Goal: Book appointment/travel/reservation

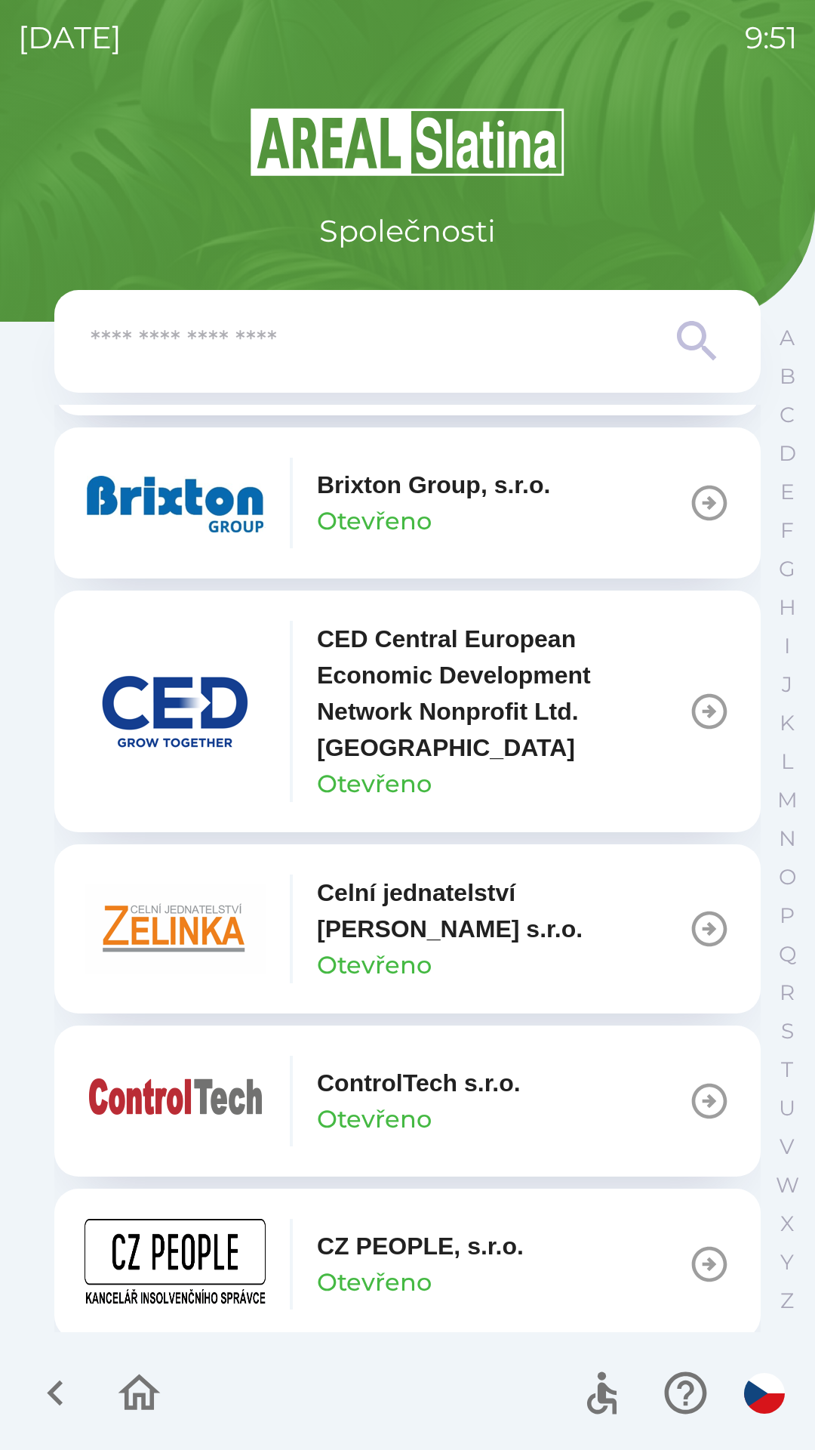
scroll to position [2318, 0]
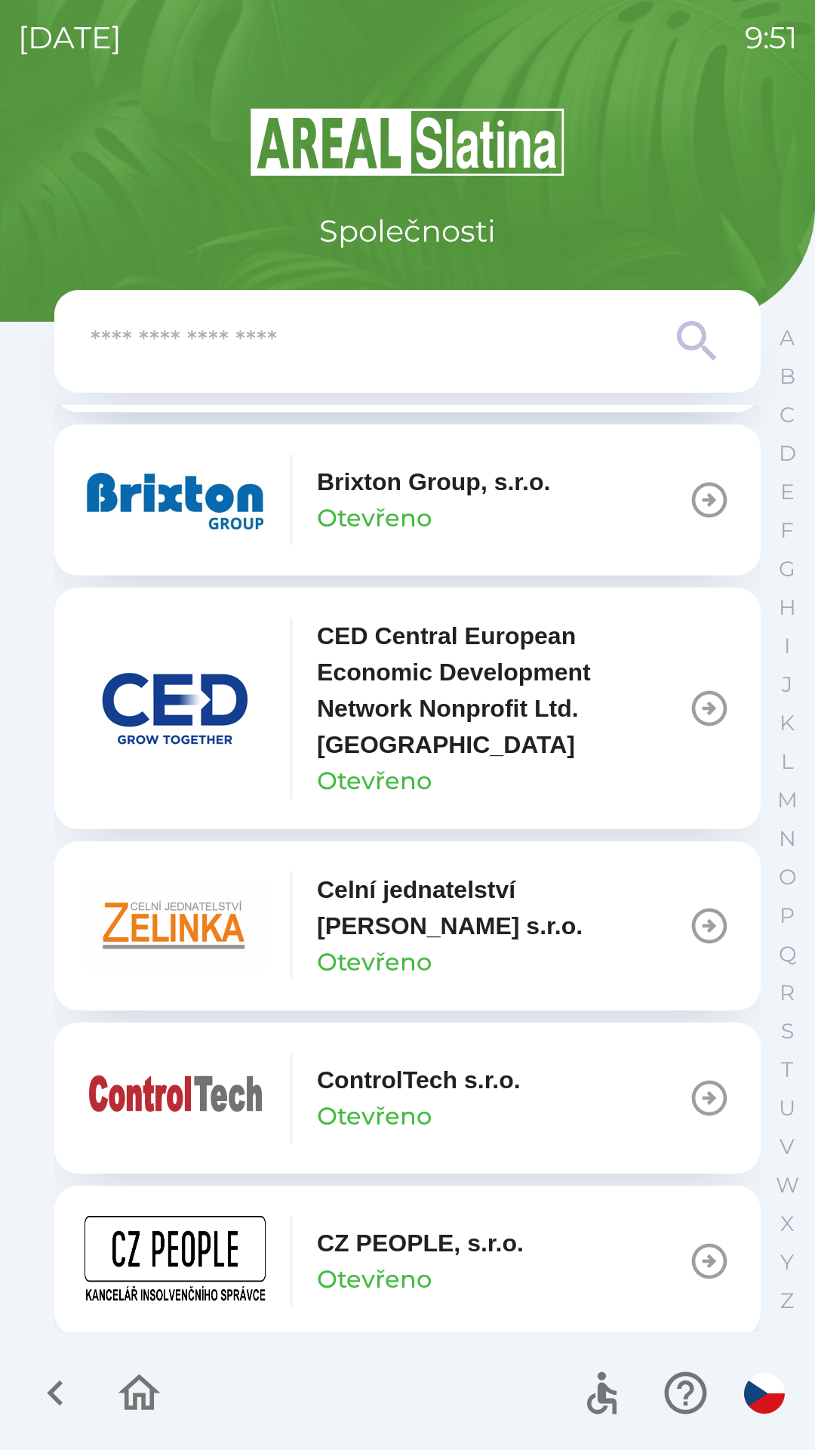
click at [702, 924] on icon "button" at bounding box center [709, 925] width 35 height 35
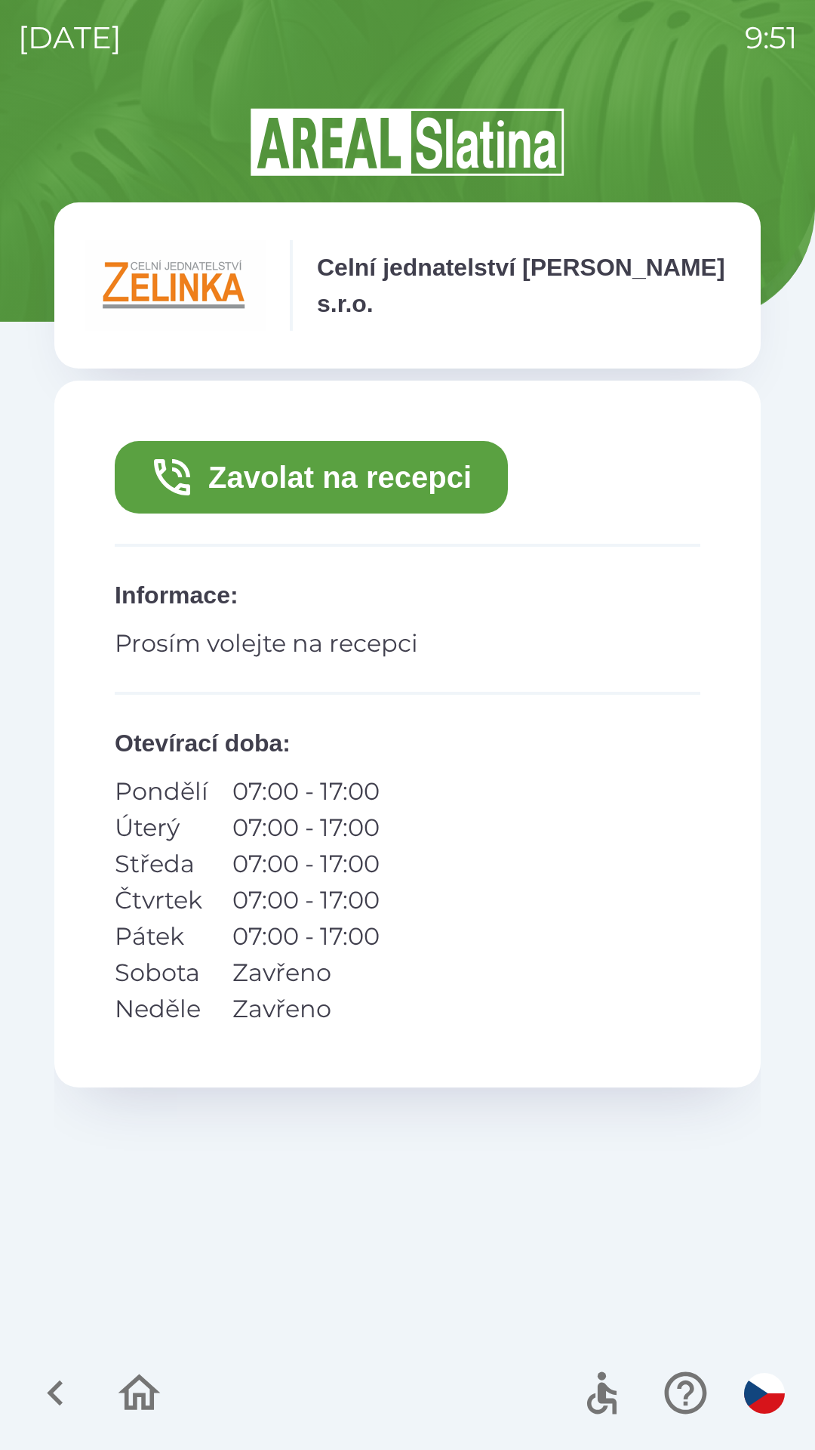
click at [418, 476] on button "Zavolat na recepci" at bounding box center [311, 477] width 393 height 72
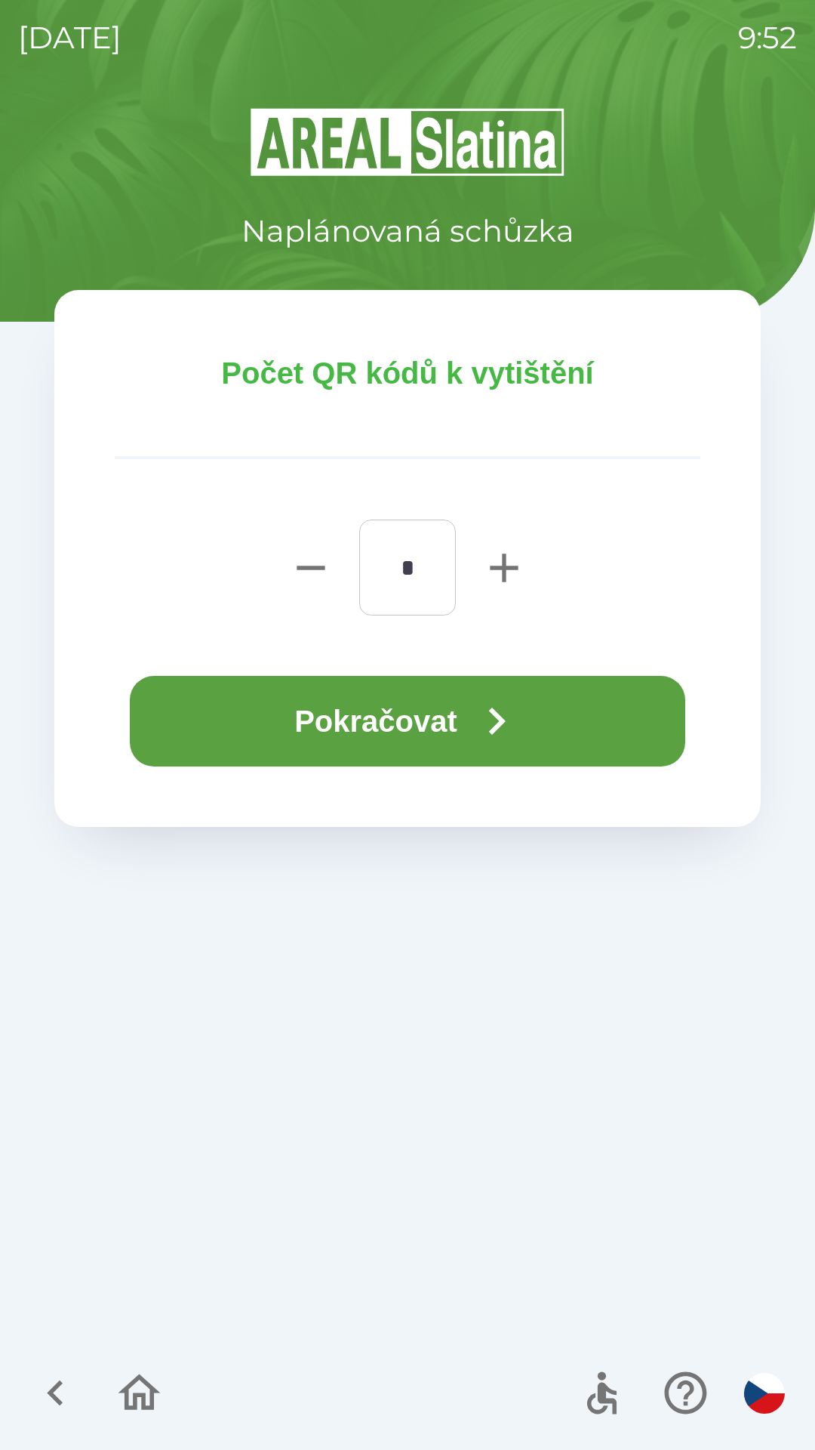
click at [460, 719] on button "Pokračovat" at bounding box center [408, 721] width 556 height 91
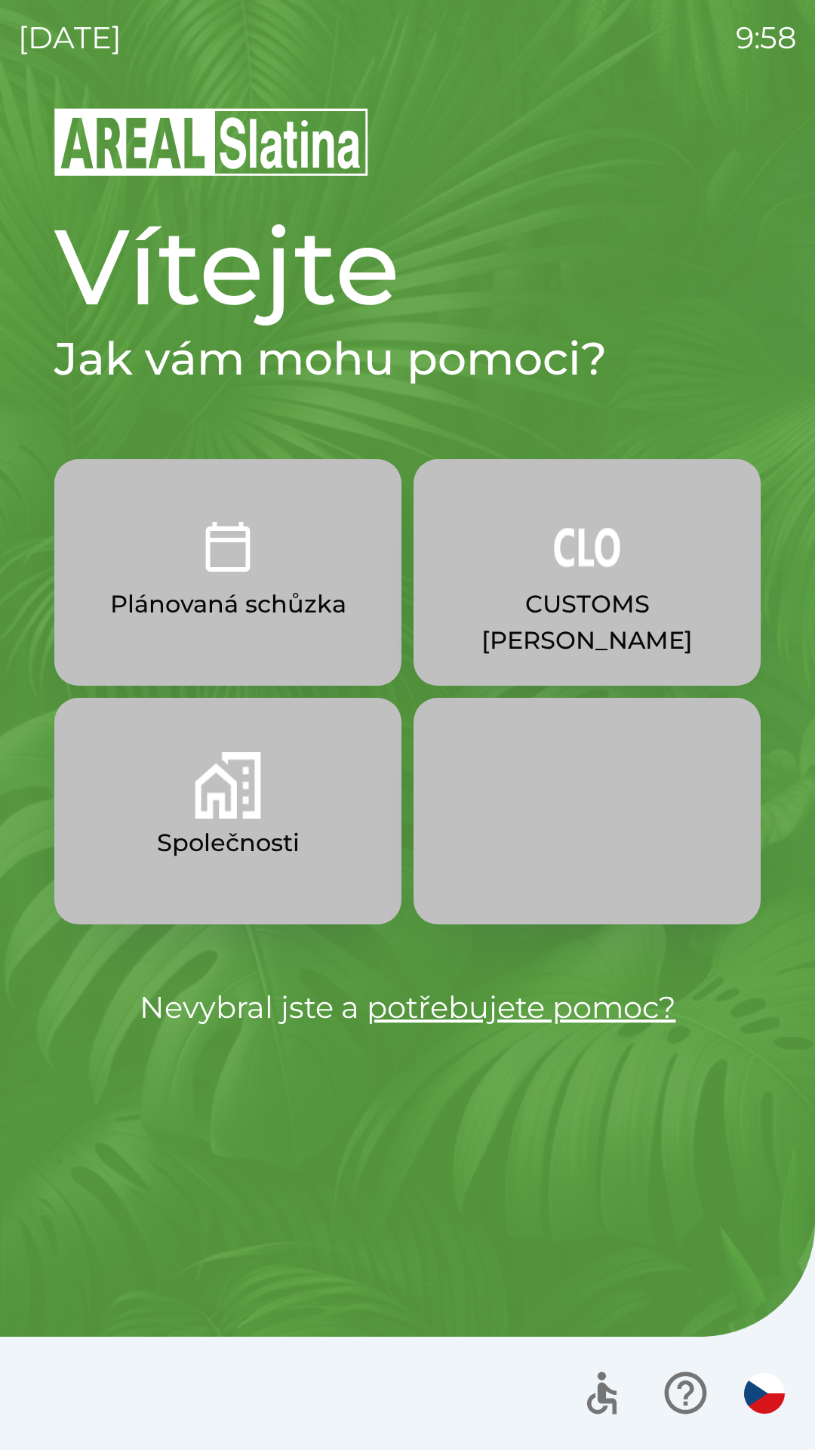
click at [577, 581] on button "CUSTOMS [PERSON_NAME]" at bounding box center [587, 572] width 347 height 227
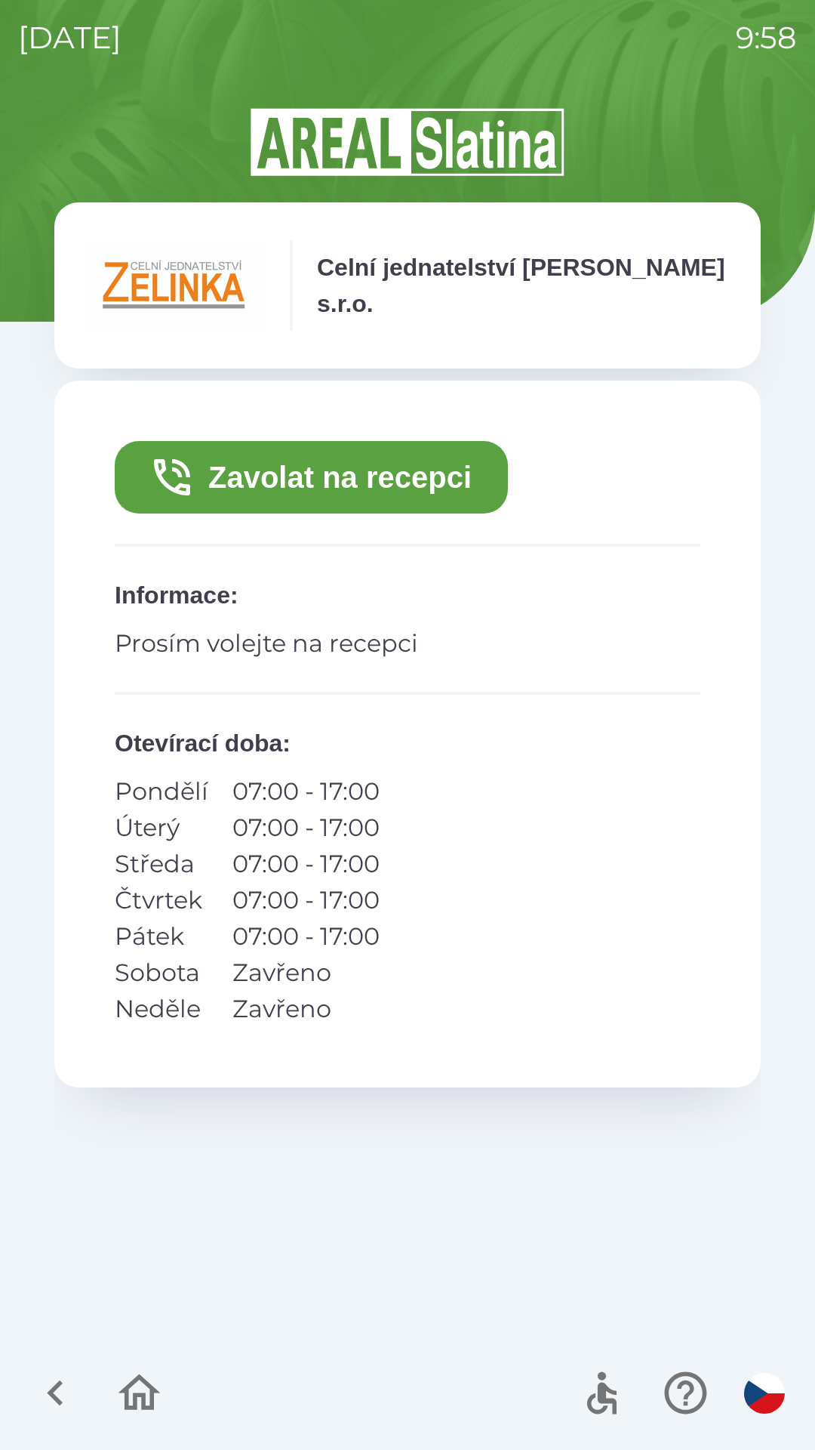
click at [410, 475] on button "Zavolat na recepci" at bounding box center [311, 477] width 393 height 72
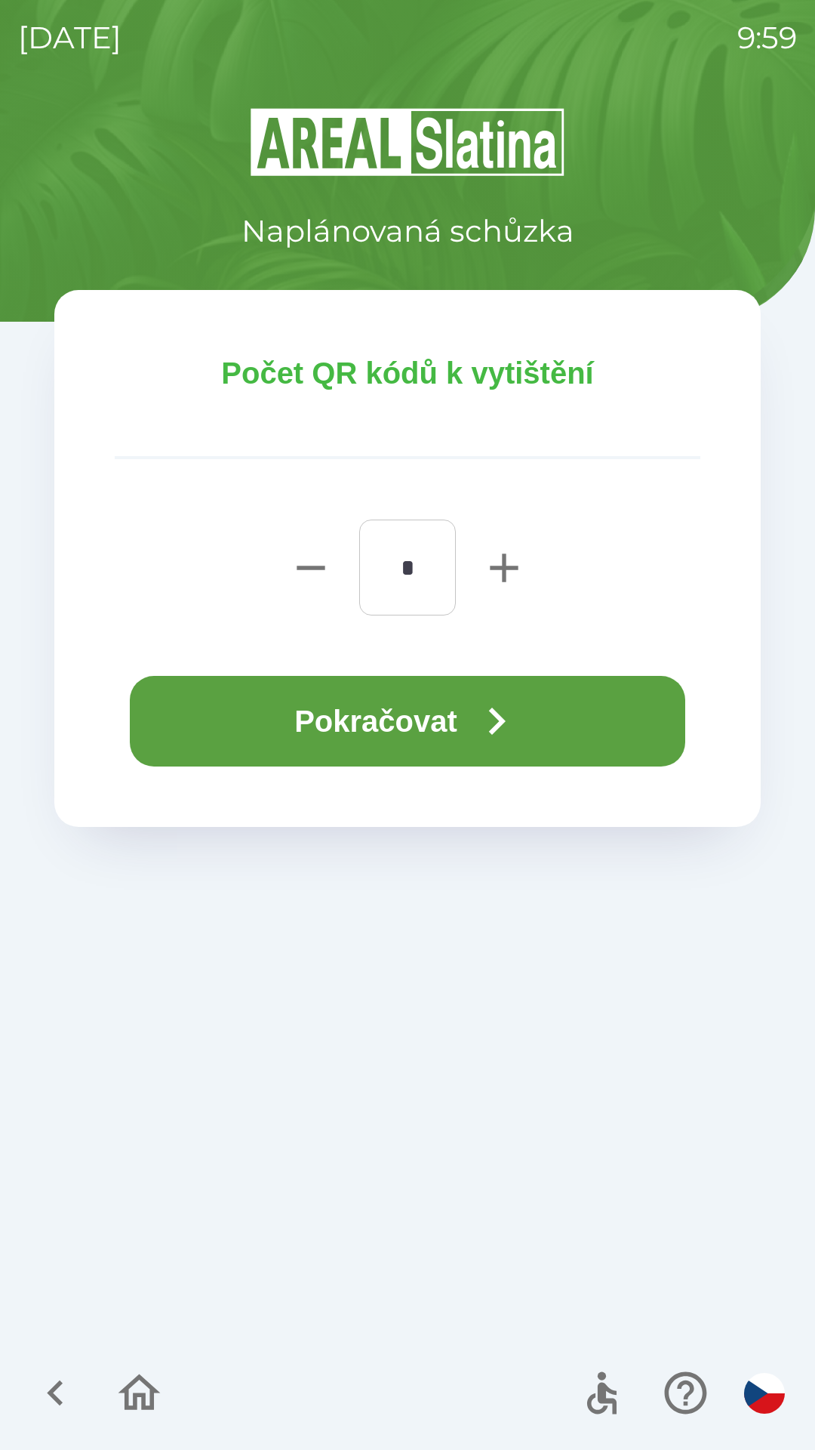
click at [599, 723] on button "Pokračovat" at bounding box center [408, 721] width 556 height 91
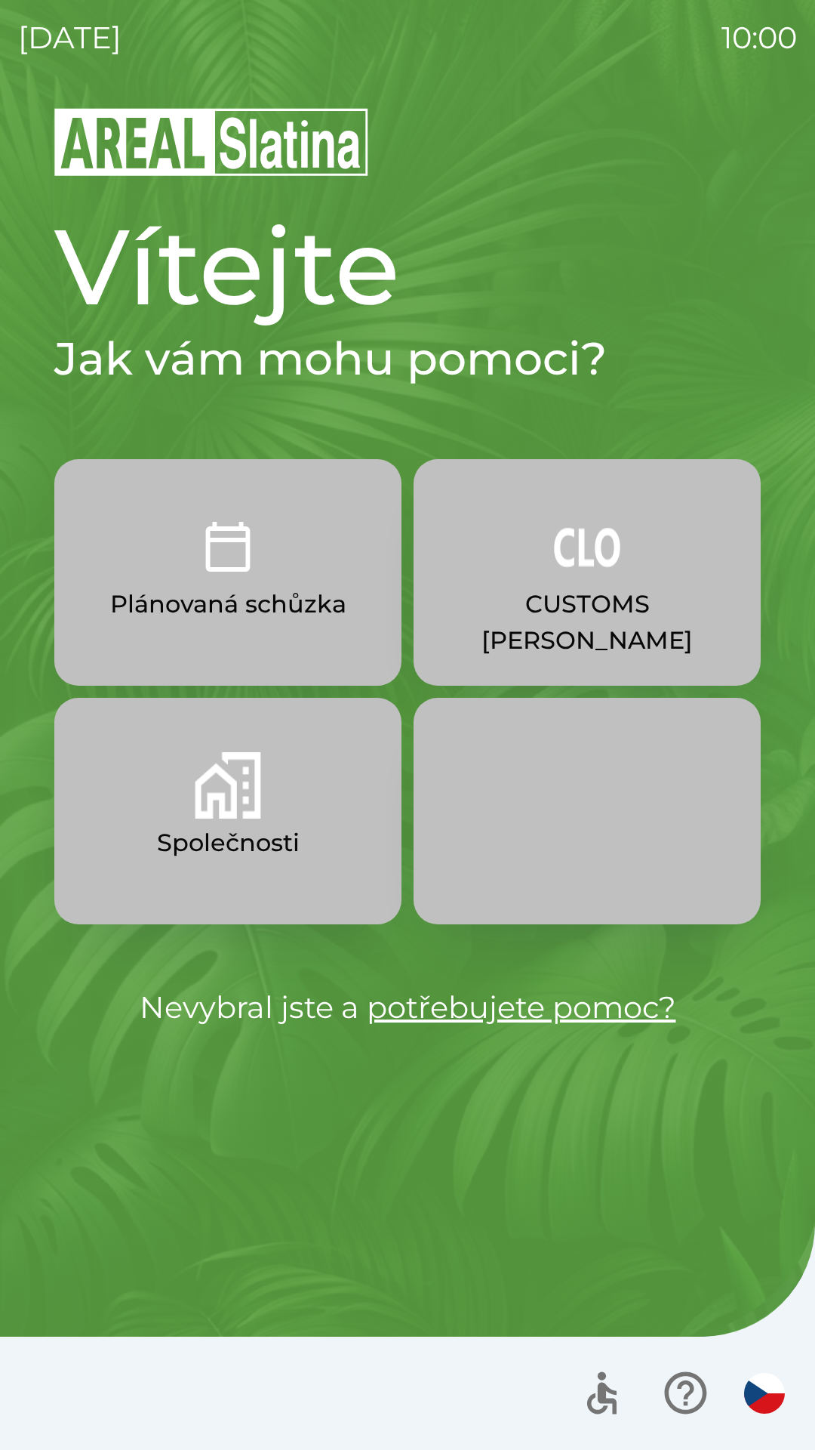
click at [301, 639] on button "Plánovaná schůzka" at bounding box center [227, 572] width 347 height 227
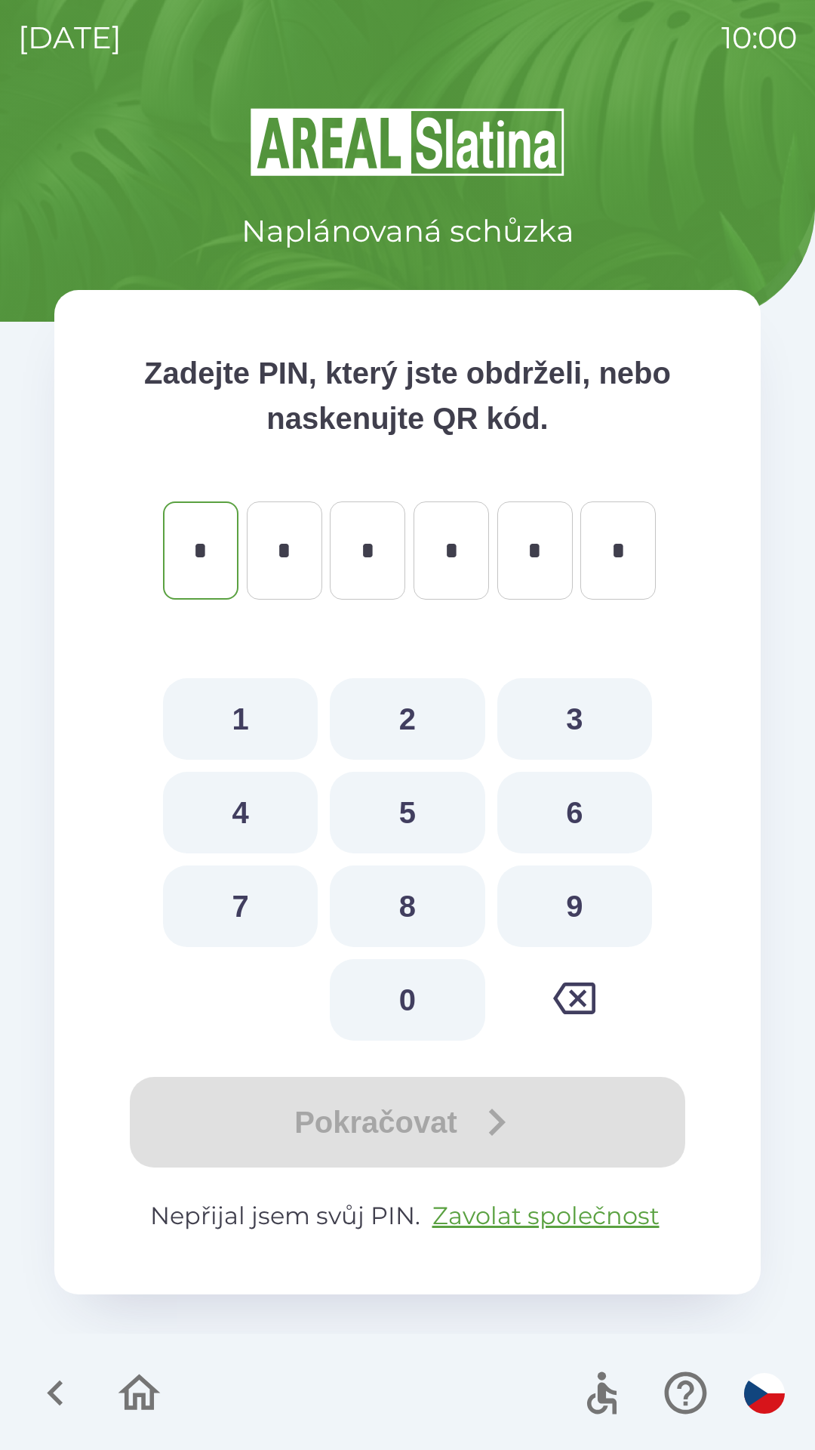
click at [26, 1390] on button "button" at bounding box center [55, 1392] width 63 height 63
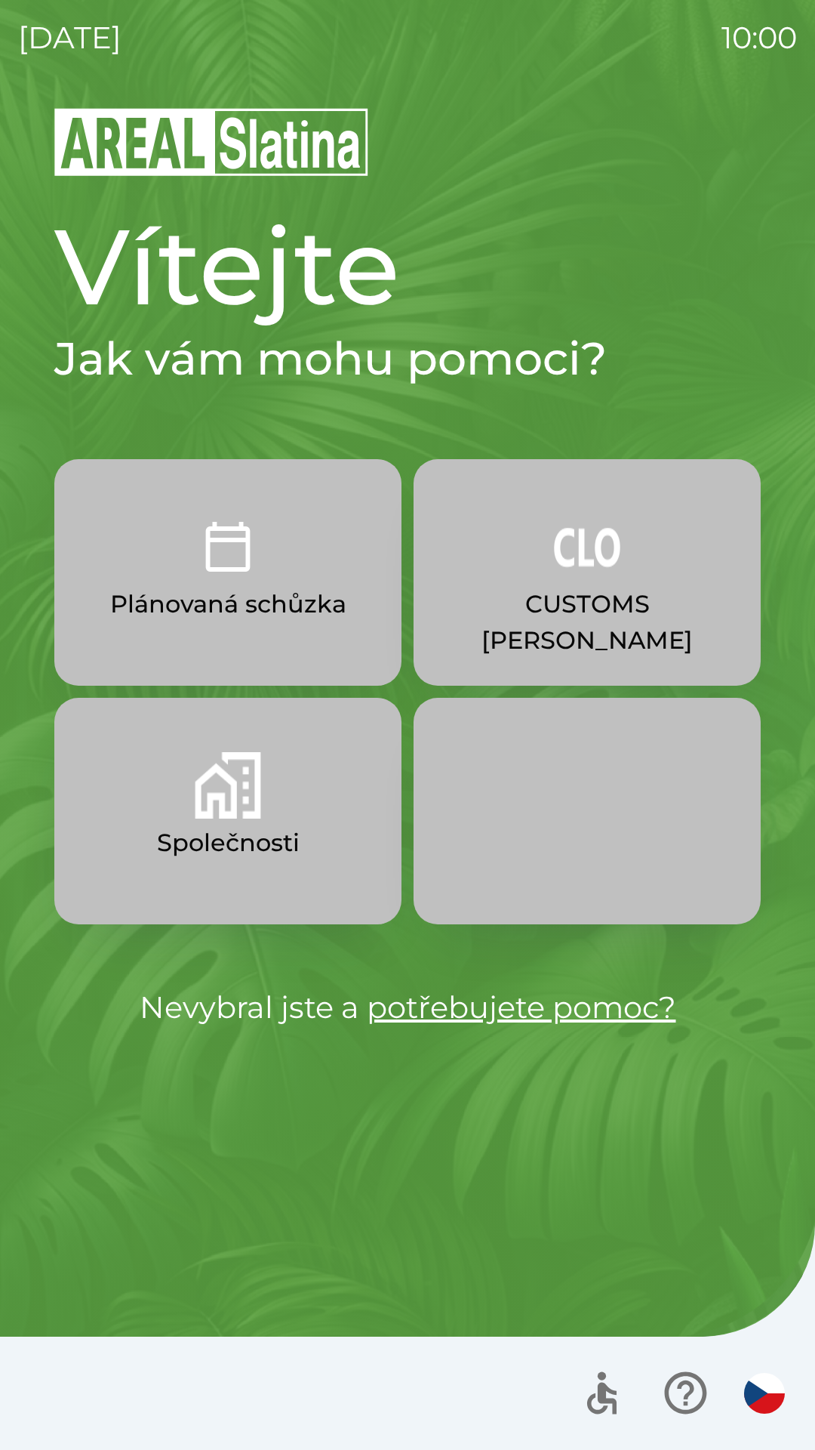
click at [156, 834] on button "Společnosti" at bounding box center [227, 811] width 347 height 227
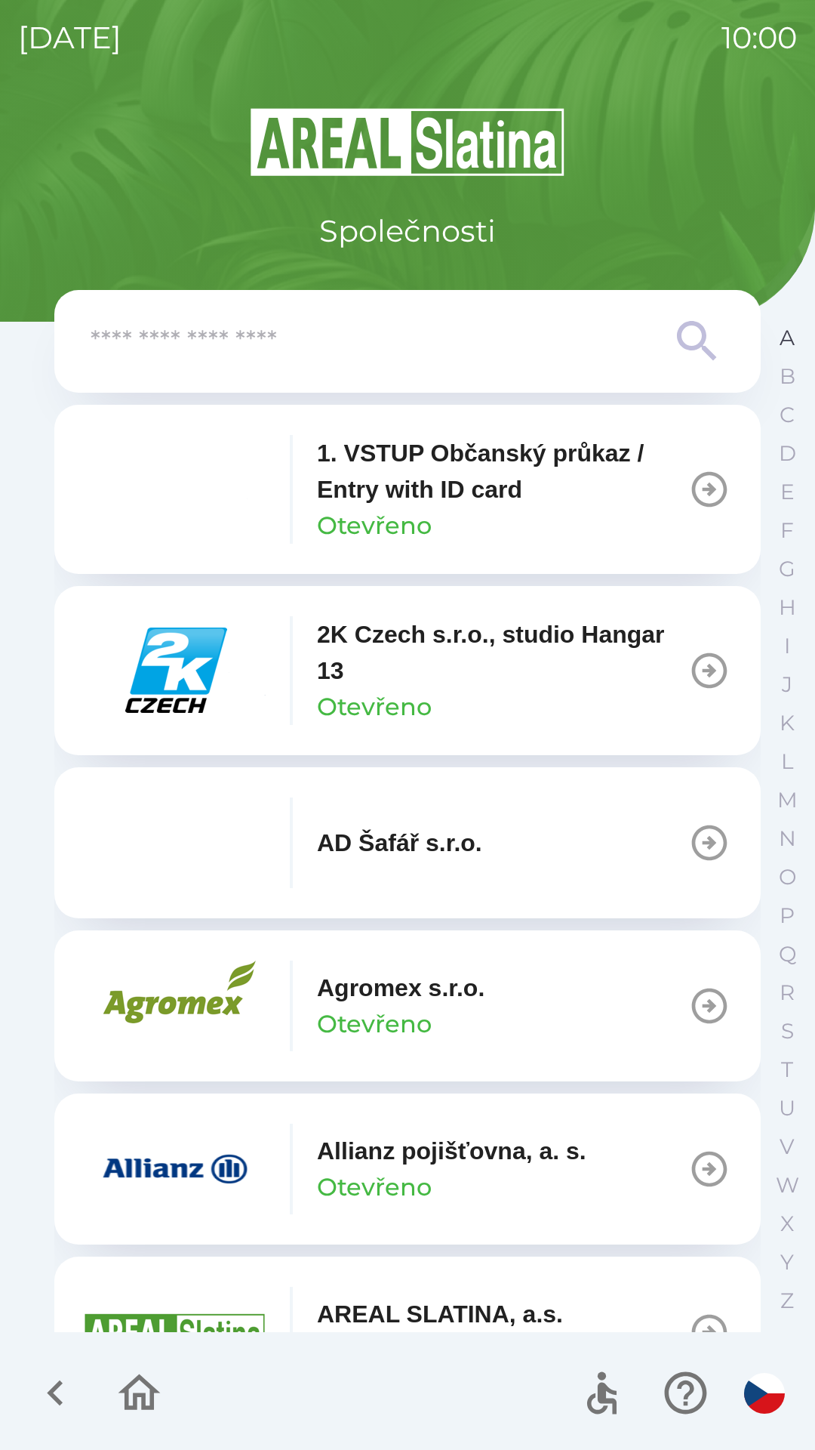
click at [775, 347] on button "A" at bounding box center [788, 338] width 38 height 39
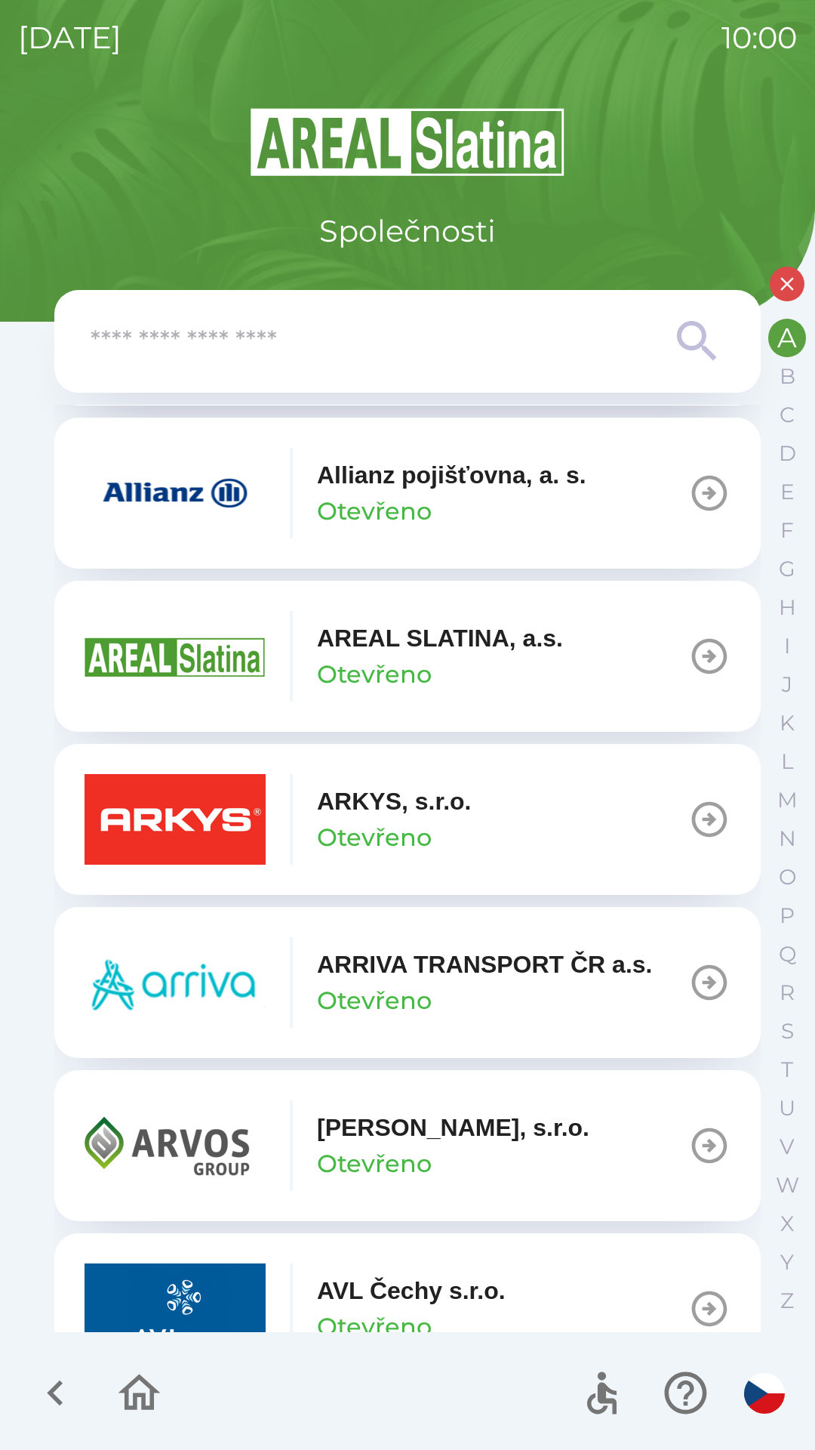
scroll to position [529, 0]
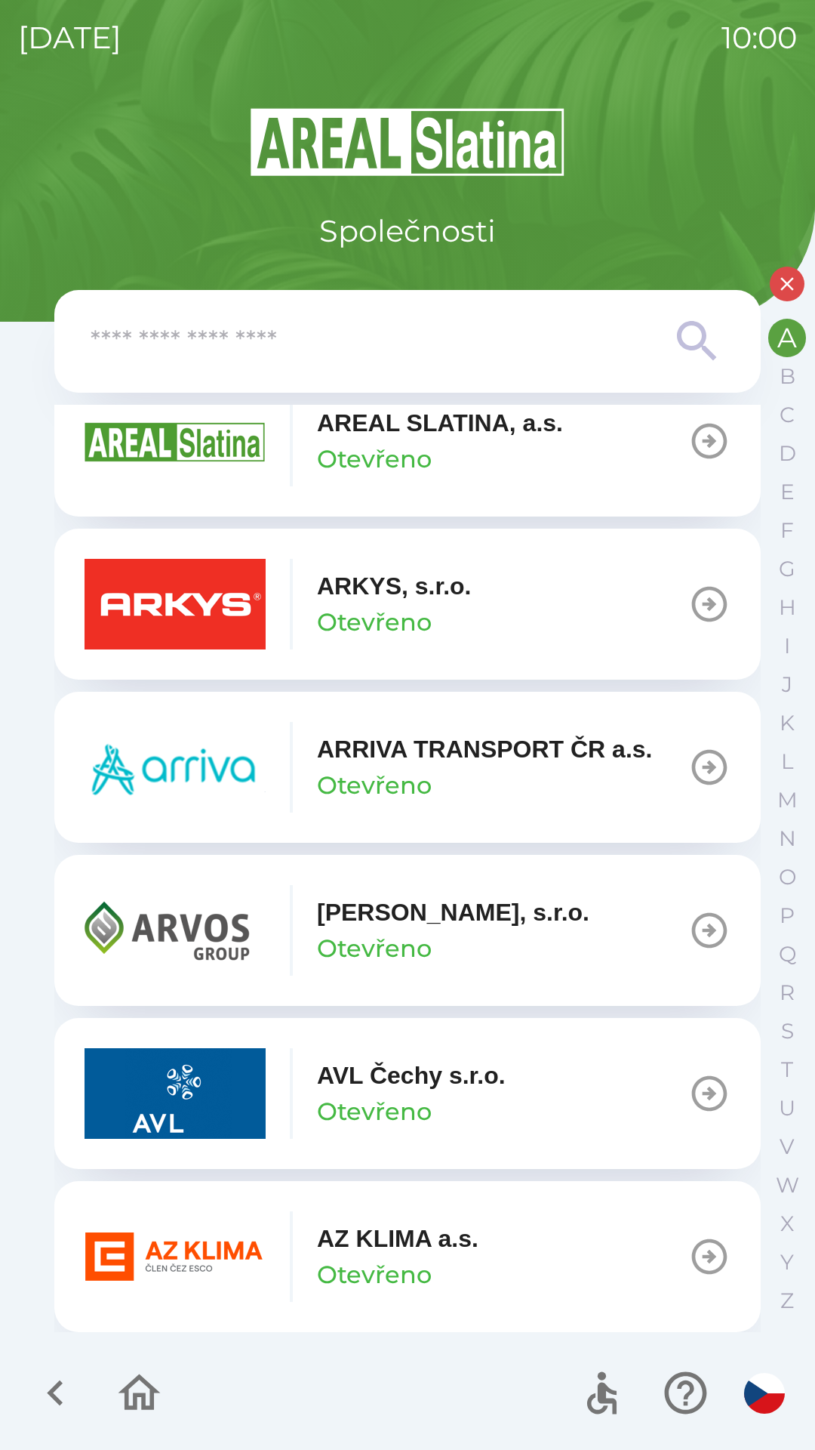
click at [350, 1251] on p "AZ KLIMA a.s." at bounding box center [398, 1238] width 162 height 36
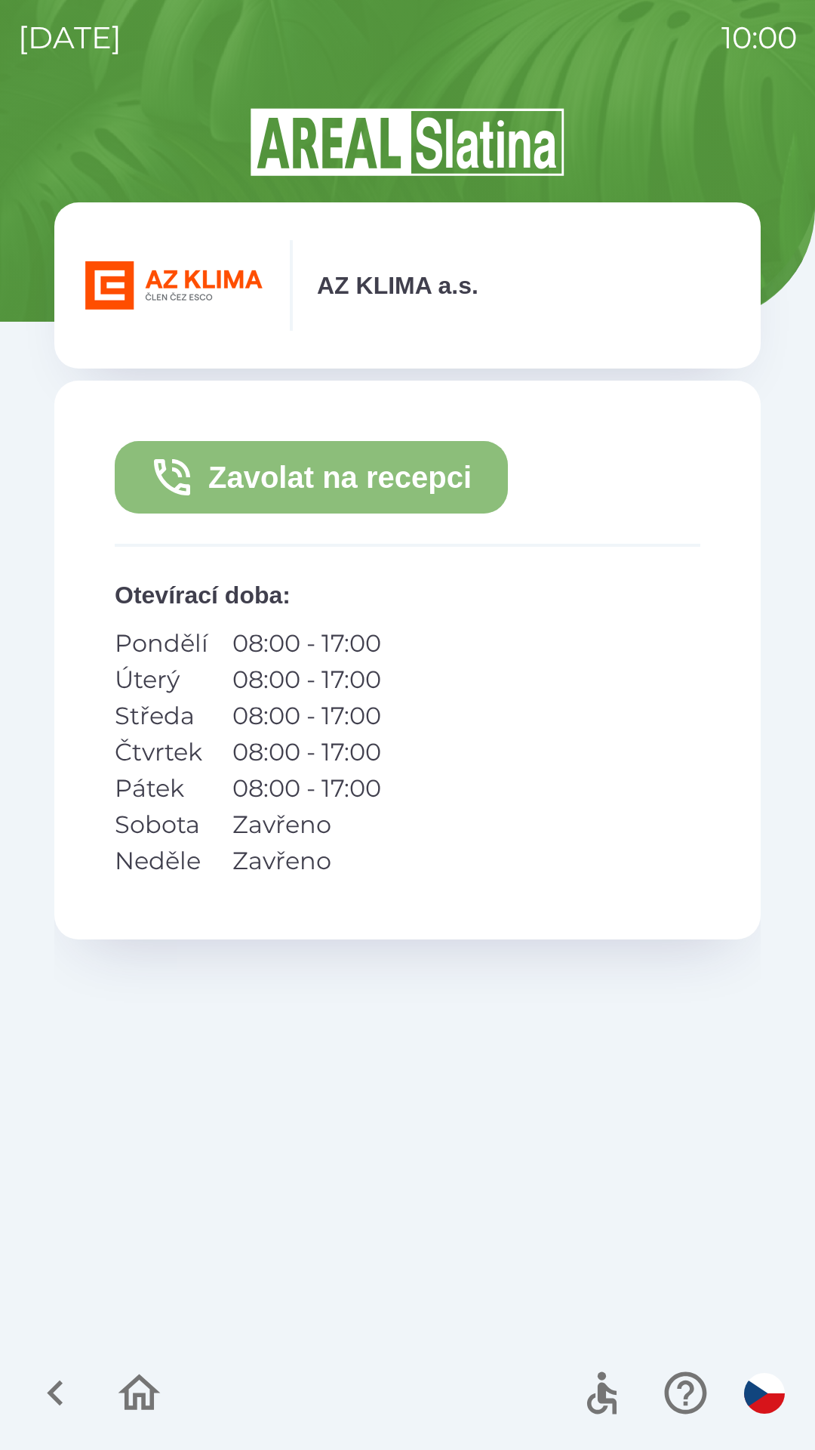
click at [270, 477] on button "Zavolat na recepci" at bounding box center [311, 477] width 393 height 72
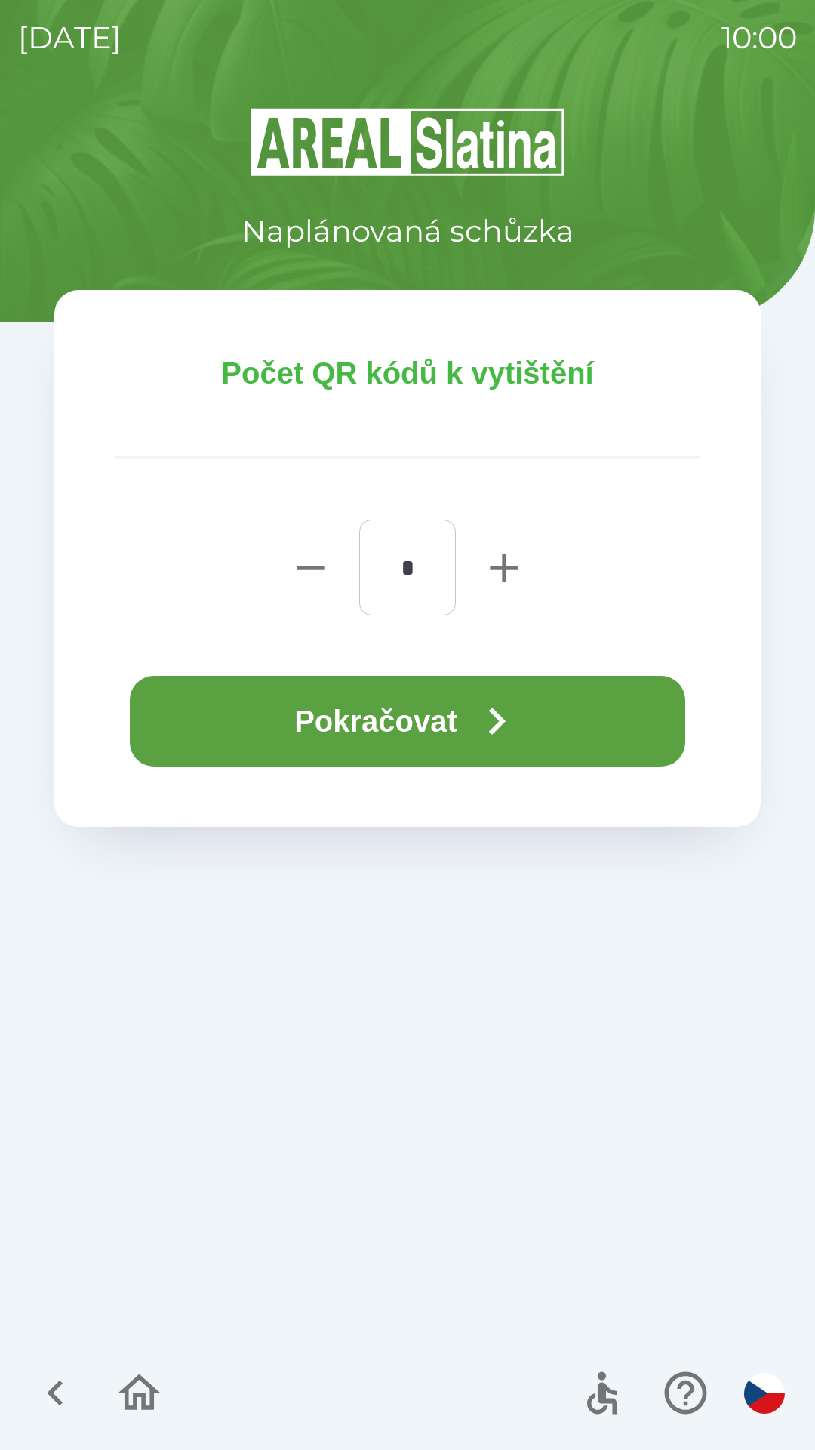
click at [285, 722] on button "Pokračovat" at bounding box center [408, 721] width 556 height 91
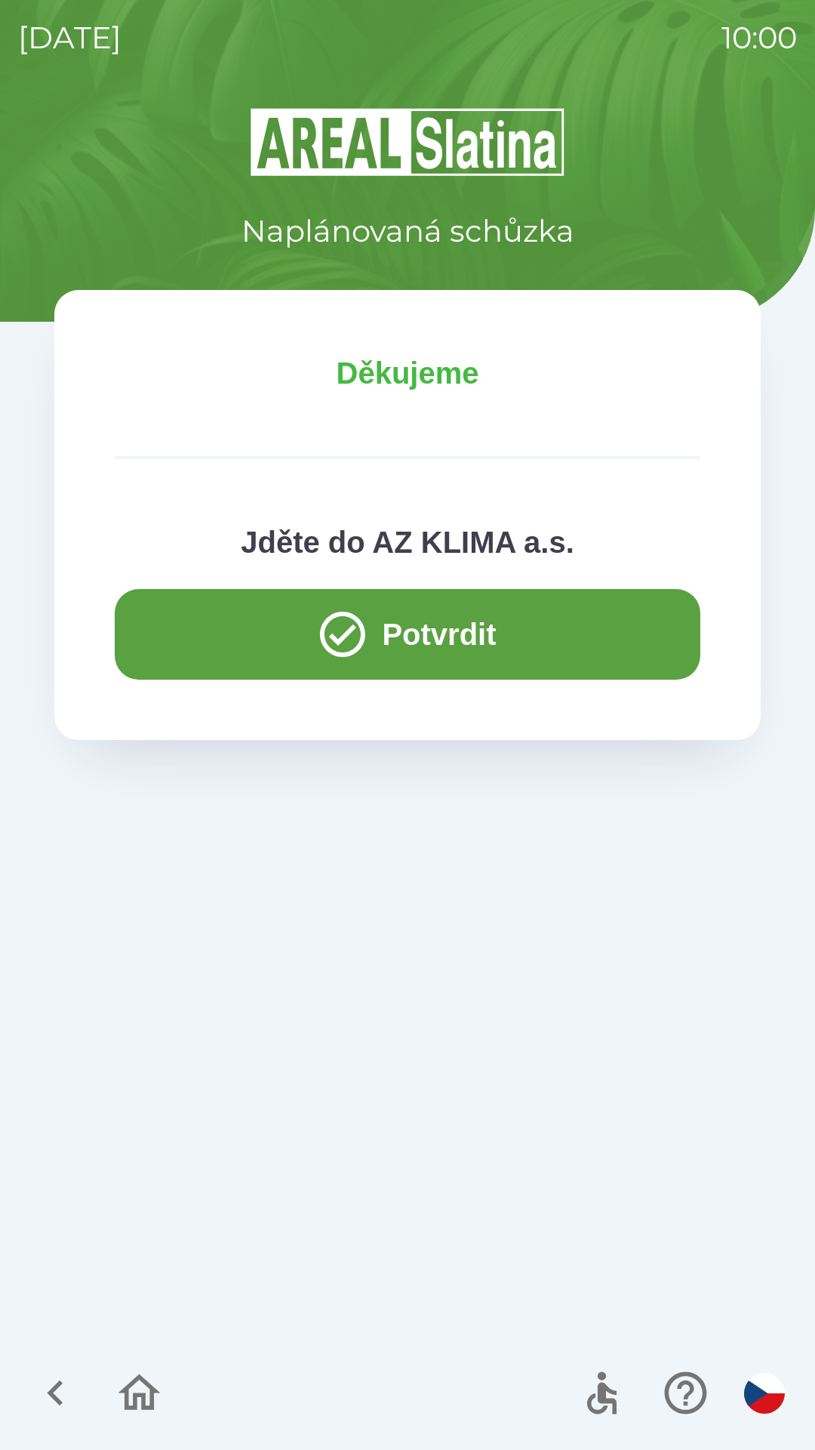
click at [210, 628] on button "Potvrdit" at bounding box center [408, 634] width 586 height 91
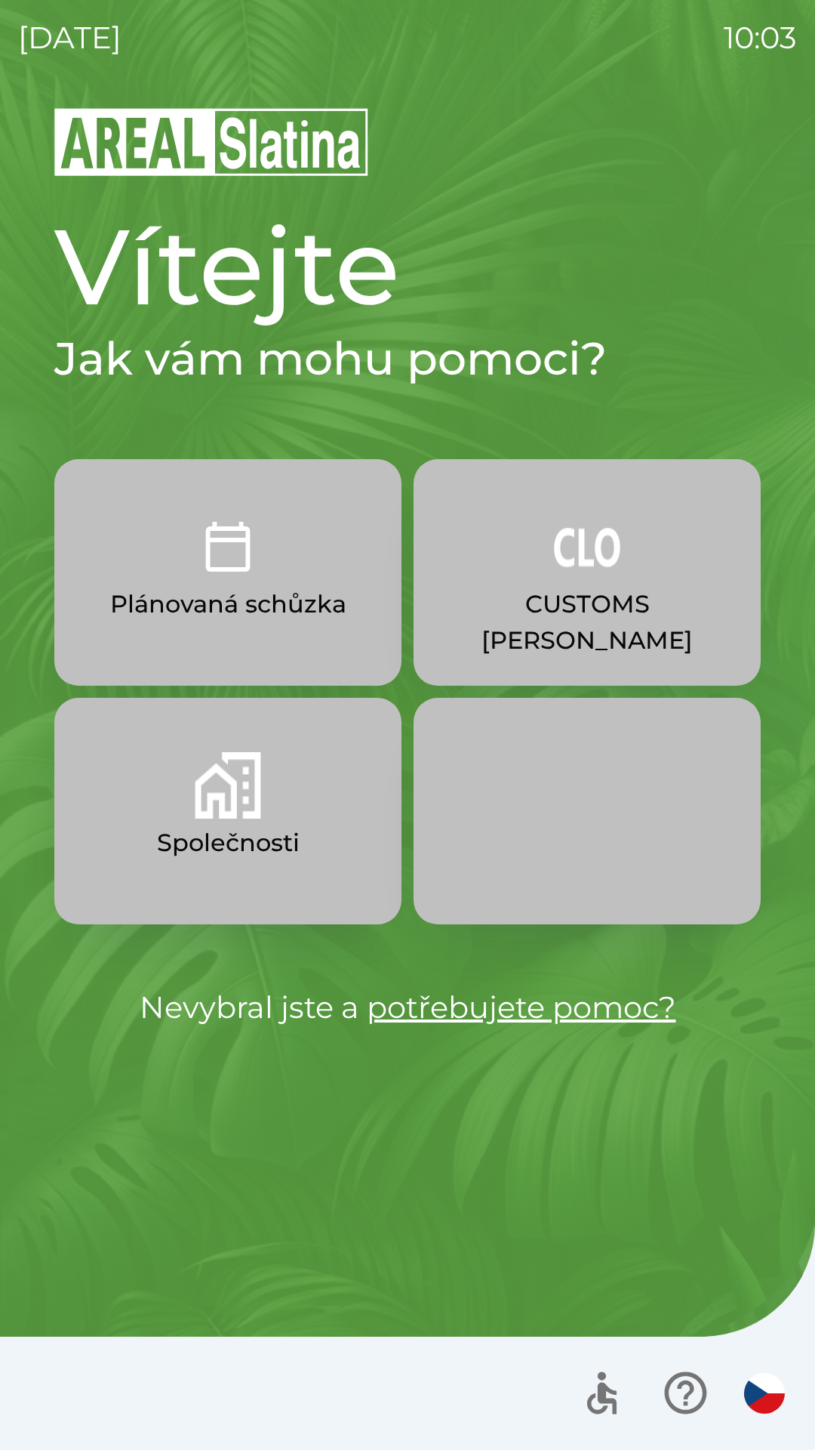
click at [227, 865] on button "Společnosti" at bounding box center [227, 811] width 347 height 227
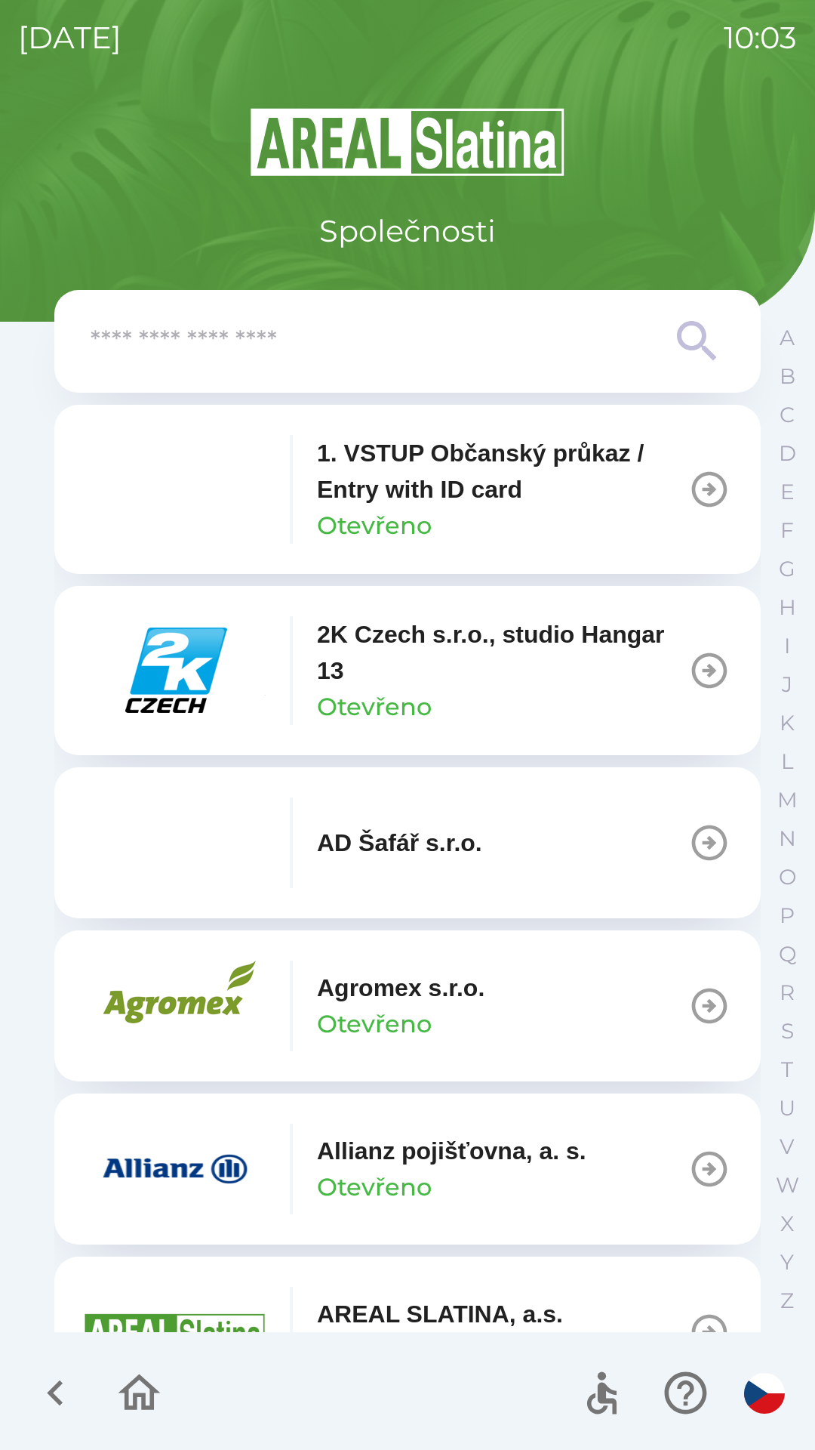
click at [322, 352] on input "text" at bounding box center [378, 342] width 574 height 42
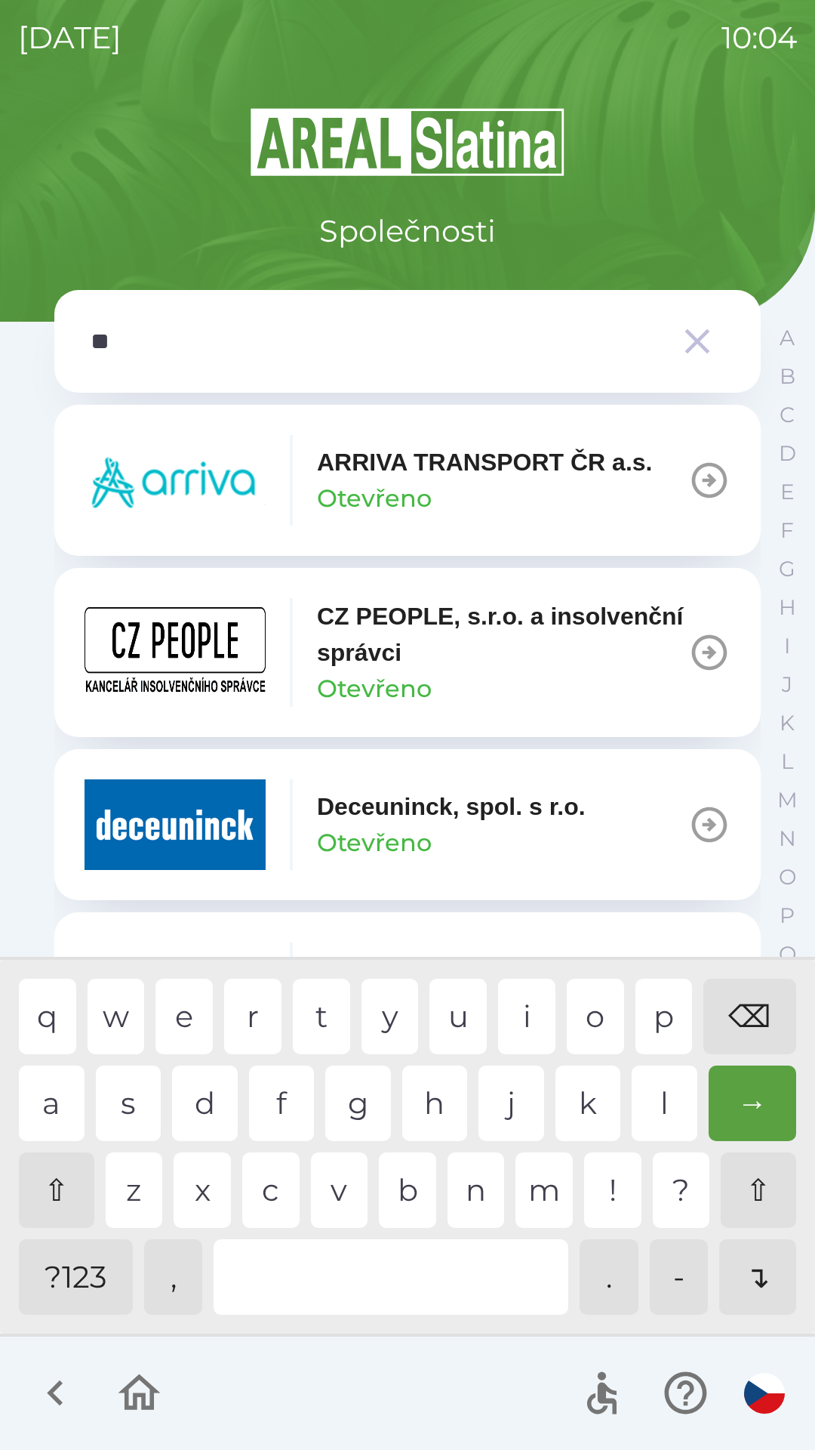
click at [655, 1029] on div "p" at bounding box center [664, 1017] width 57 height 76
type input "***"
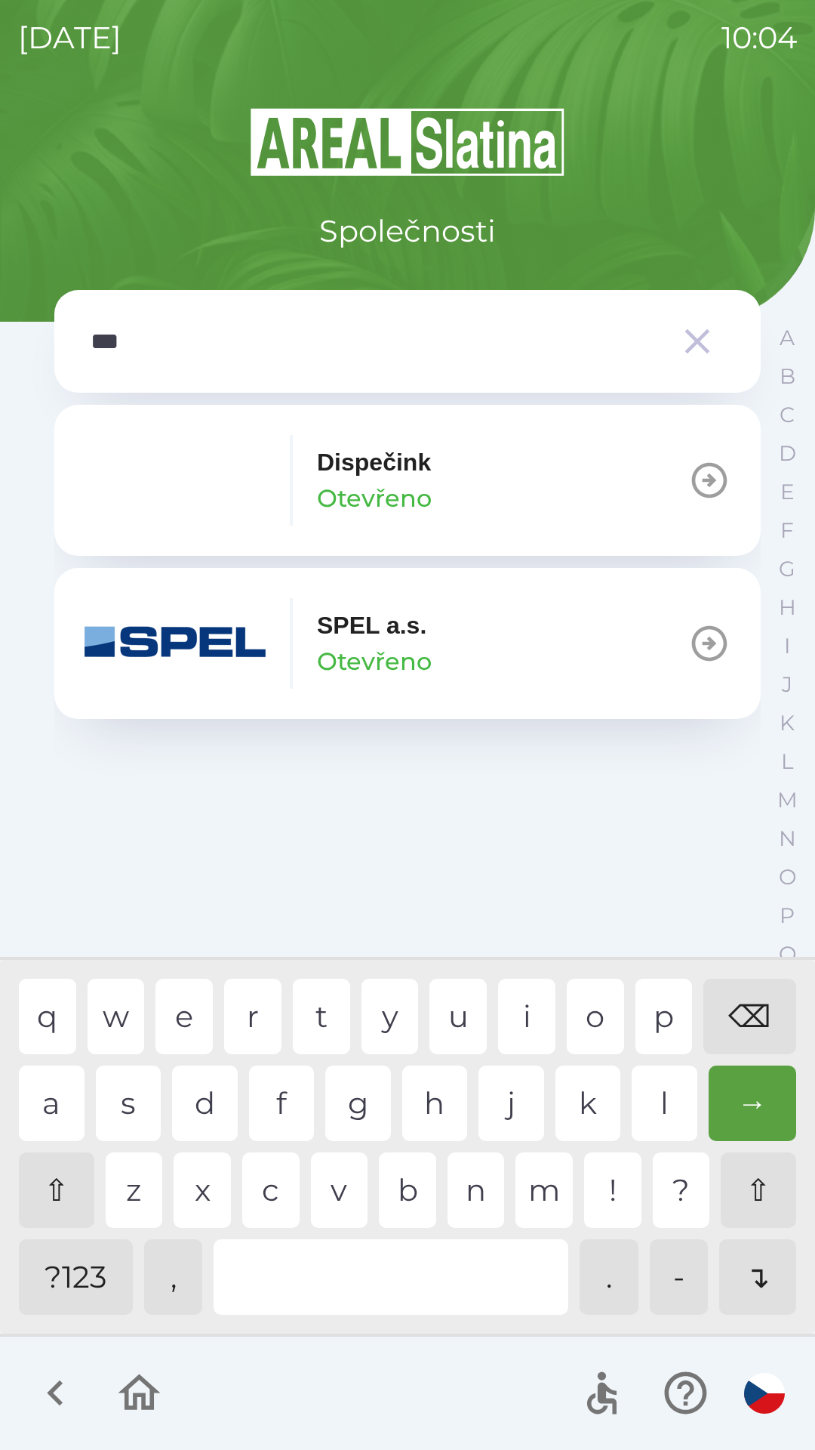
click at [181, 1001] on div "e" at bounding box center [184, 1017] width 57 height 76
click at [294, 643] on div "SPEL a.s. Otevřeno" at bounding box center [258, 643] width 347 height 91
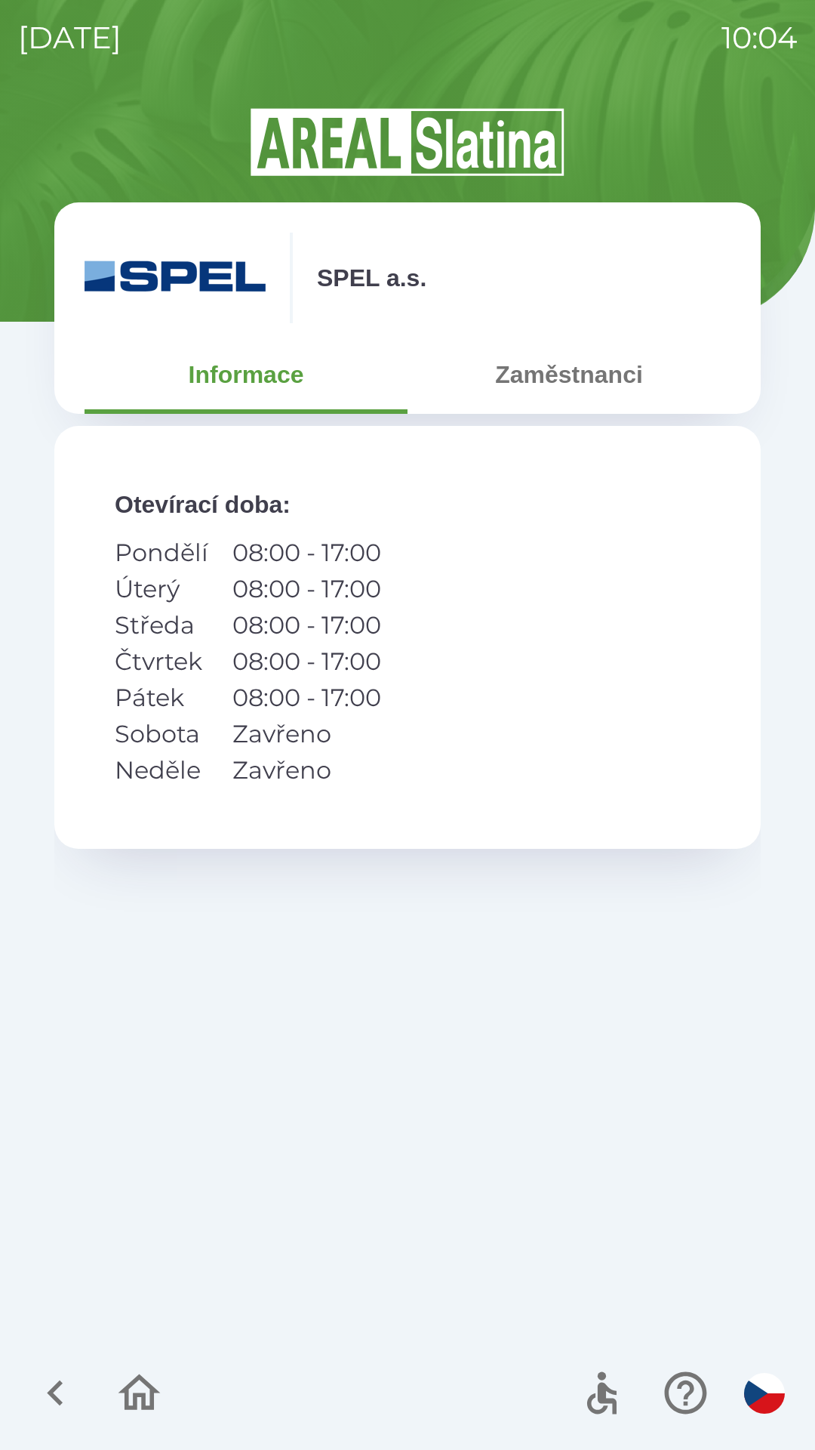
click at [535, 397] on button "Zaměstnanci" at bounding box center [569, 374] width 323 height 54
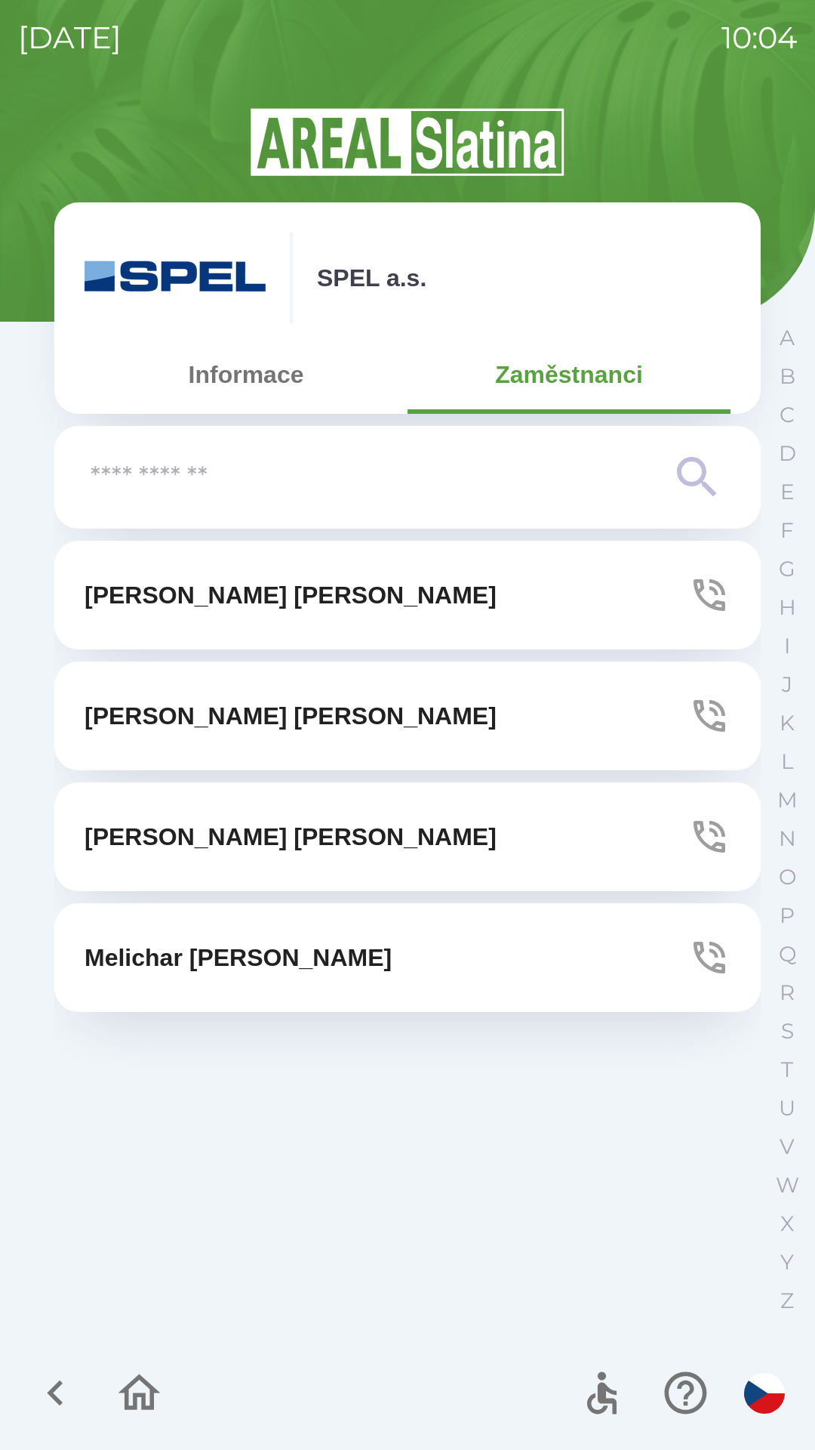
click at [710, 711] on icon "button" at bounding box center [710, 716] width 42 height 42
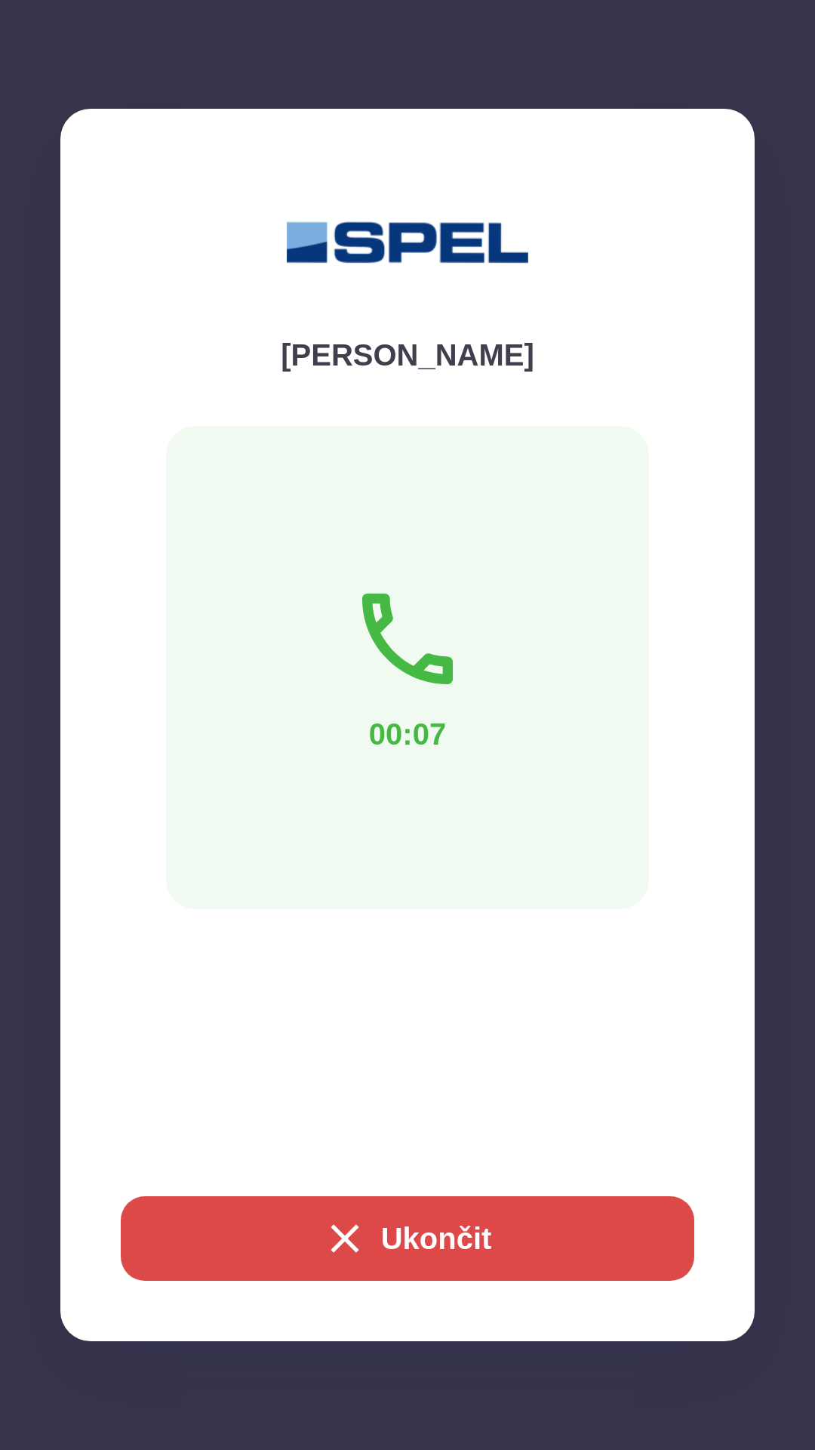
click at [341, 1238] on div "[PERSON_NAME] [PERSON_NAME] [PERSON_NAME] [PERSON_NAME] [PERSON_NAME]" at bounding box center [407, 934] width 707 height 787
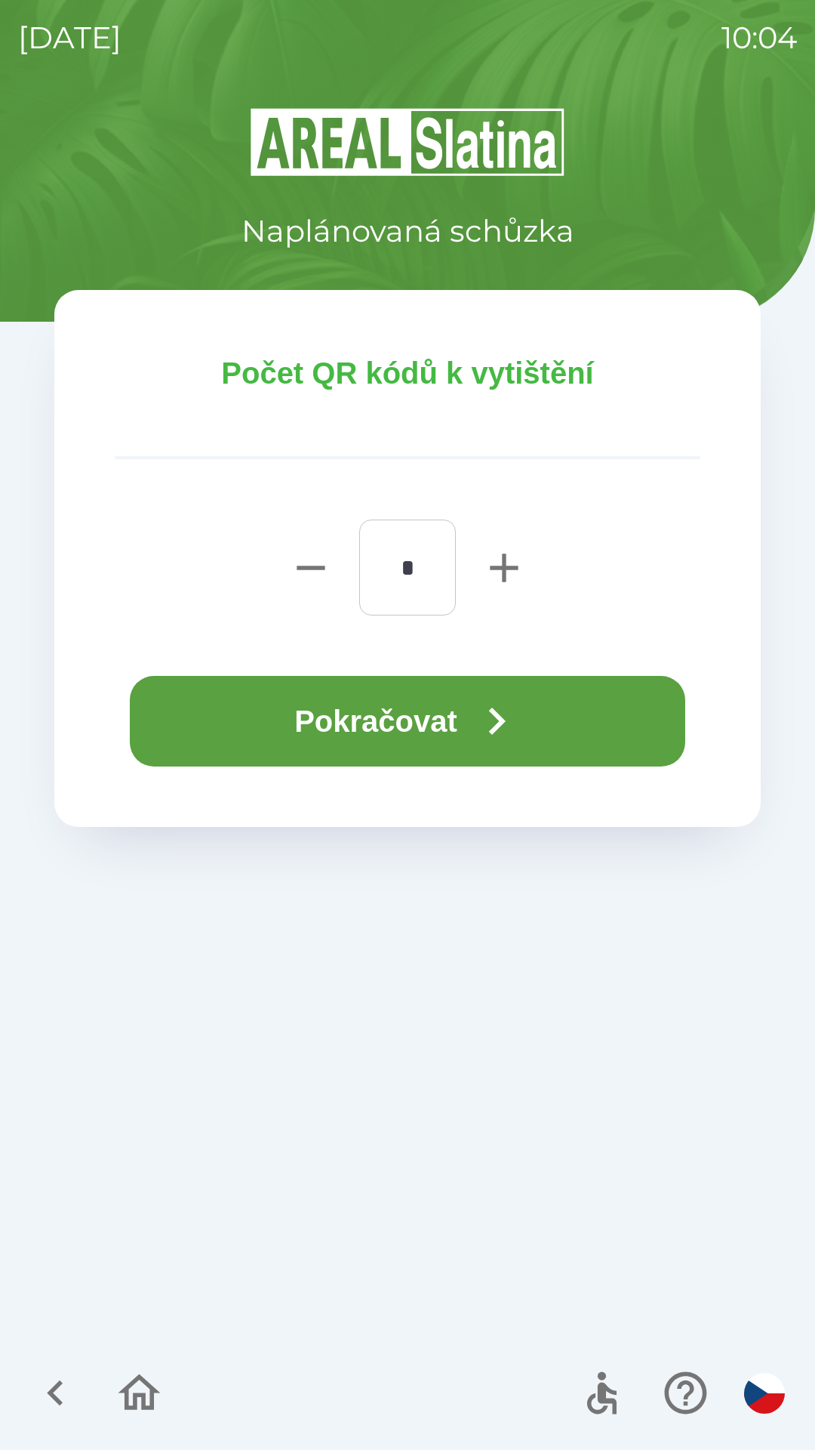
click at [476, 738] on icon "button" at bounding box center [497, 721] width 54 height 54
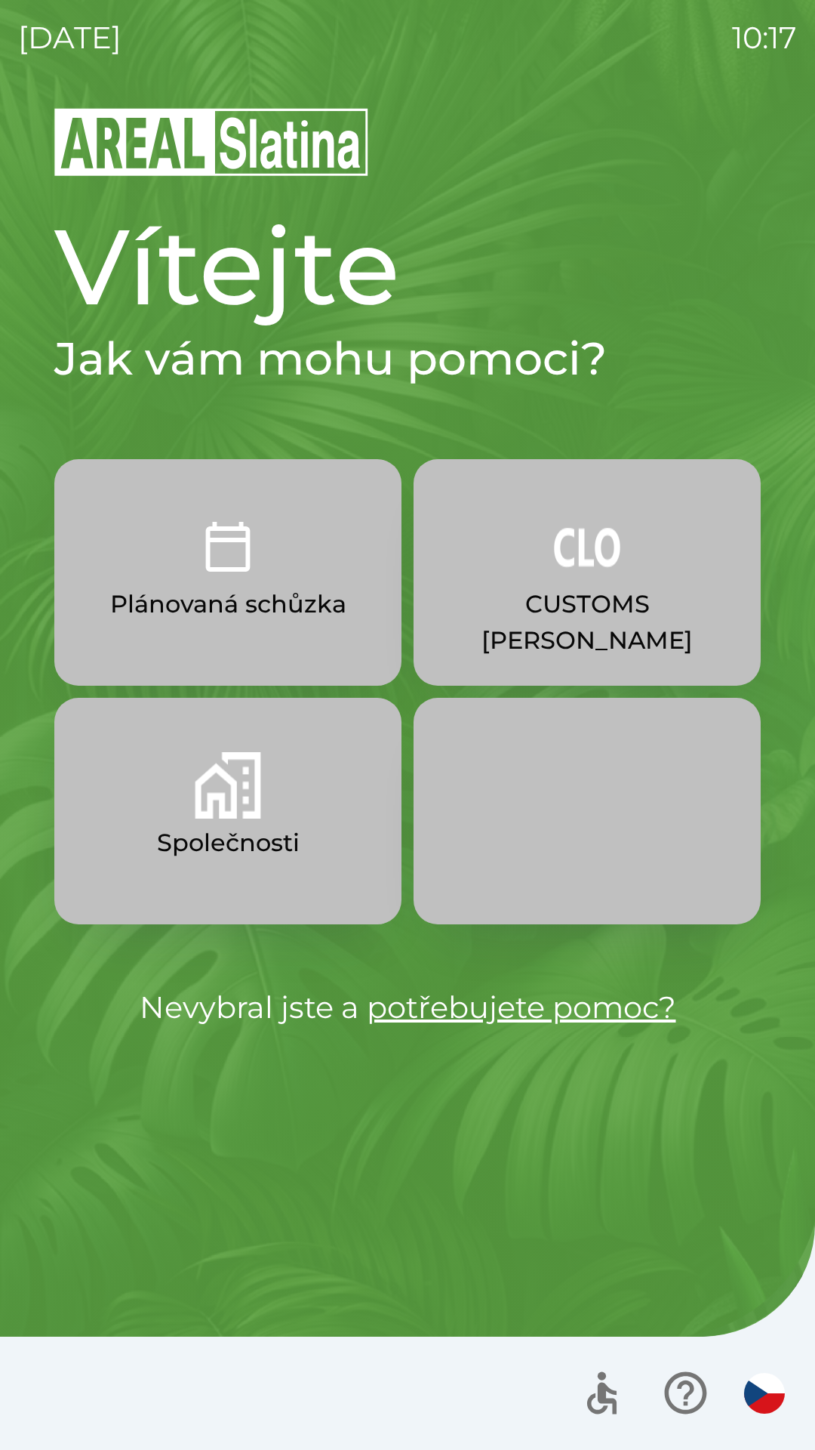
click at [572, 572] on img "button" at bounding box center [587, 546] width 66 height 66
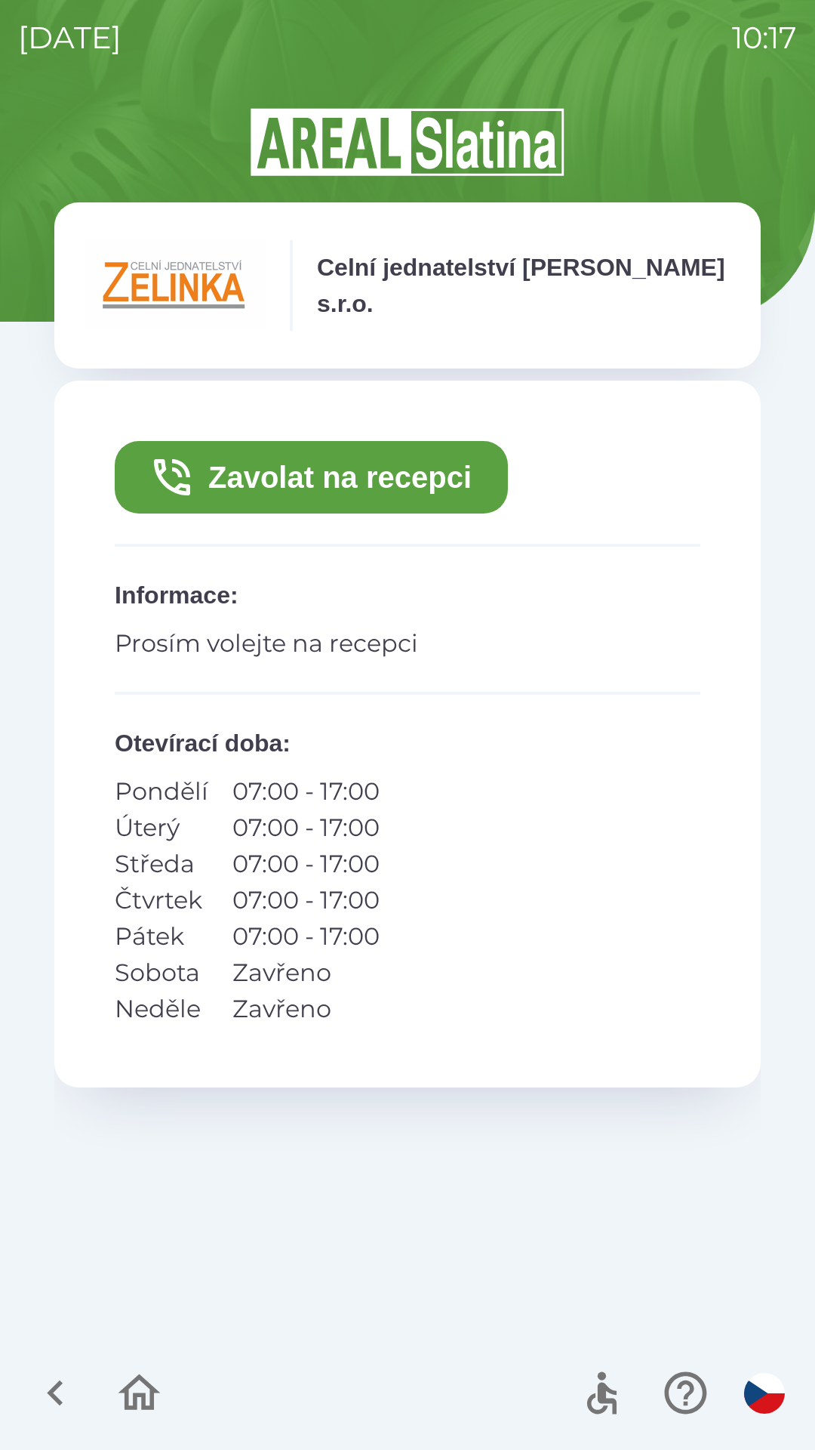
click at [395, 479] on button "Zavolat na recepci" at bounding box center [311, 477] width 393 height 72
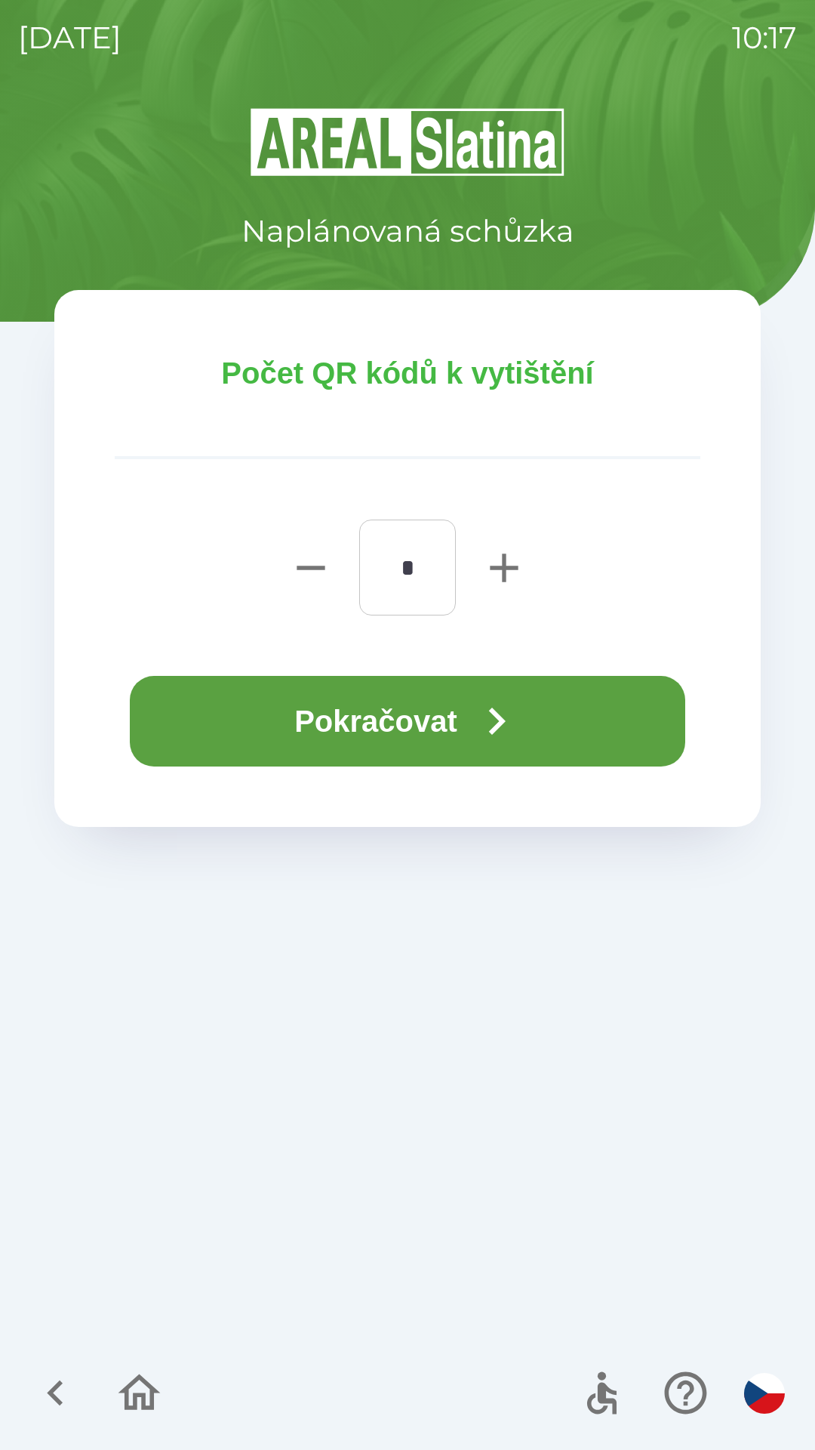
click at [507, 584] on icon "button" at bounding box center [504, 568] width 48 height 48
click at [507, 571] on icon "button" at bounding box center [504, 568] width 48 height 48
type input "*"
click at [398, 726] on button "Pokračovat" at bounding box center [408, 721] width 556 height 91
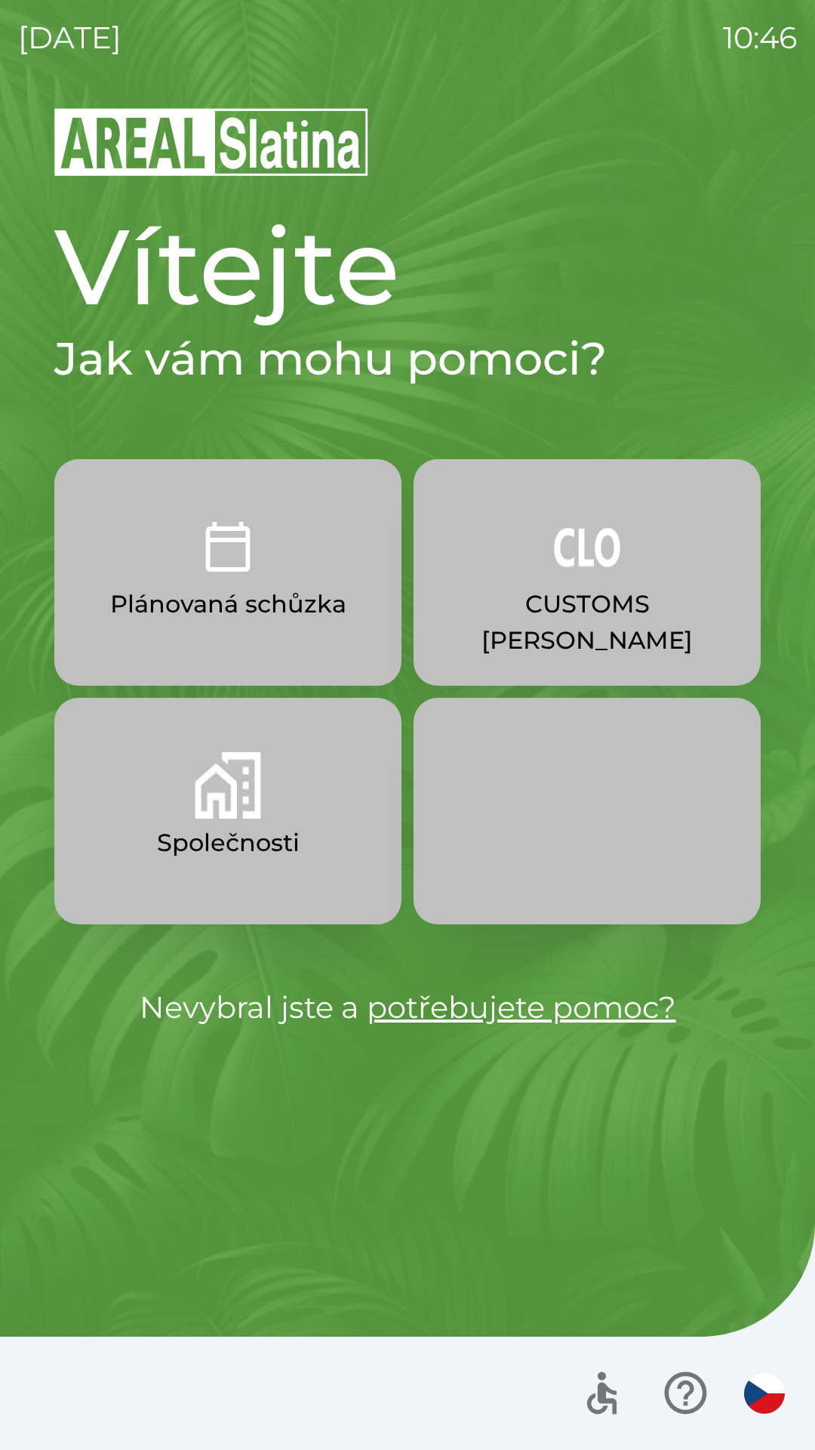
click at [578, 571] on img "button" at bounding box center [587, 546] width 66 height 66
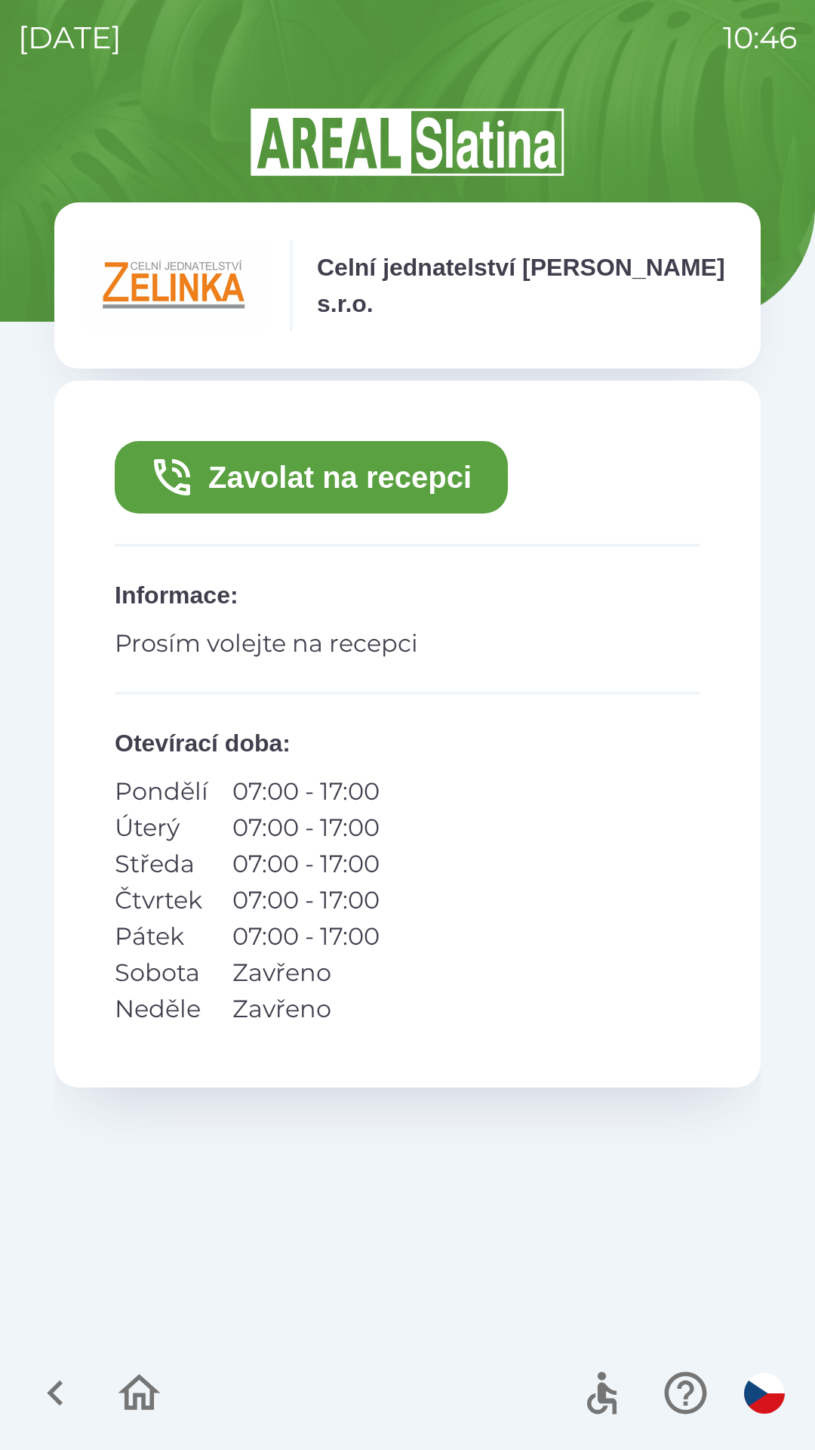
click at [341, 494] on button "Zavolat na recepci" at bounding box center [311, 477] width 393 height 72
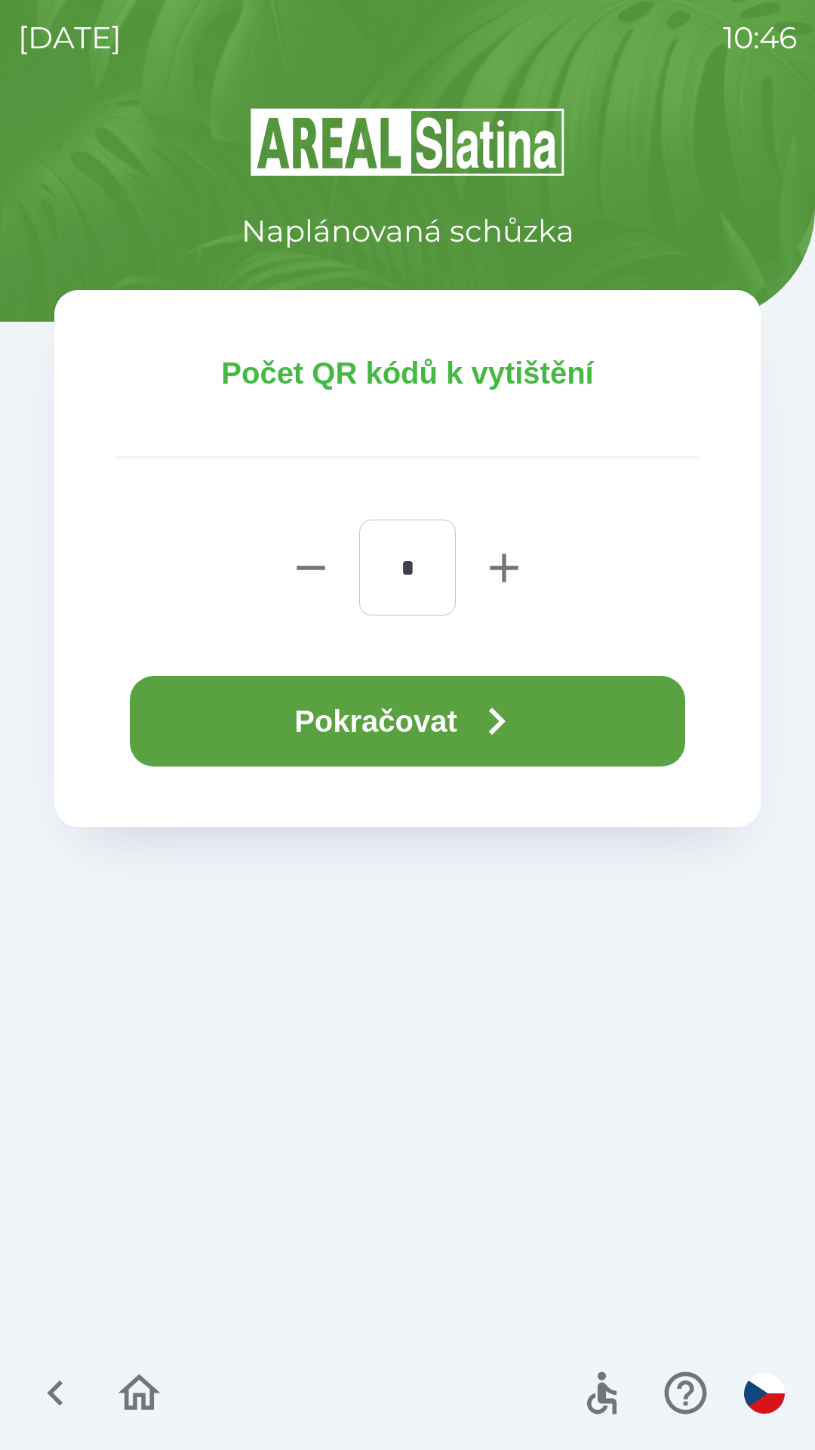
click at [488, 556] on icon "button" at bounding box center [504, 568] width 48 height 48
type input "*"
click at [563, 725] on button "Pokračovat" at bounding box center [408, 721] width 556 height 91
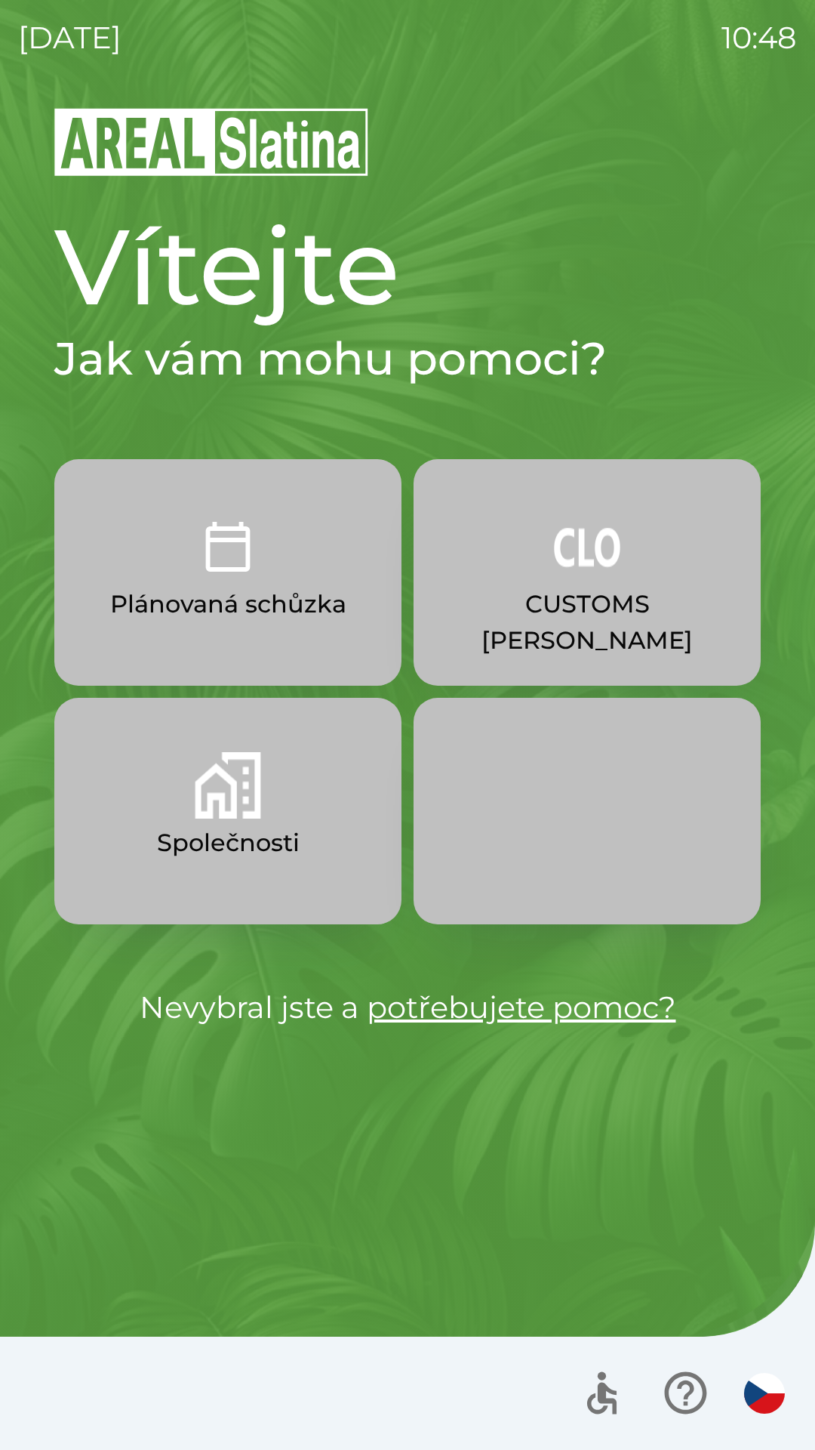
click at [764, 1401] on img "button" at bounding box center [765, 1393] width 41 height 41
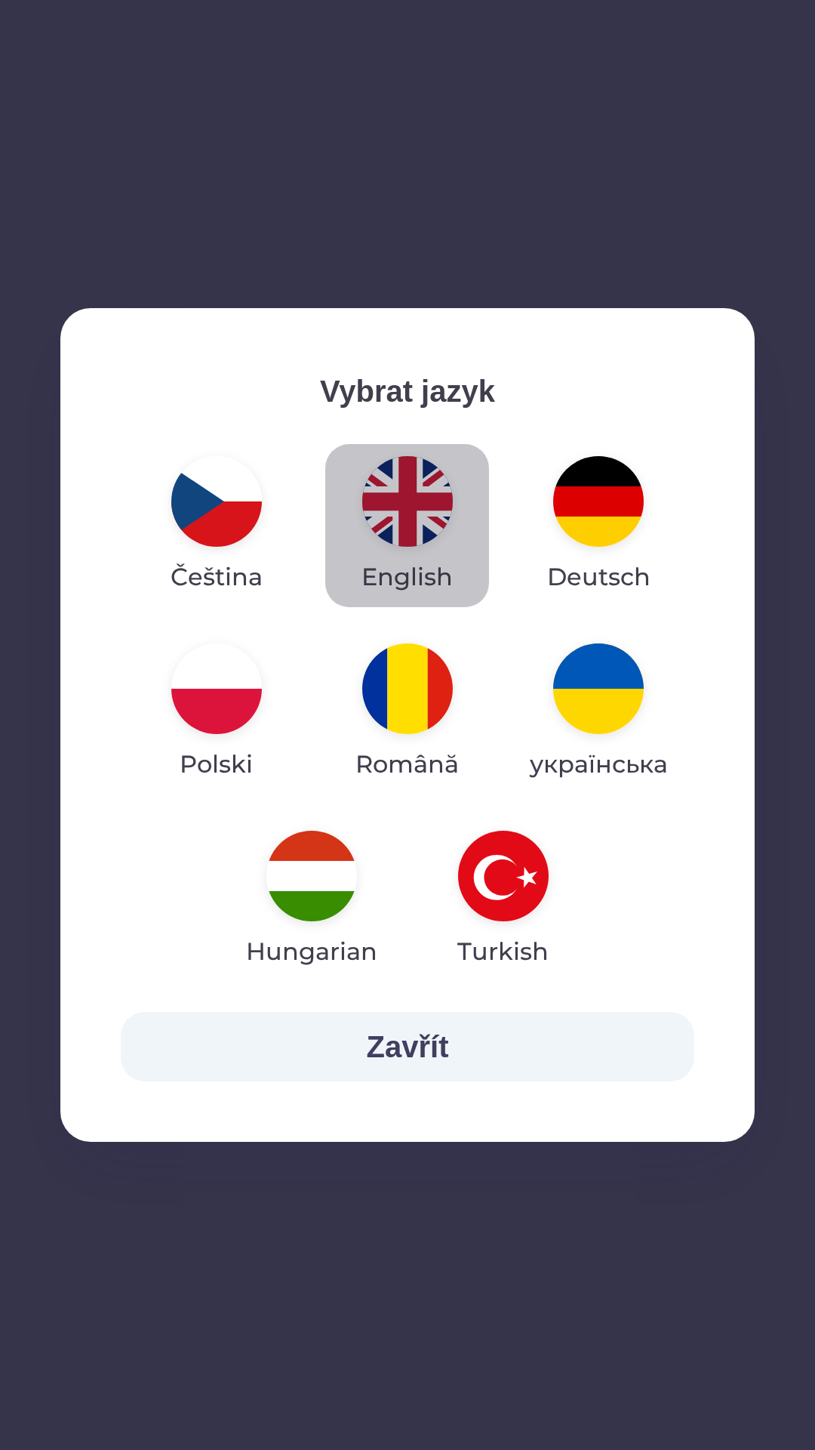
click at [411, 521] on img "button" at bounding box center [407, 501] width 91 height 91
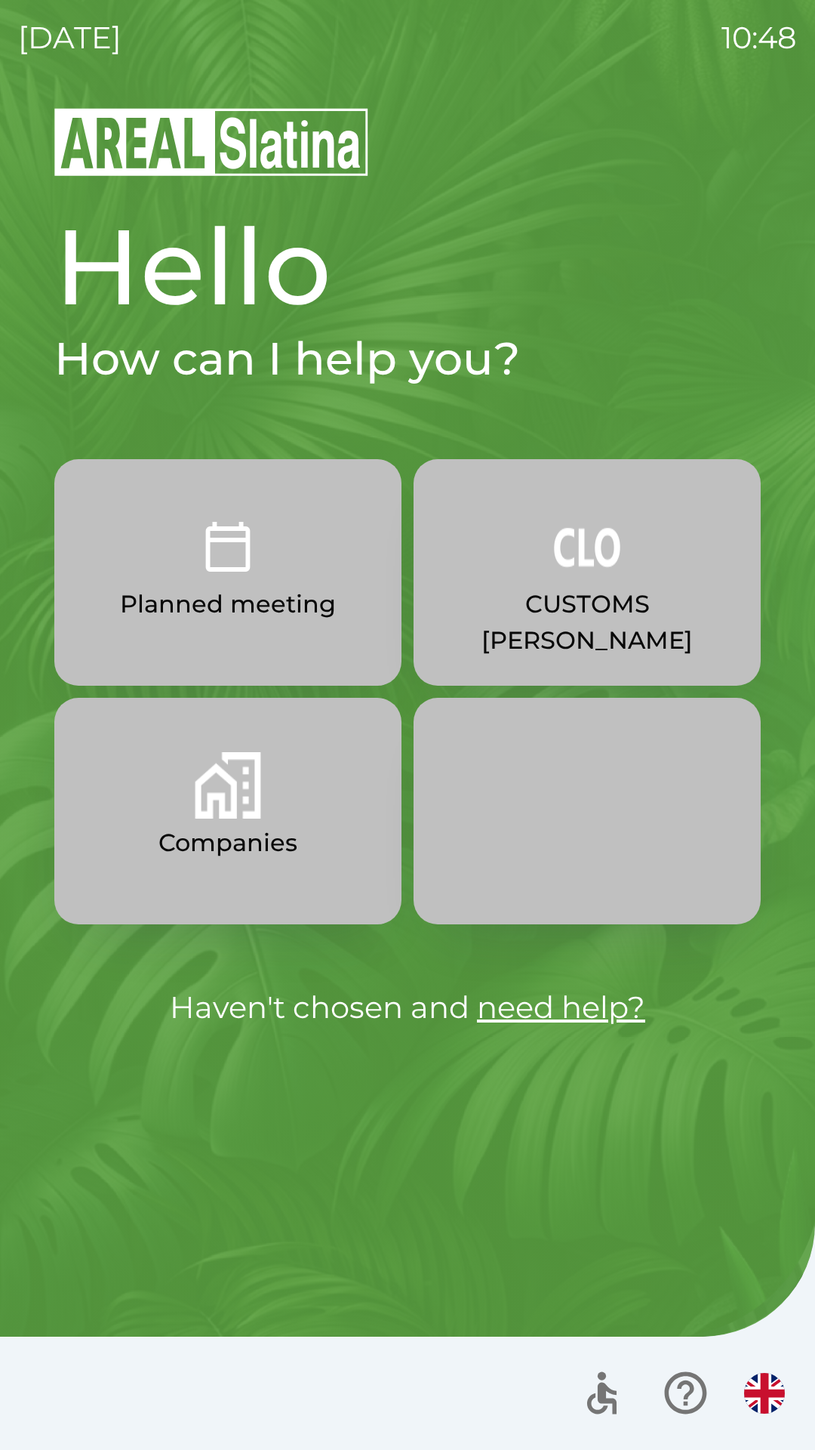
click at [563, 603] on p "CUSTOMS [PERSON_NAME]" at bounding box center [587, 622] width 275 height 72
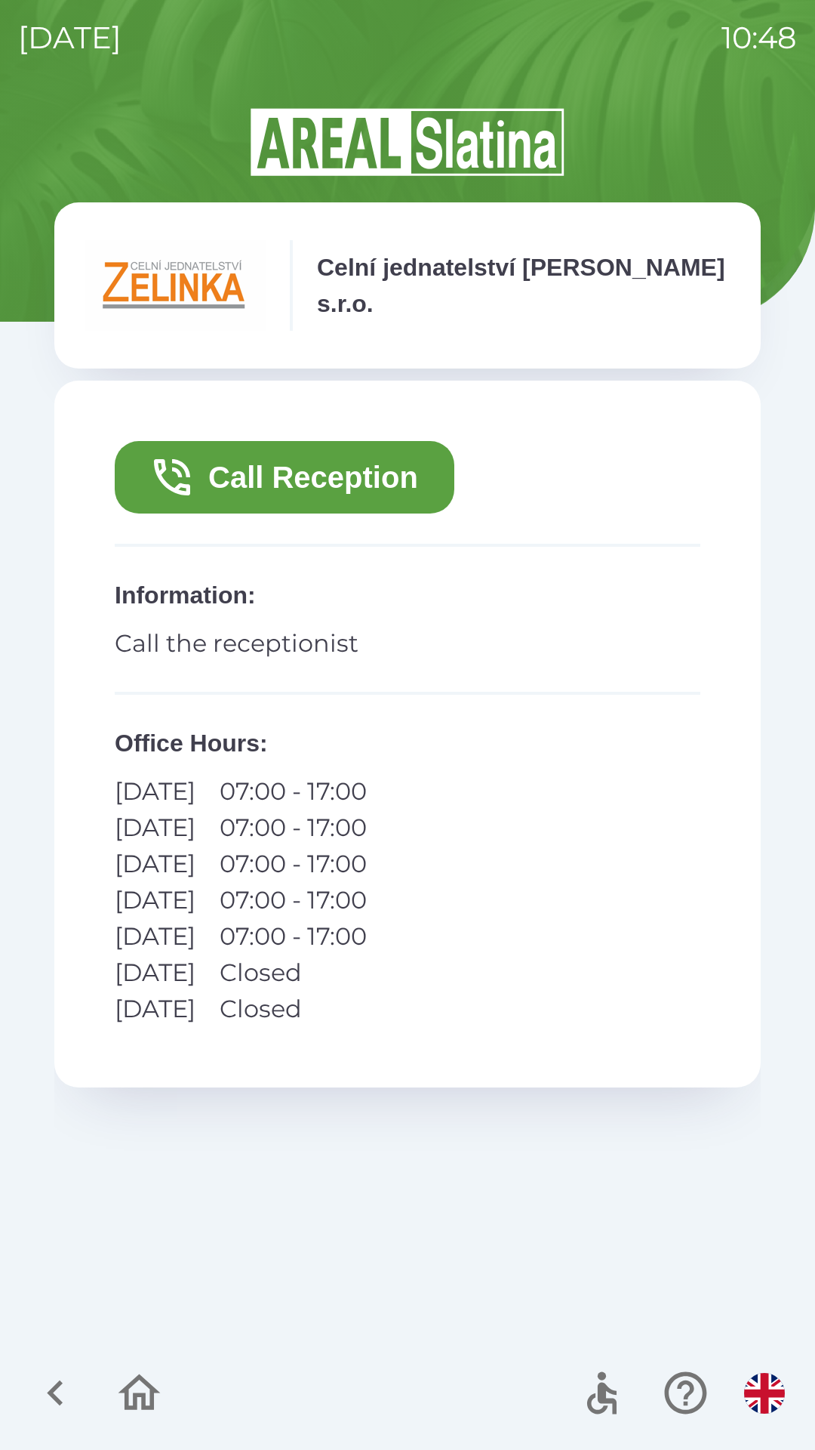
click at [54, 1398] on icon "button" at bounding box center [55, 1393] width 16 height 26
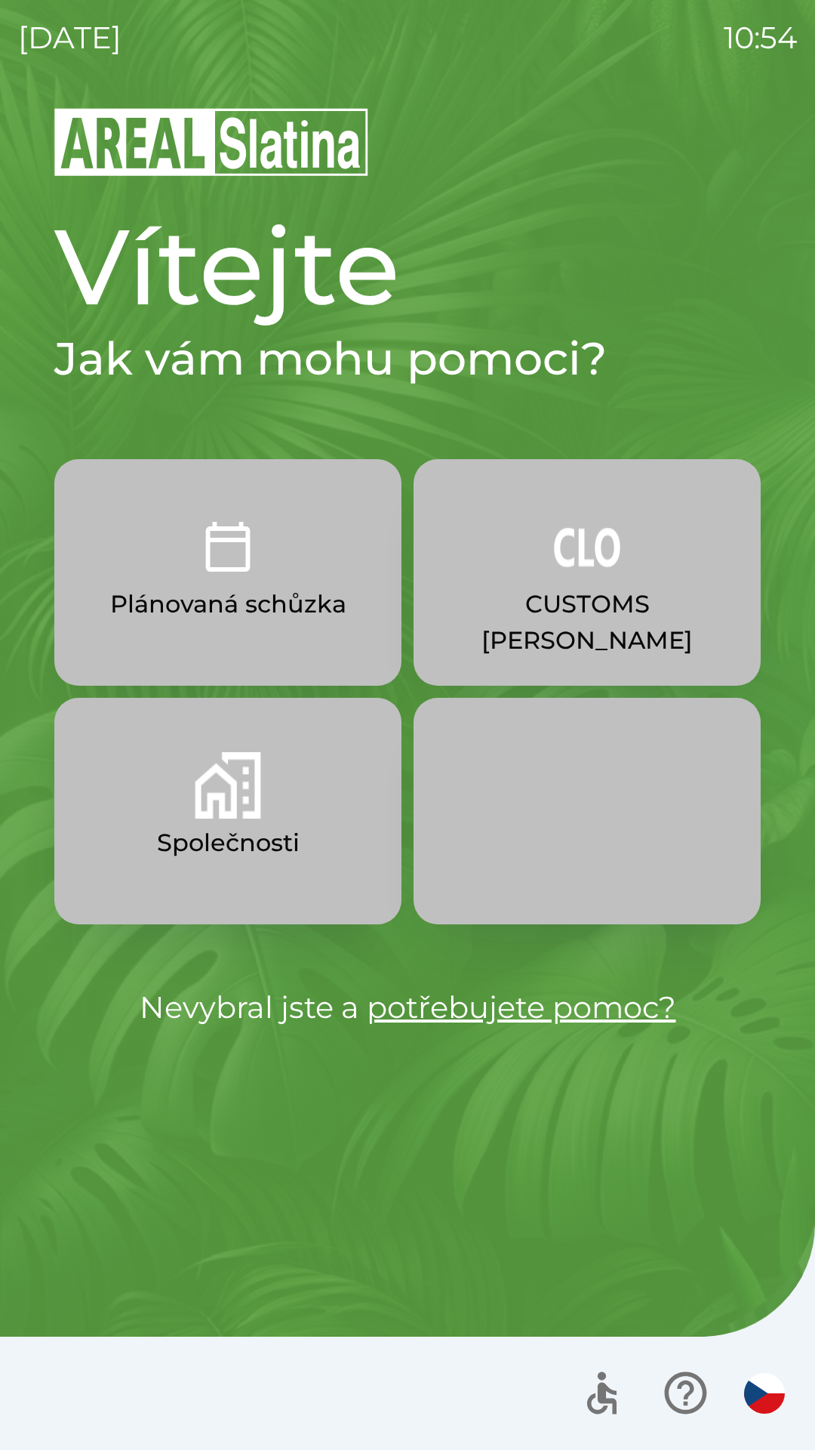
click at [287, 820] on button "Společnosti" at bounding box center [227, 811] width 347 height 227
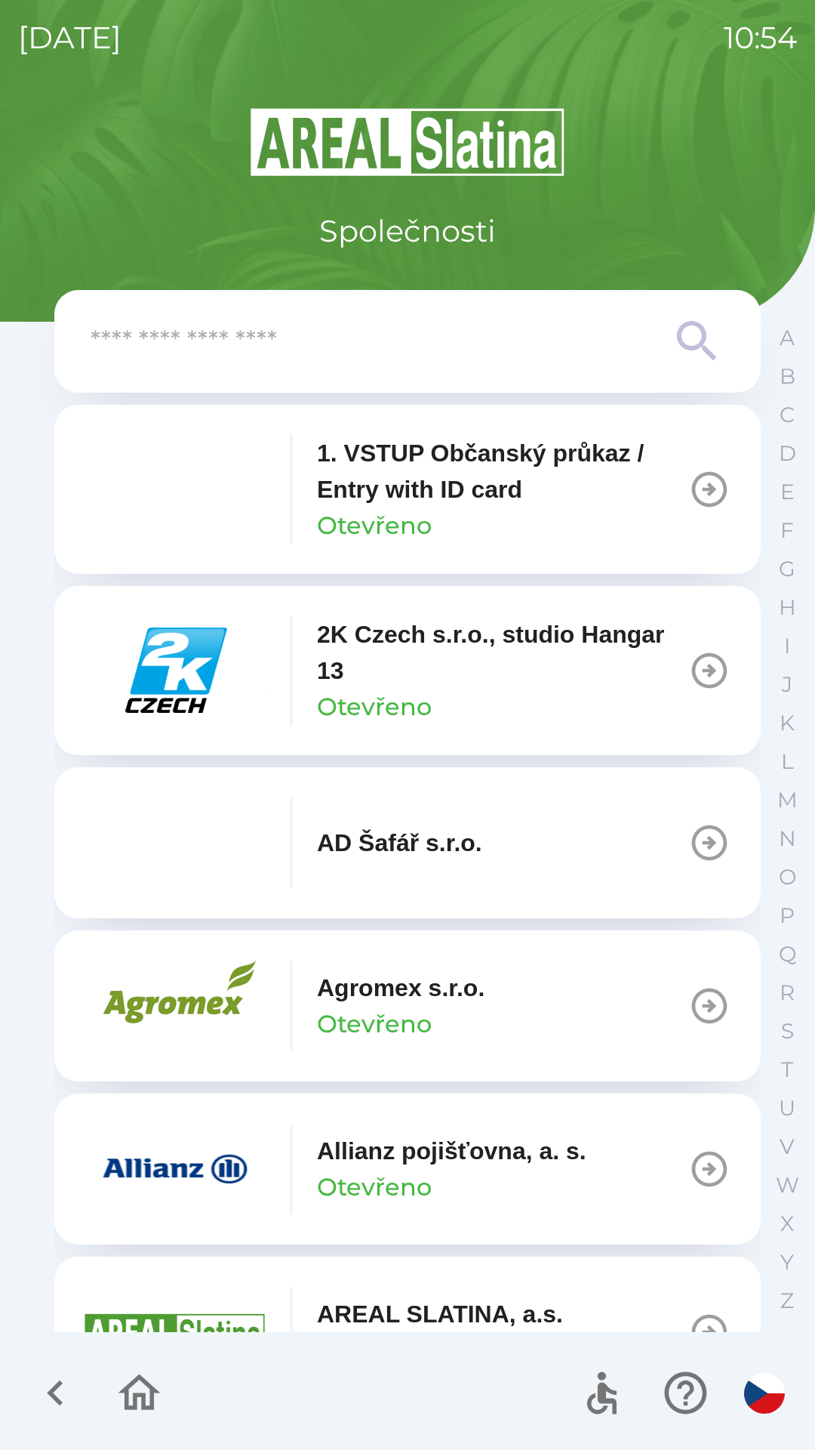
click at [539, 1160] on p "Allianz pojišťovna, a. s." at bounding box center [452, 1151] width 270 height 36
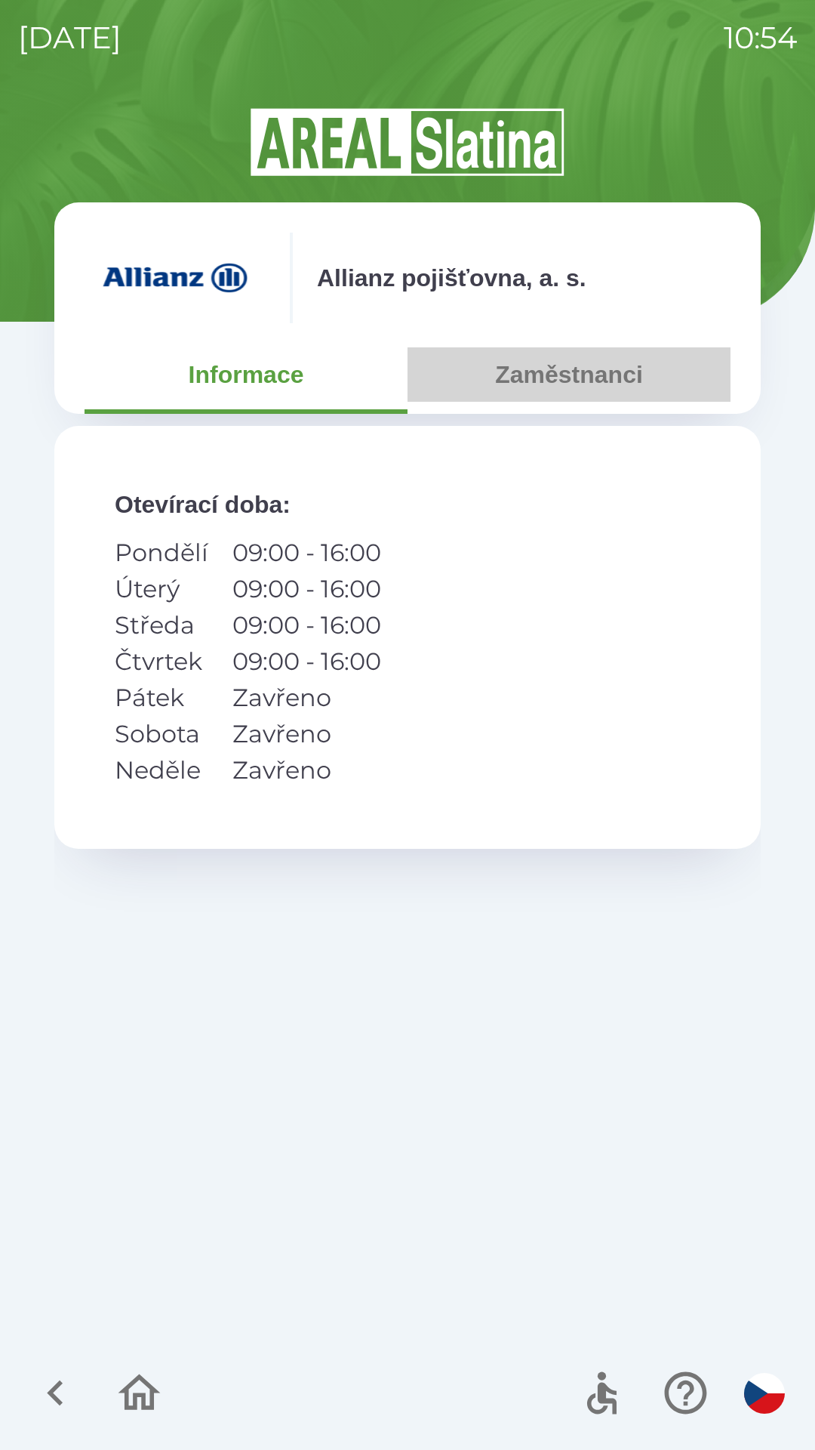
click at [595, 386] on button "Zaměstnanci" at bounding box center [569, 374] width 323 height 54
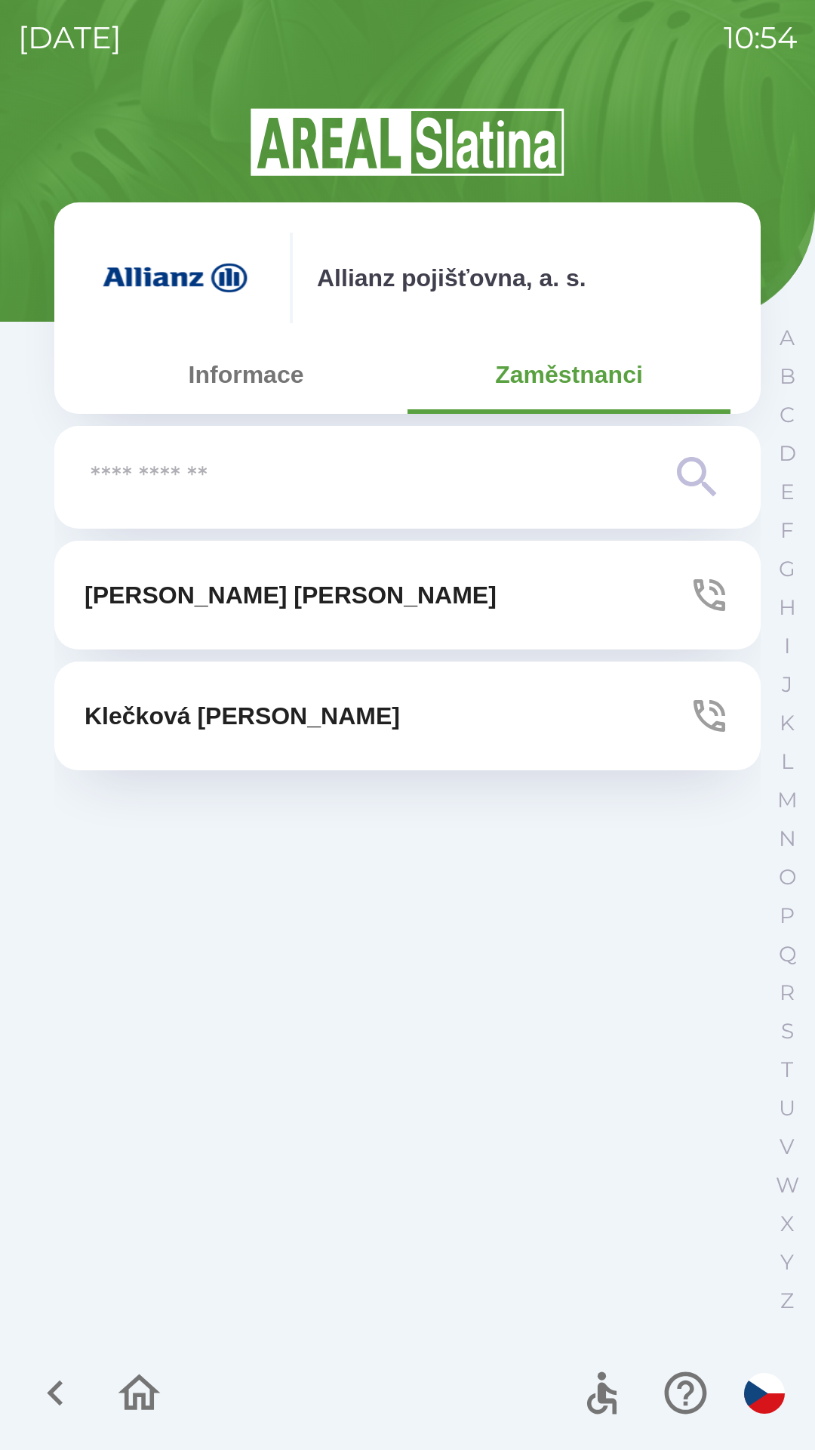
click at [471, 597] on button "[PERSON_NAME]" at bounding box center [407, 595] width 707 height 109
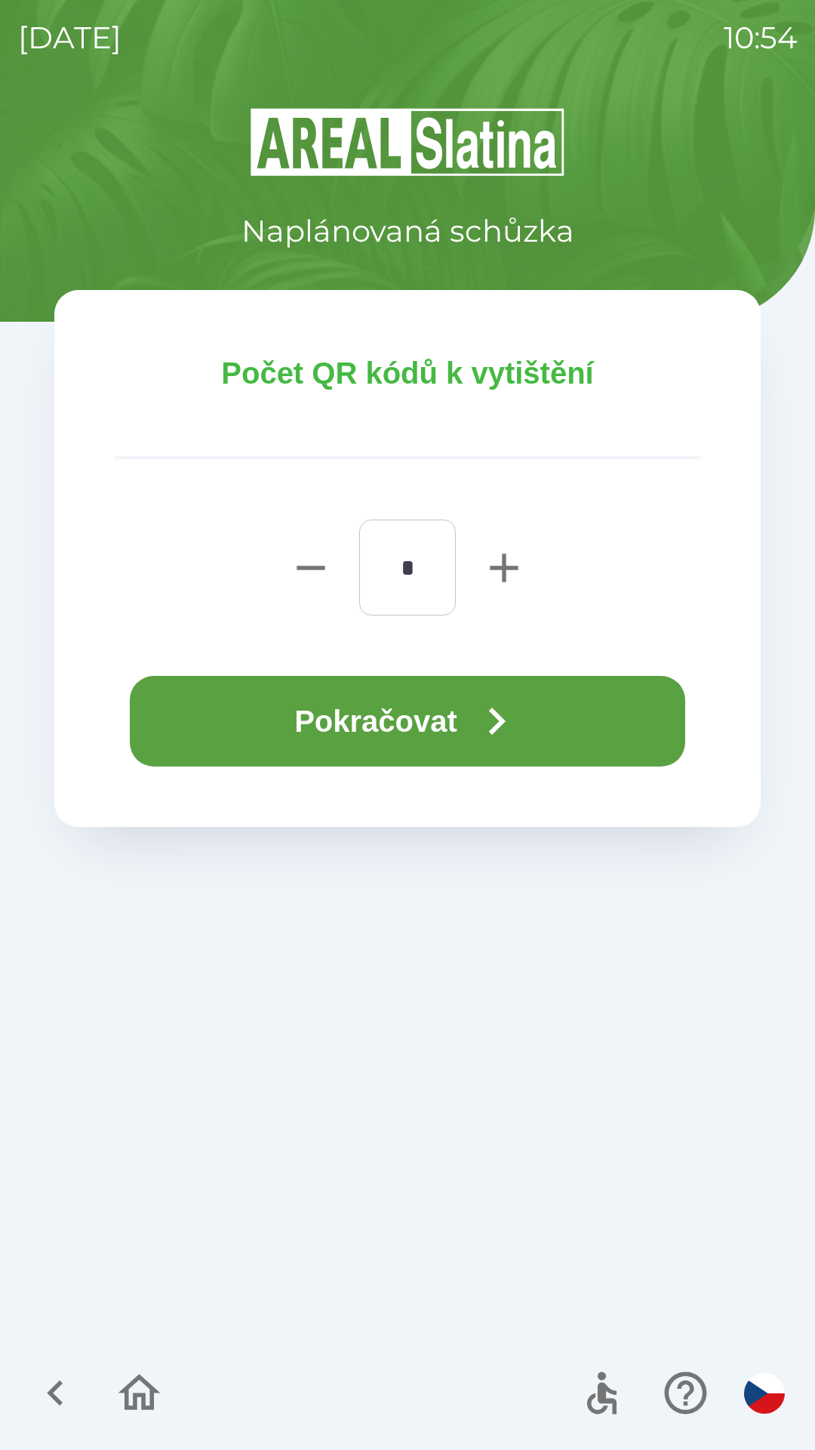
click at [412, 736] on button "Pokračovat" at bounding box center [408, 721] width 556 height 91
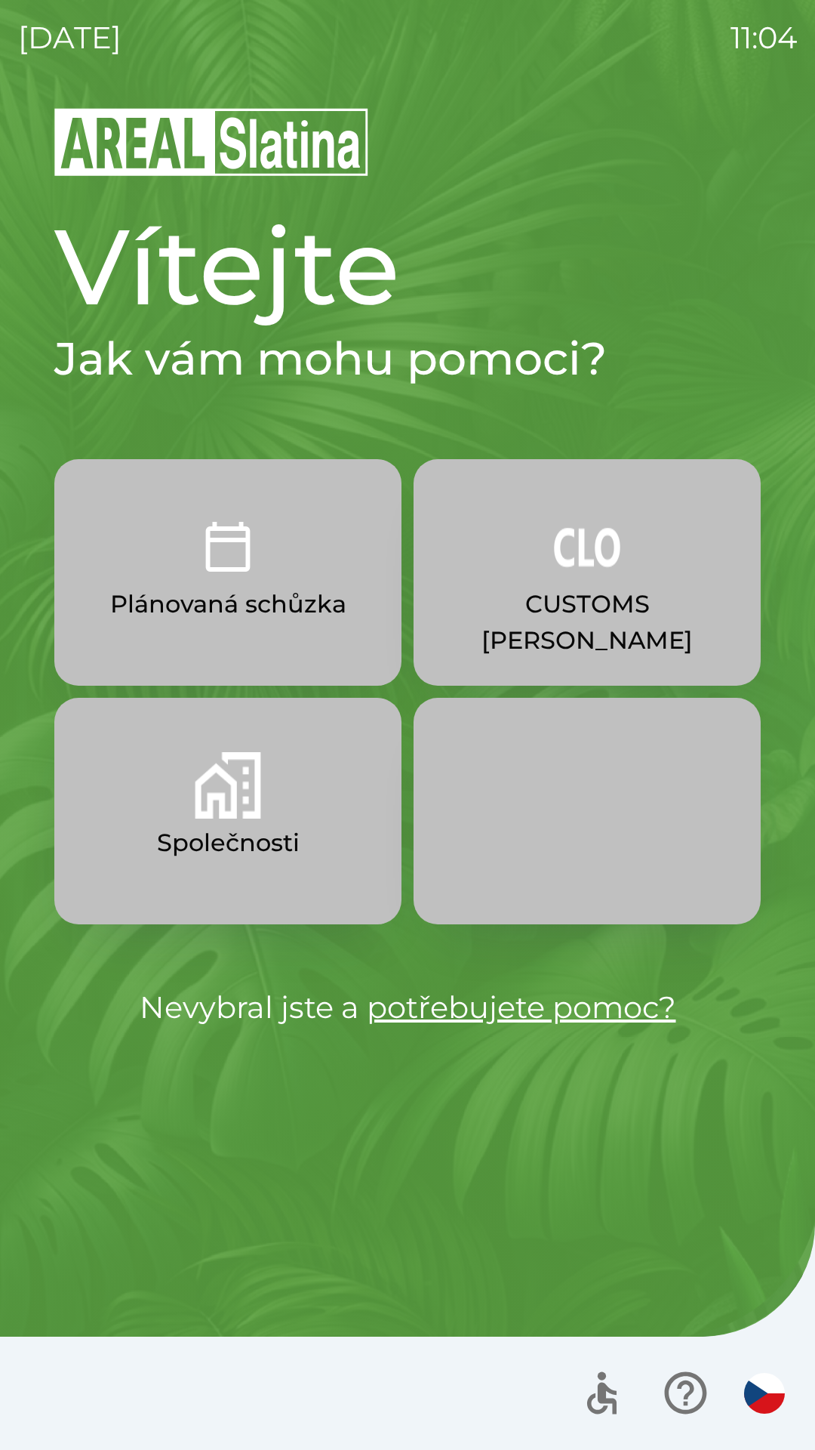
click at [583, 574] on img "button" at bounding box center [587, 546] width 66 height 66
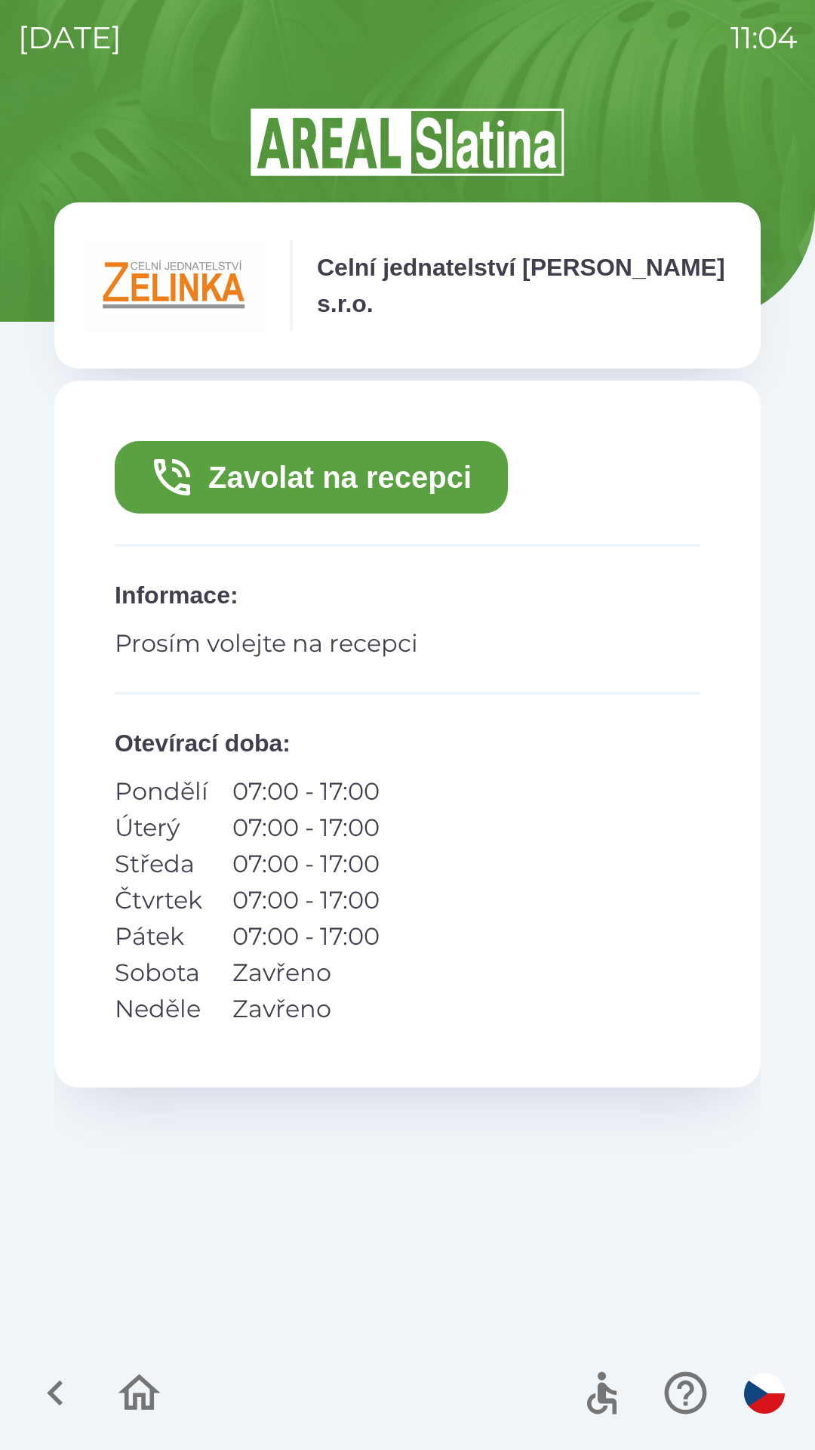
click at [368, 466] on button "Zavolat na recepci" at bounding box center [311, 477] width 393 height 72
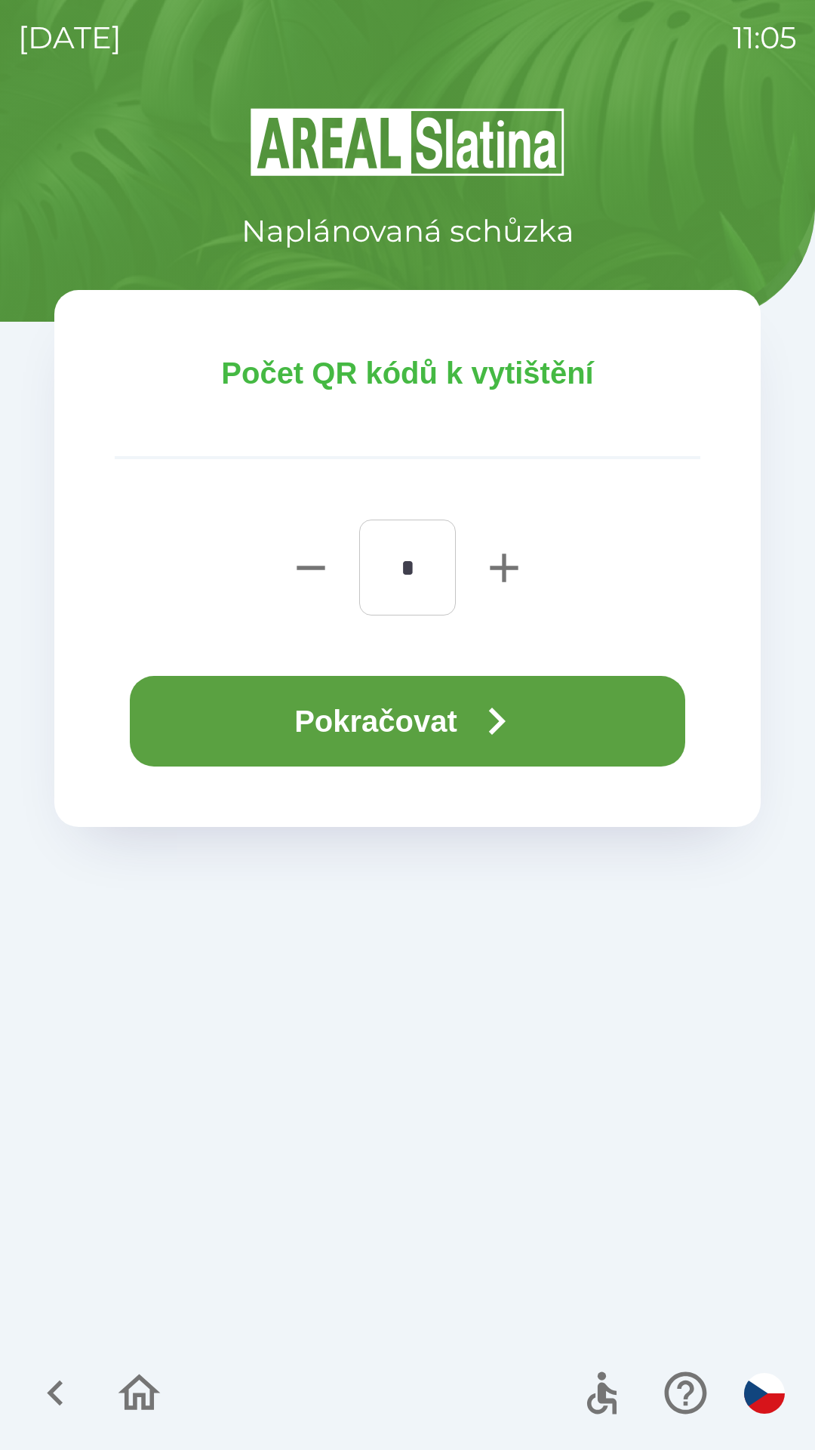
click at [508, 562] on icon "button" at bounding box center [504, 568] width 48 height 48
click at [310, 575] on icon "button" at bounding box center [311, 568] width 48 height 48
type input "*"
click at [385, 711] on button "Pokračovat" at bounding box center [408, 721] width 556 height 91
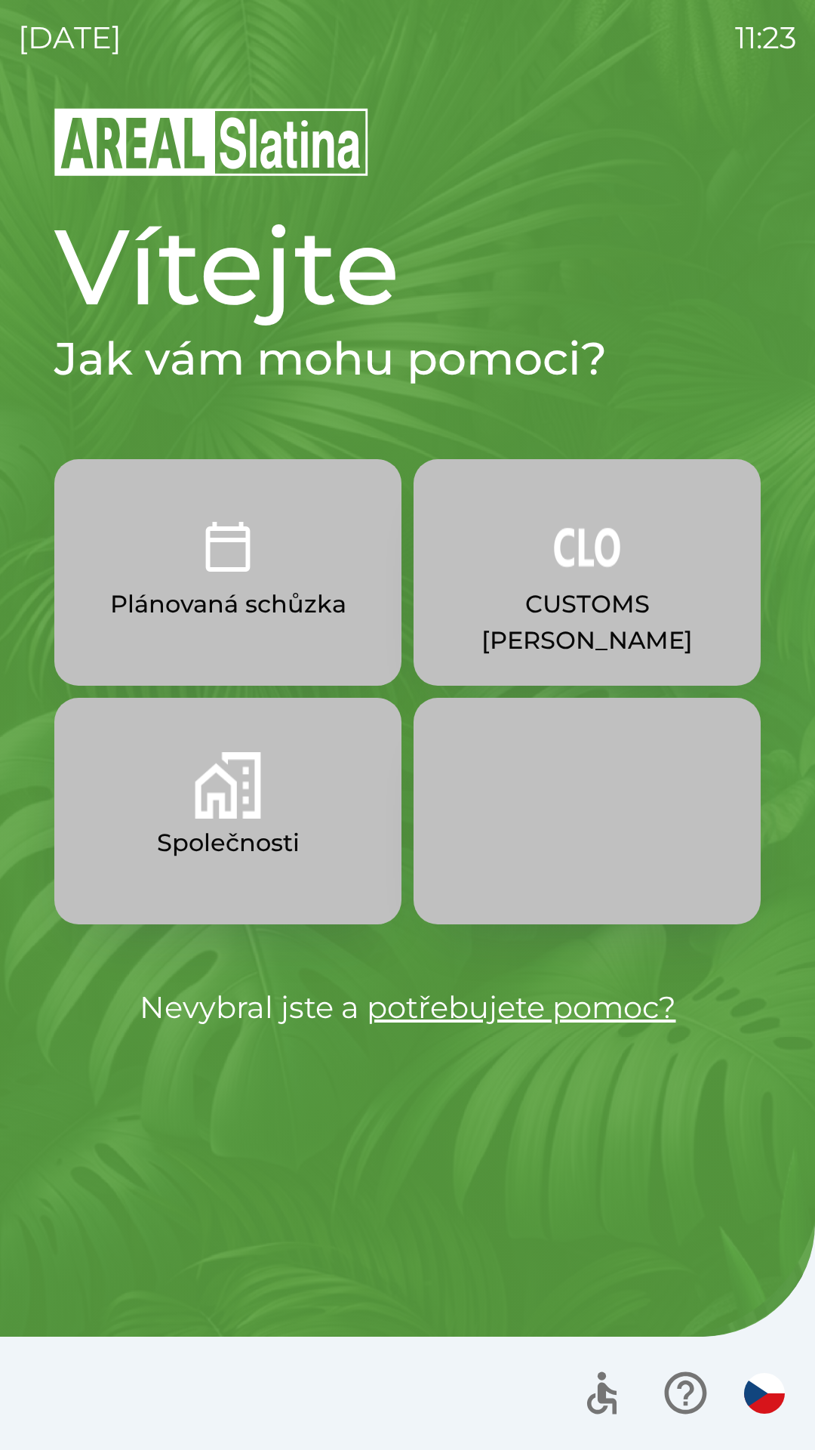
click at [584, 590] on p "CUSTOMS [PERSON_NAME]" at bounding box center [587, 622] width 275 height 72
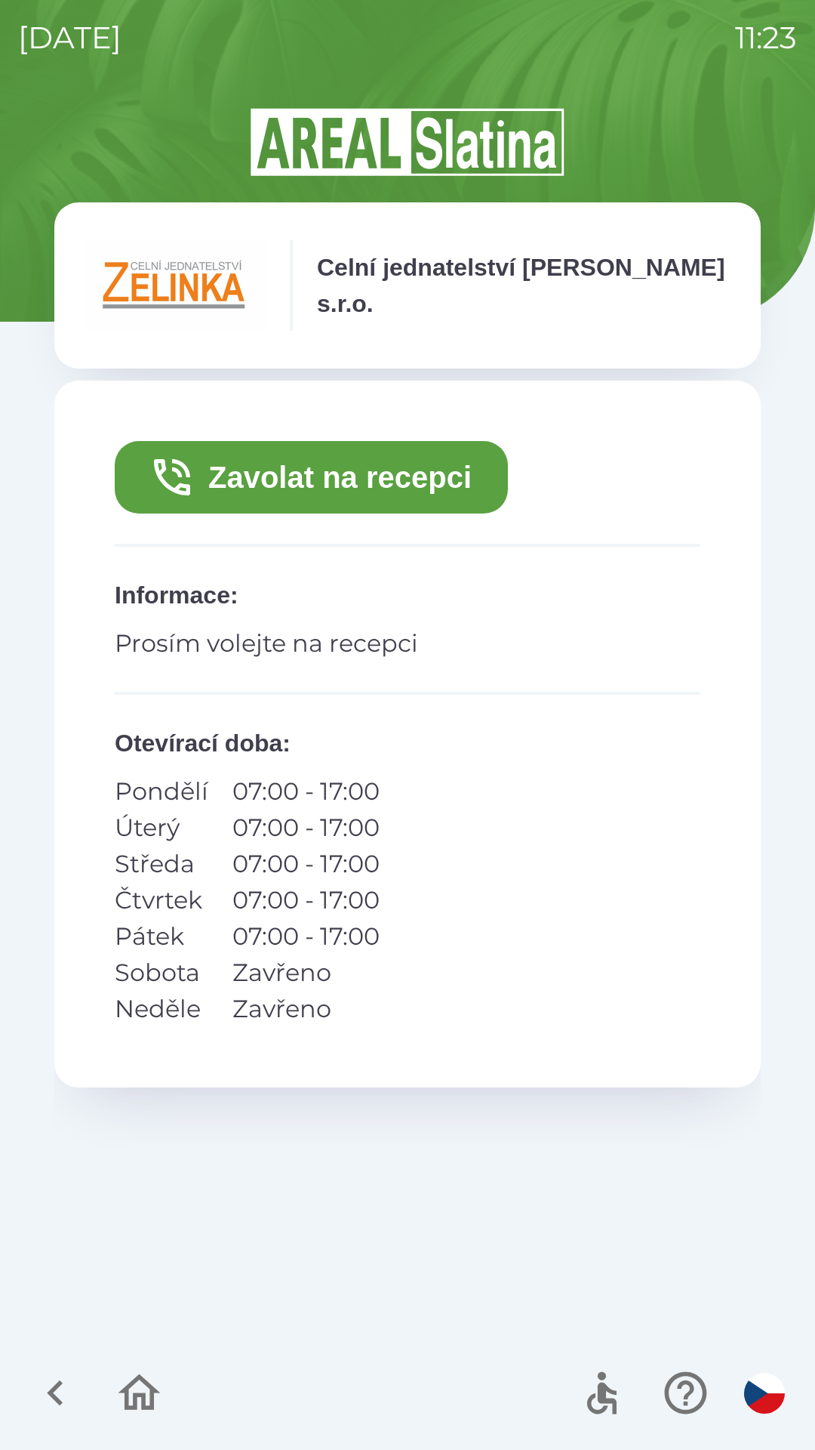
click at [293, 464] on button "Zavolat na recepci" at bounding box center [311, 477] width 393 height 72
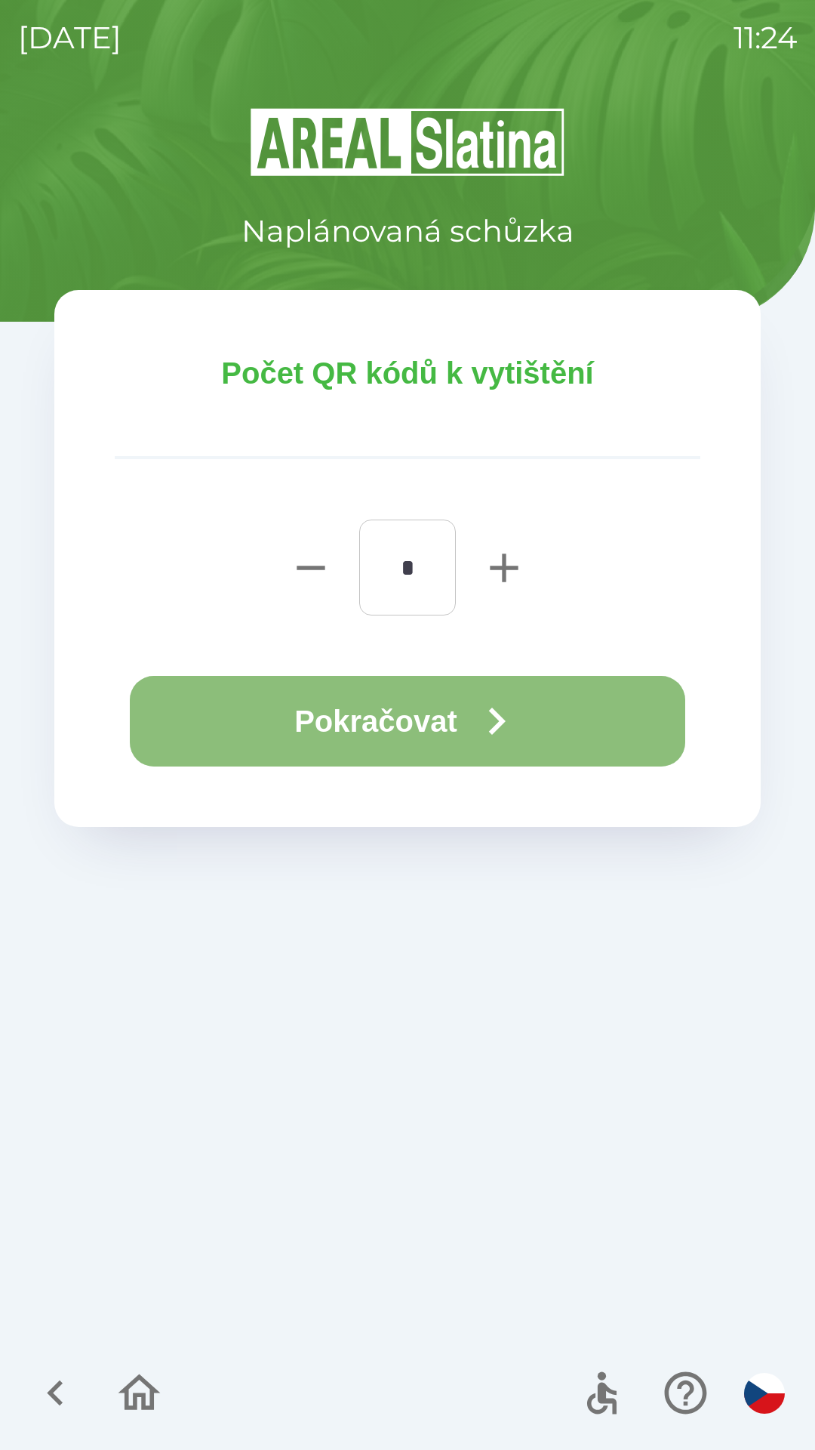
click at [462, 708] on button "Pokračovat" at bounding box center [408, 721] width 556 height 91
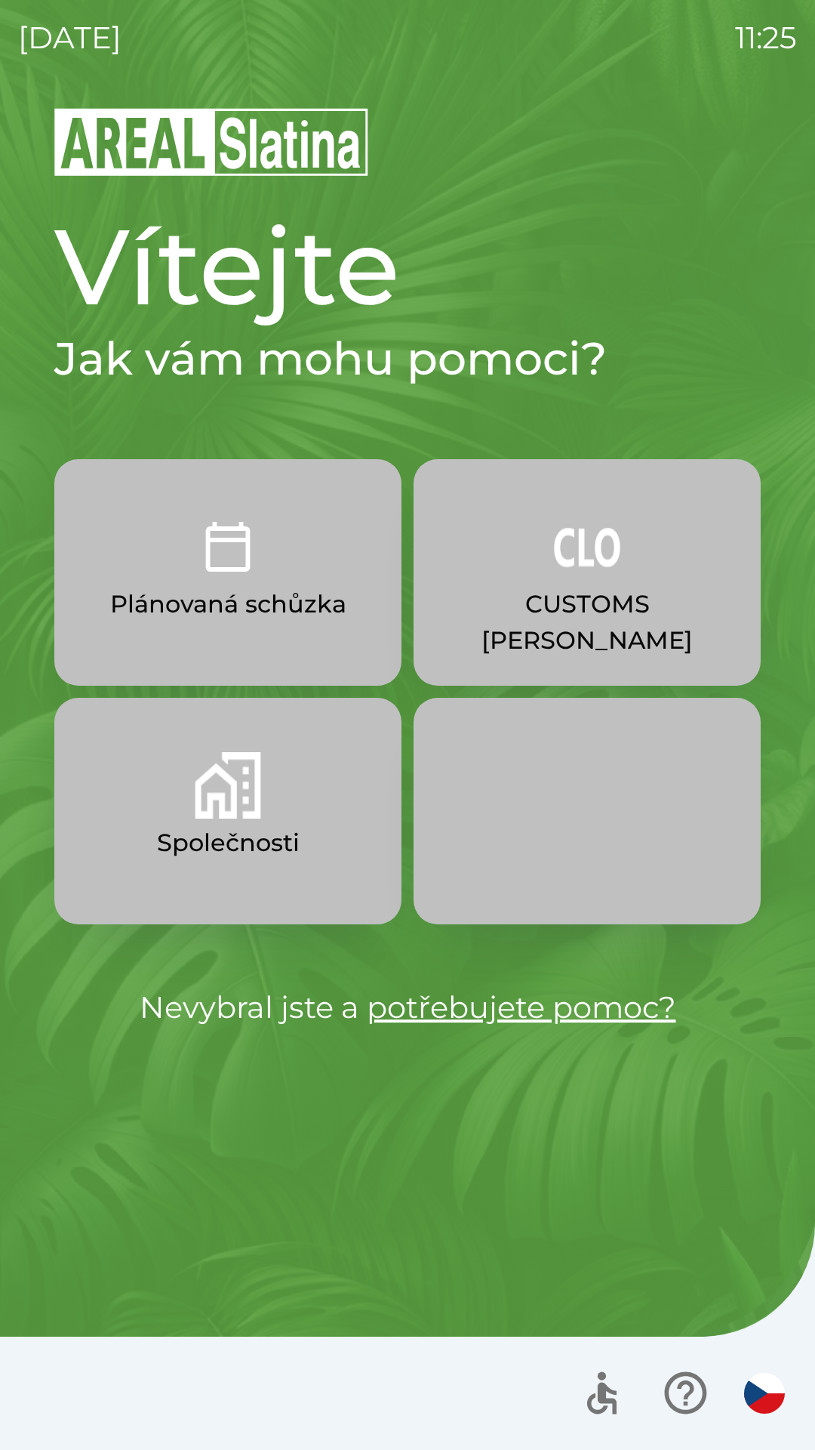
click at [307, 766] on button "Společnosti" at bounding box center [227, 811] width 347 height 227
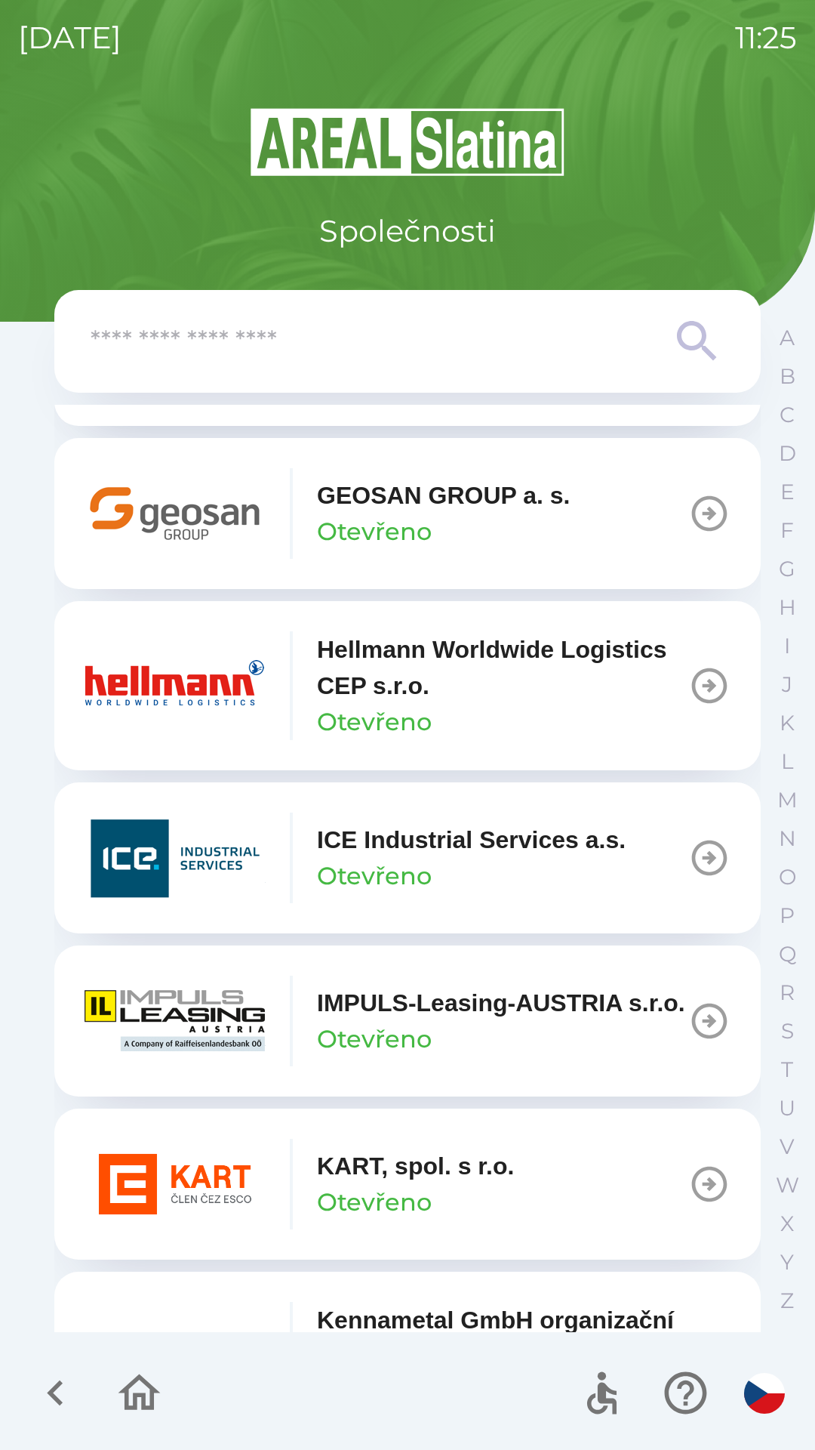
scroll to position [5403, 0]
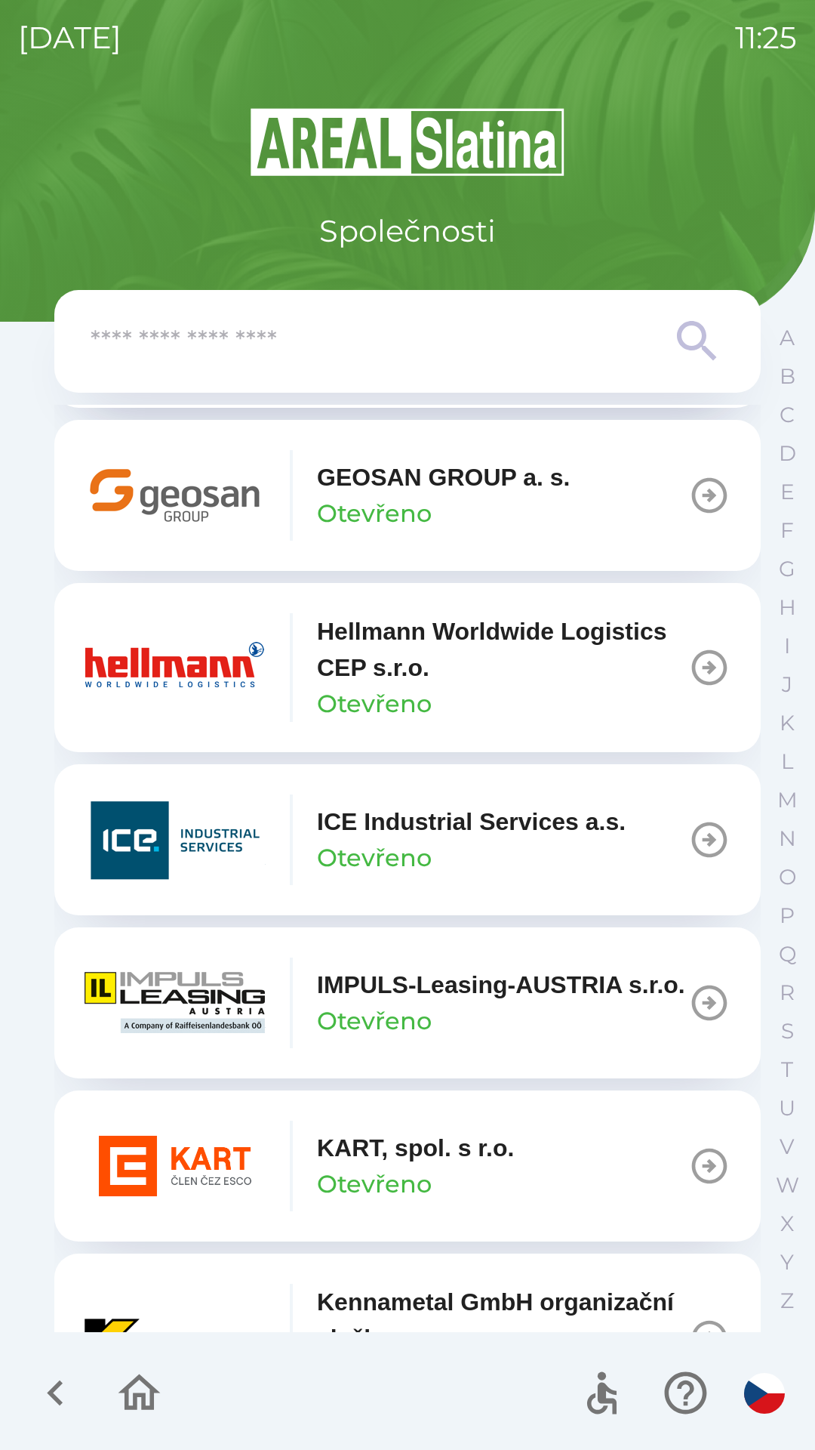
click at [458, 344] on input "text" at bounding box center [378, 342] width 574 height 42
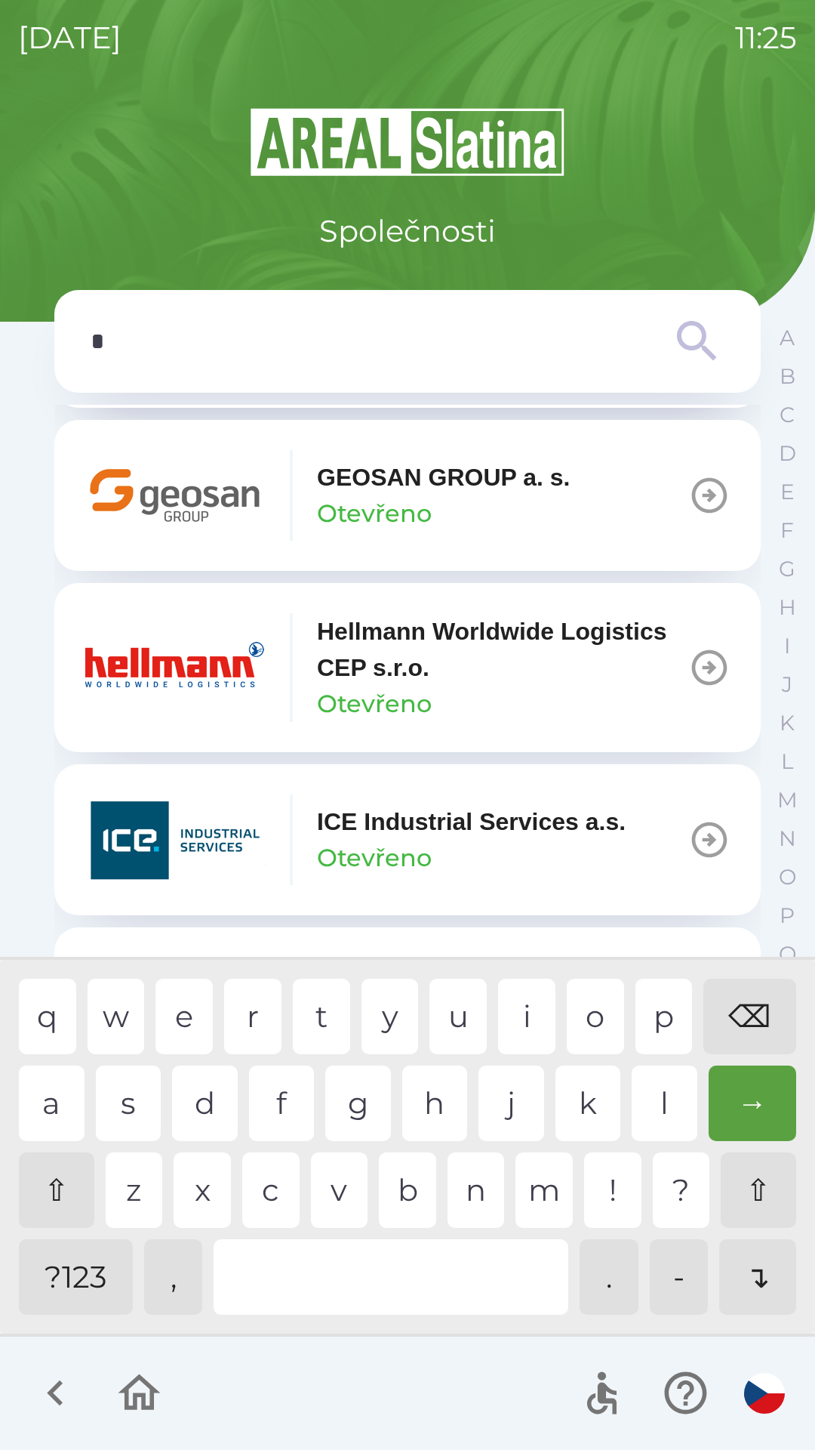
scroll to position [5313, 0]
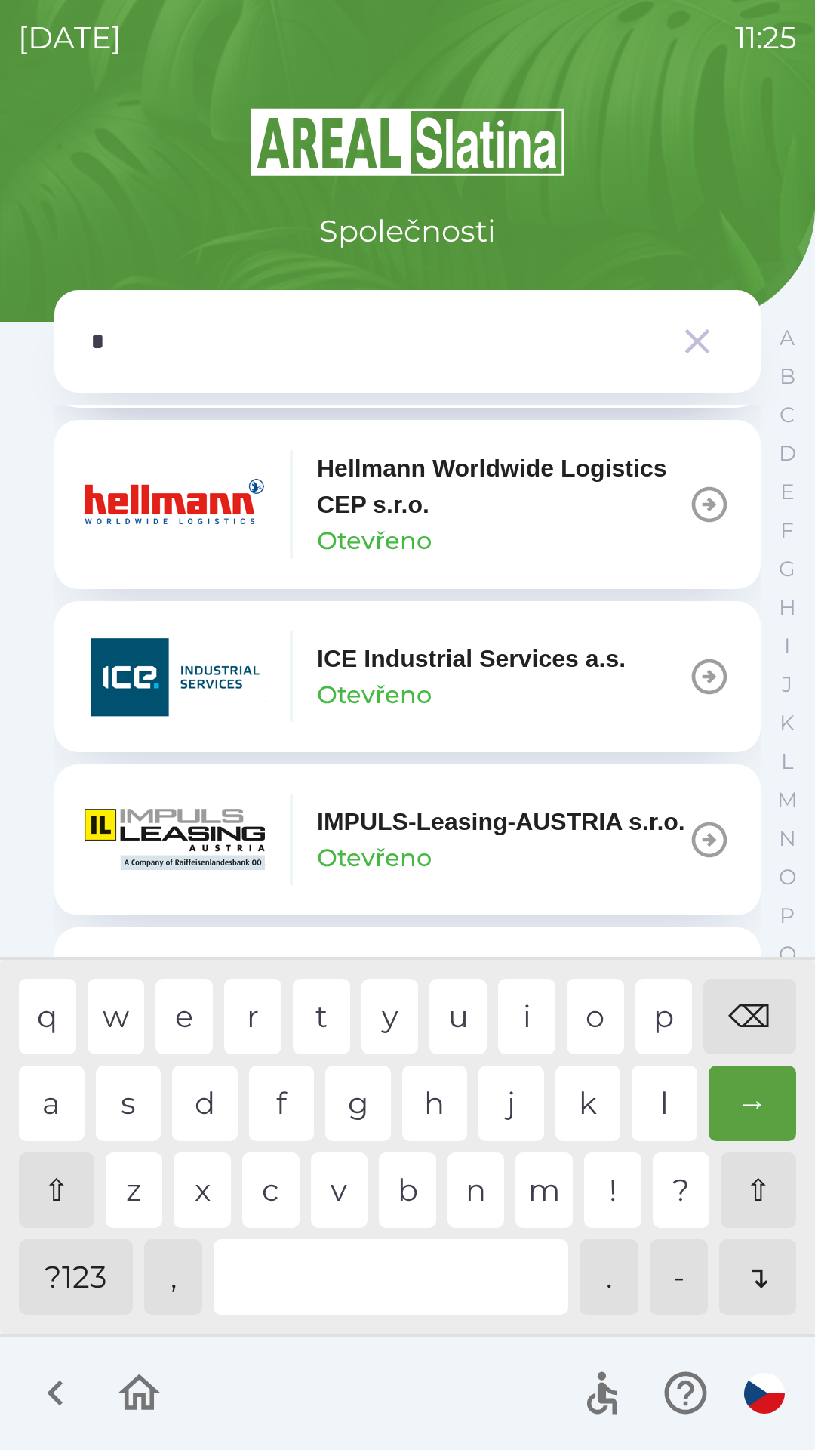
type input "**"
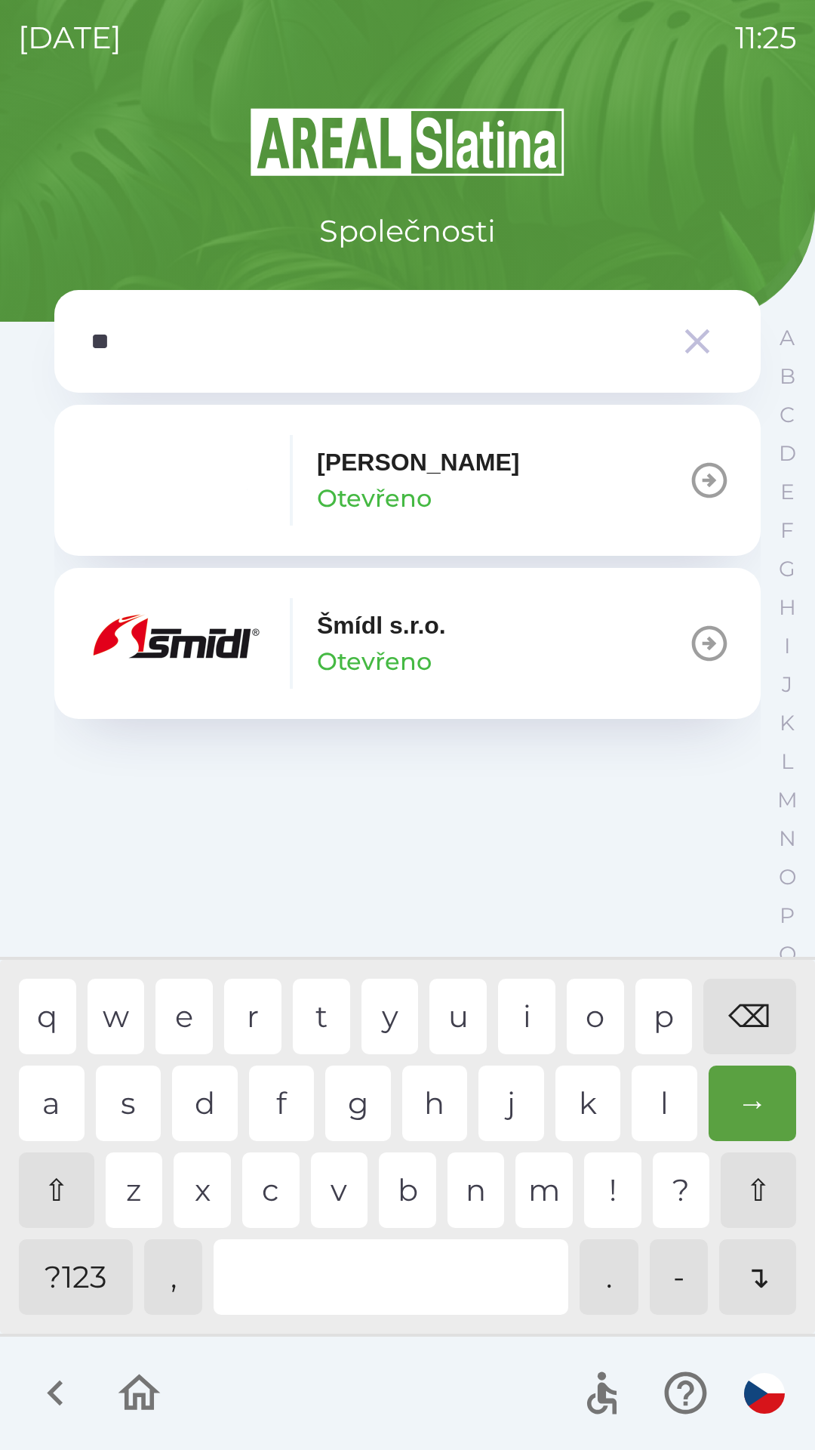
scroll to position [0, 0]
click at [535, 1198] on div "m" at bounding box center [544, 1190] width 57 height 76
click at [402, 633] on p "Šmídl s.r.o." at bounding box center [381, 625] width 129 height 36
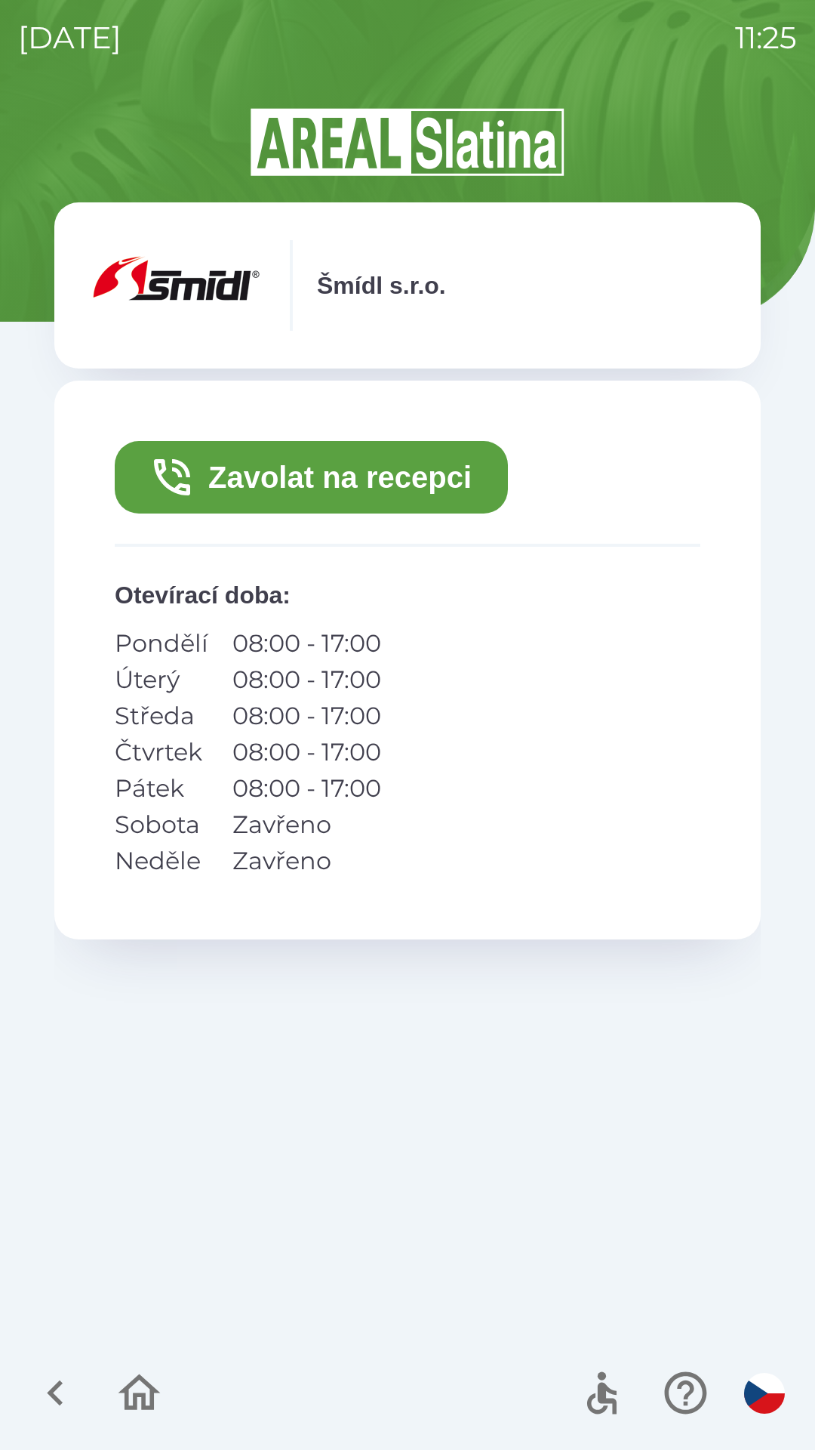
click at [425, 479] on button "Zavolat na recepci" at bounding box center [311, 477] width 393 height 72
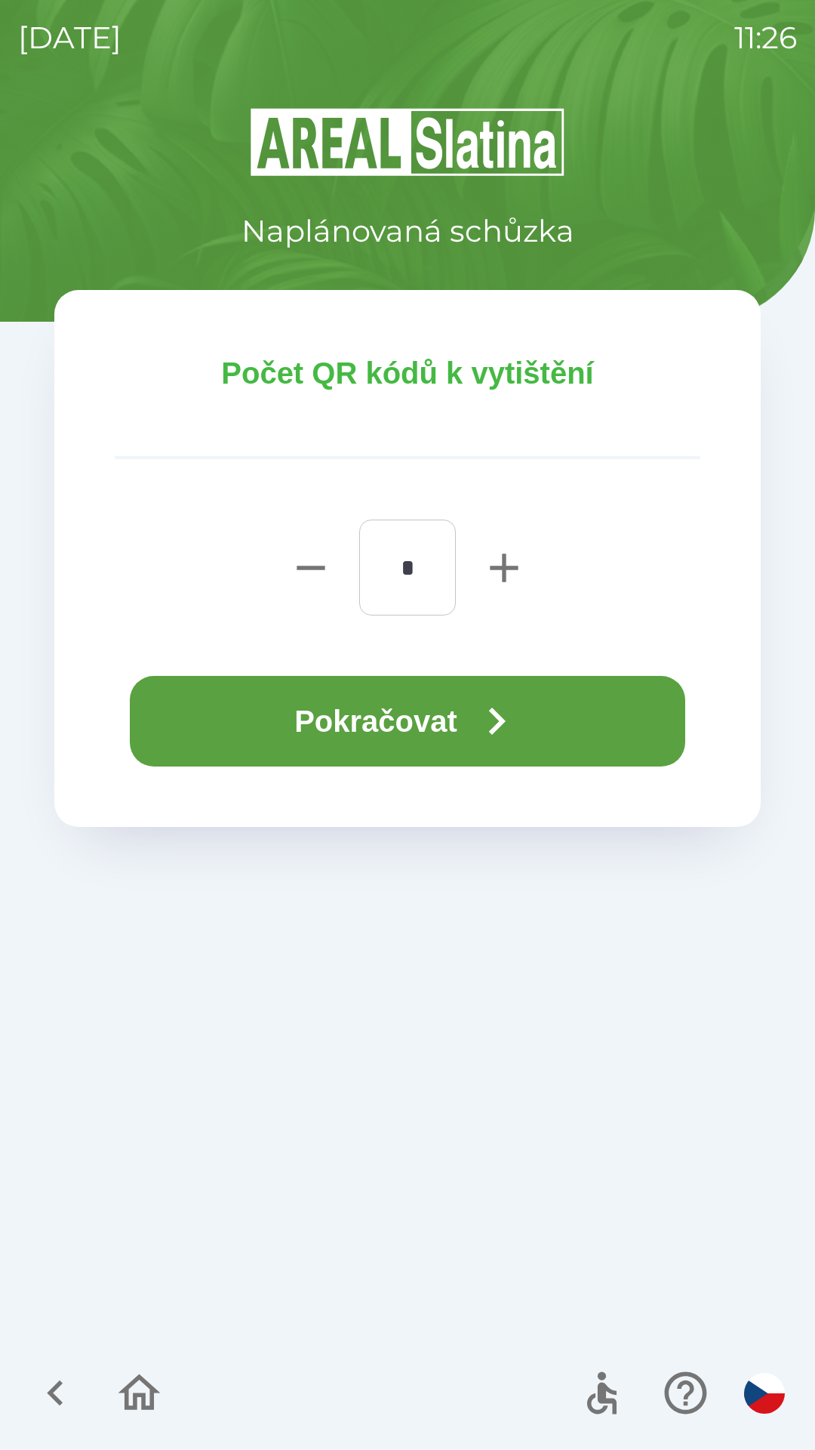
click at [492, 708] on icon "button" at bounding box center [497, 721] width 54 height 54
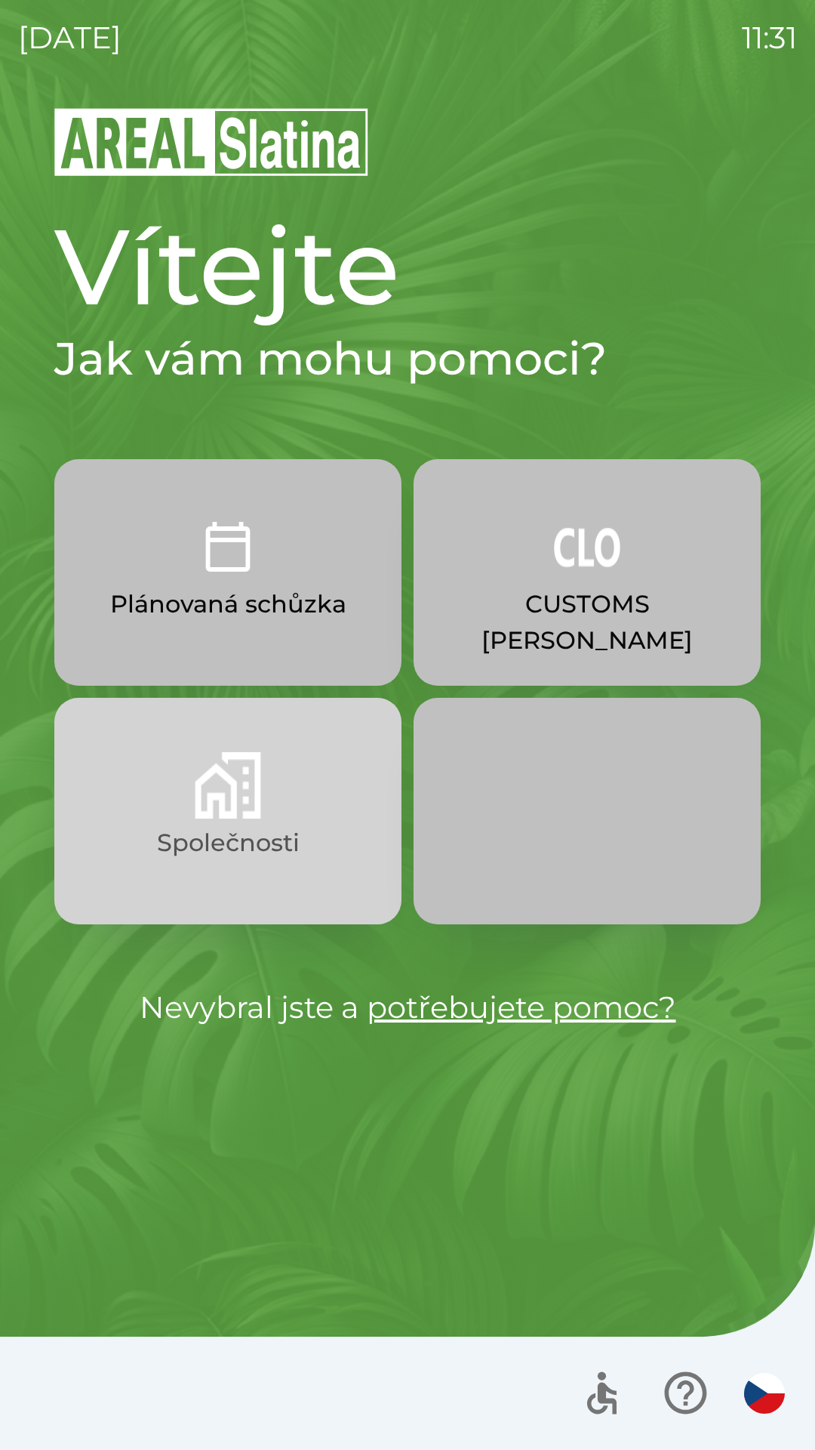
click at [162, 824] on button "Společnosti" at bounding box center [227, 811] width 347 height 227
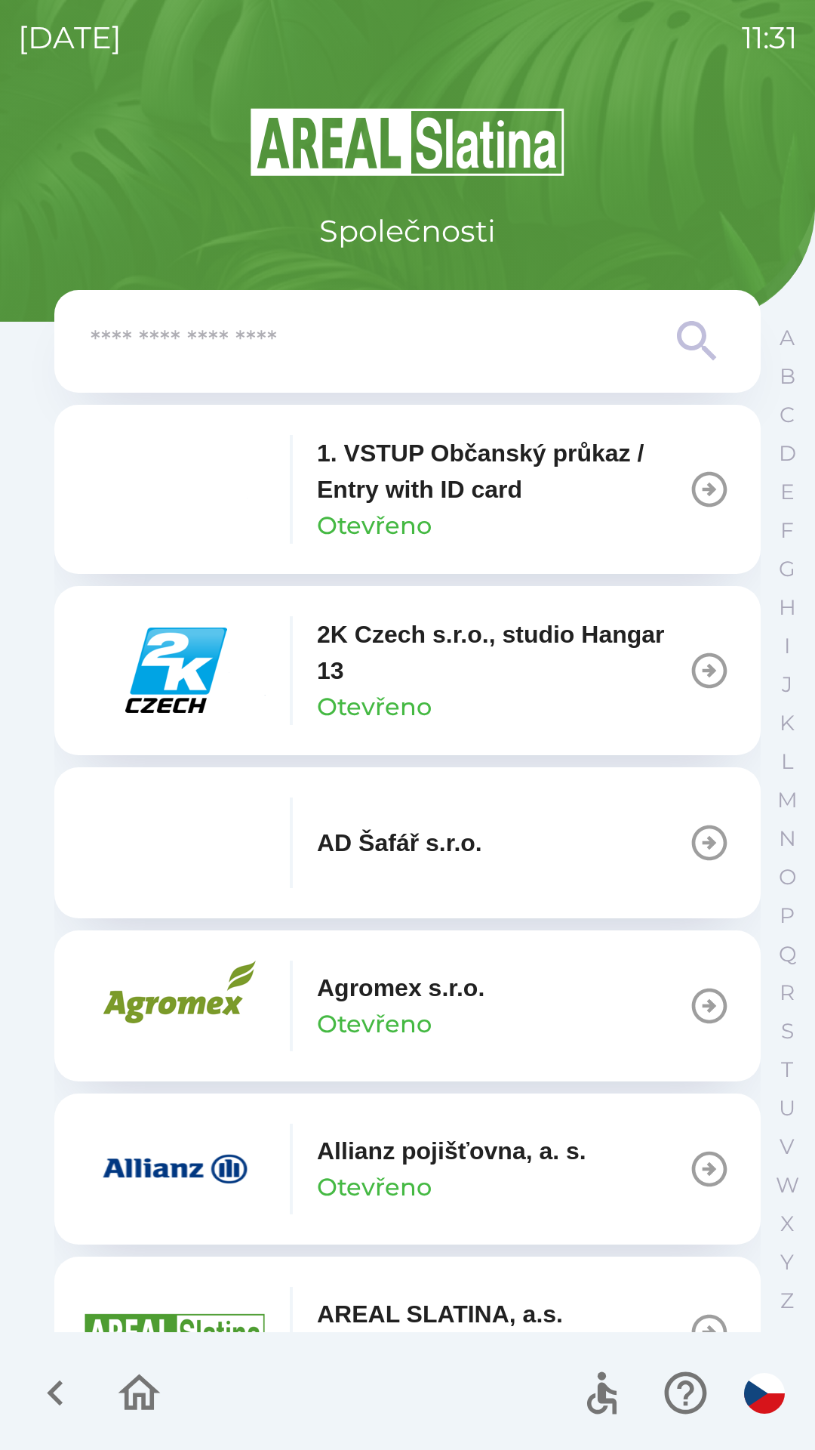
click at [168, 1167] on img "button" at bounding box center [175, 1169] width 181 height 91
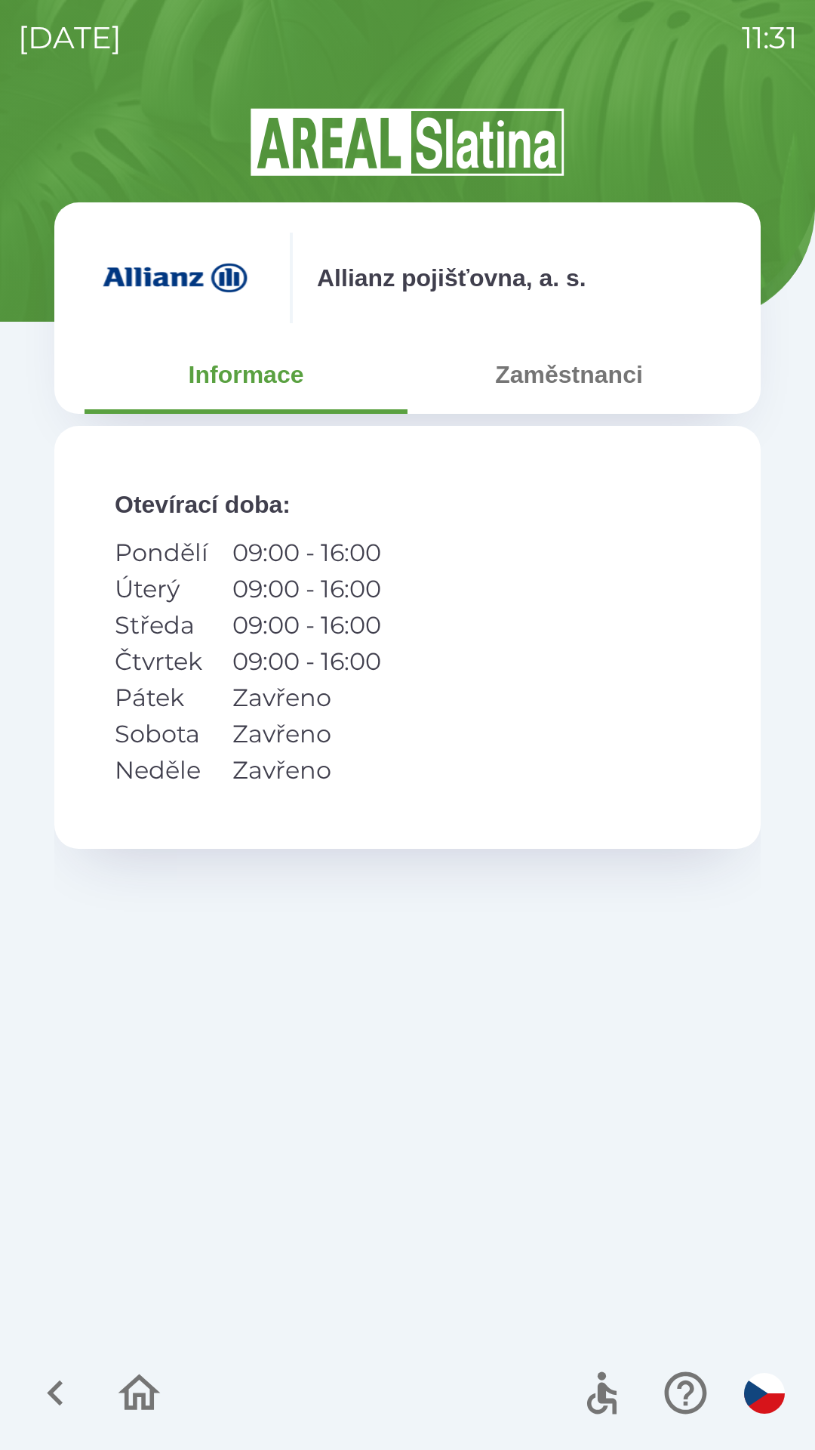
click at [553, 367] on button "Zaměstnanci" at bounding box center [569, 374] width 323 height 54
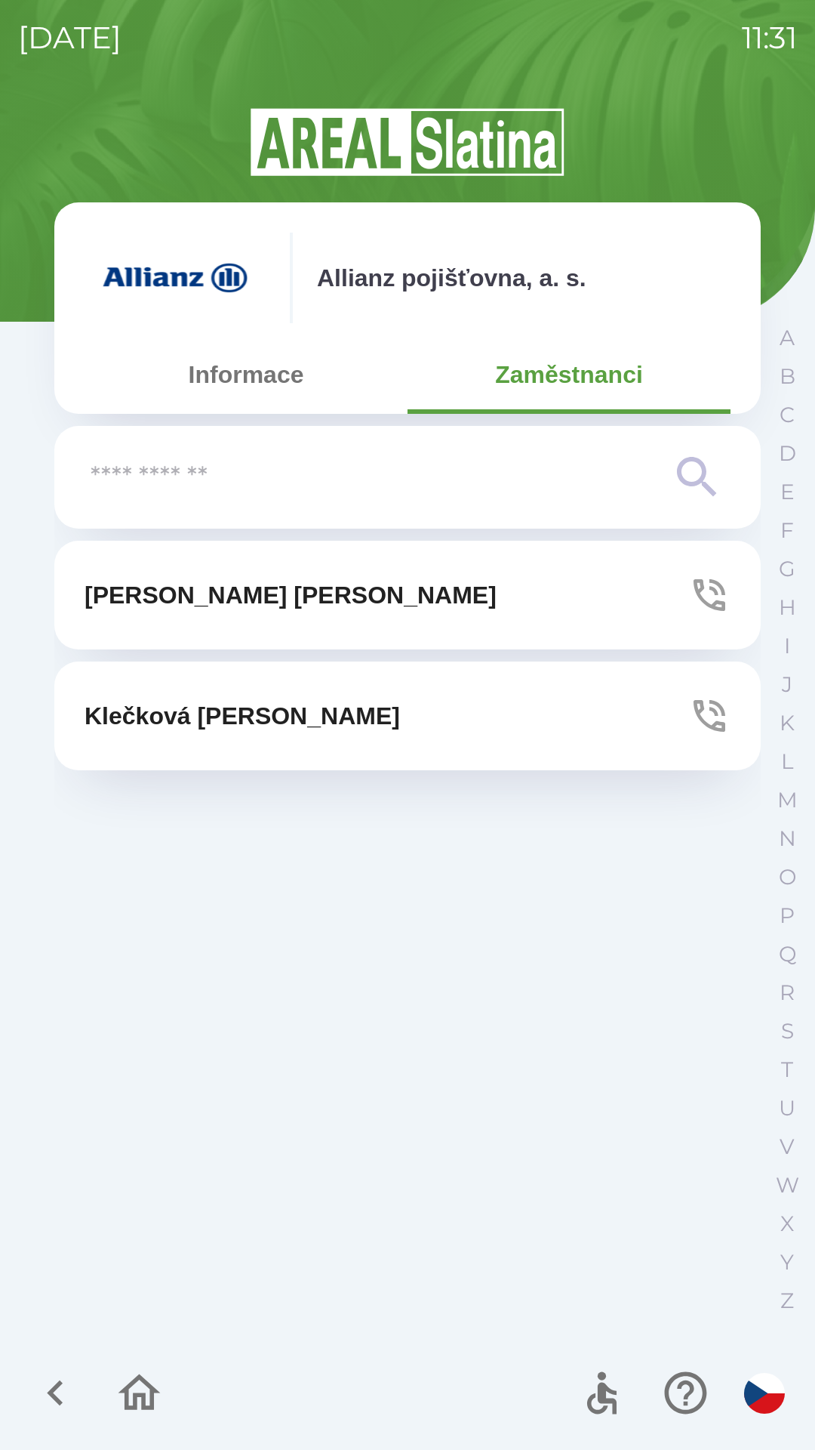
click at [720, 606] on icon "button" at bounding box center [710, 595] width 42 height 42
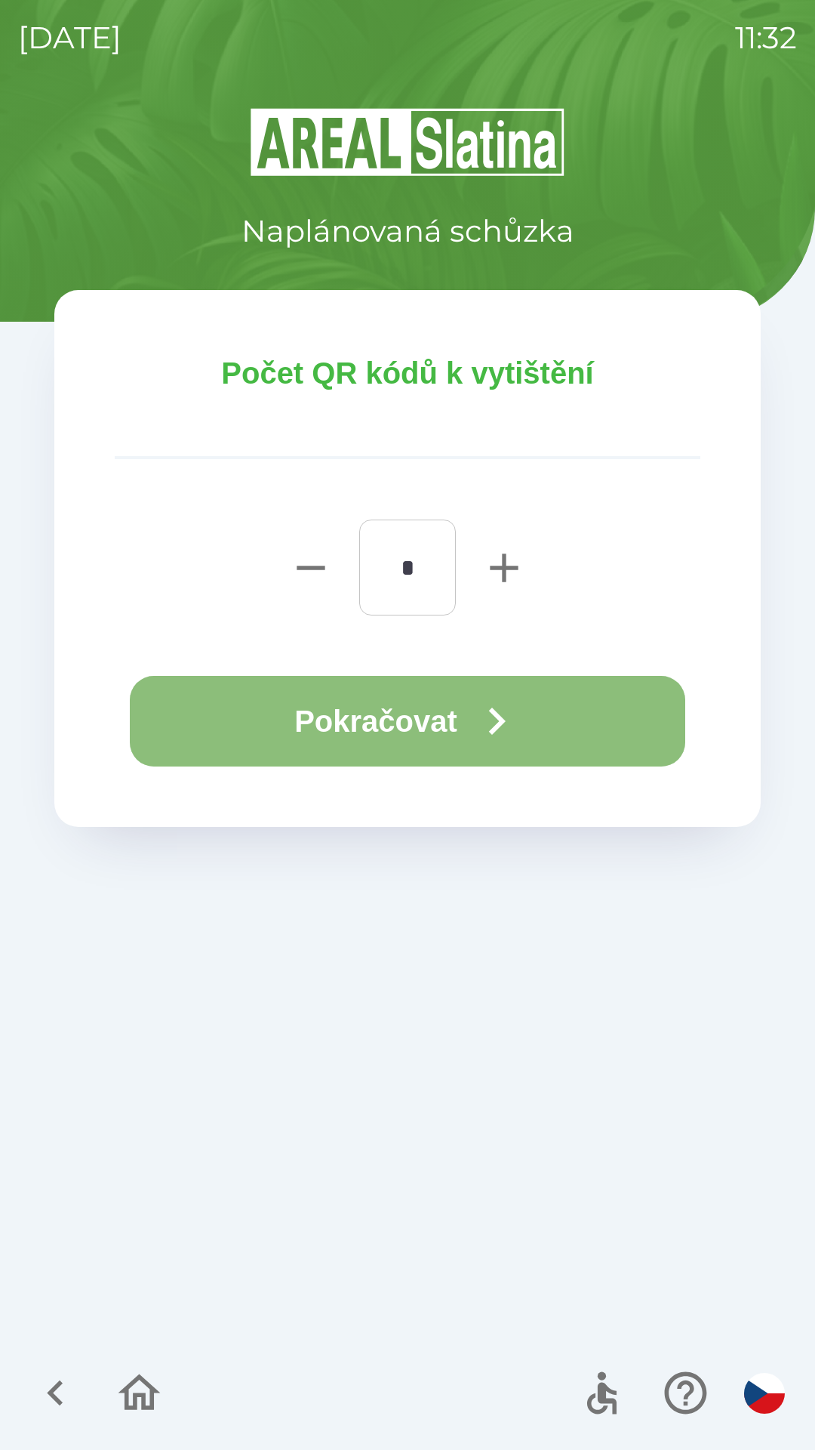
click at [397, 723] on button "Pokračovat" at bounding box center [408, 721] width 556 height 91
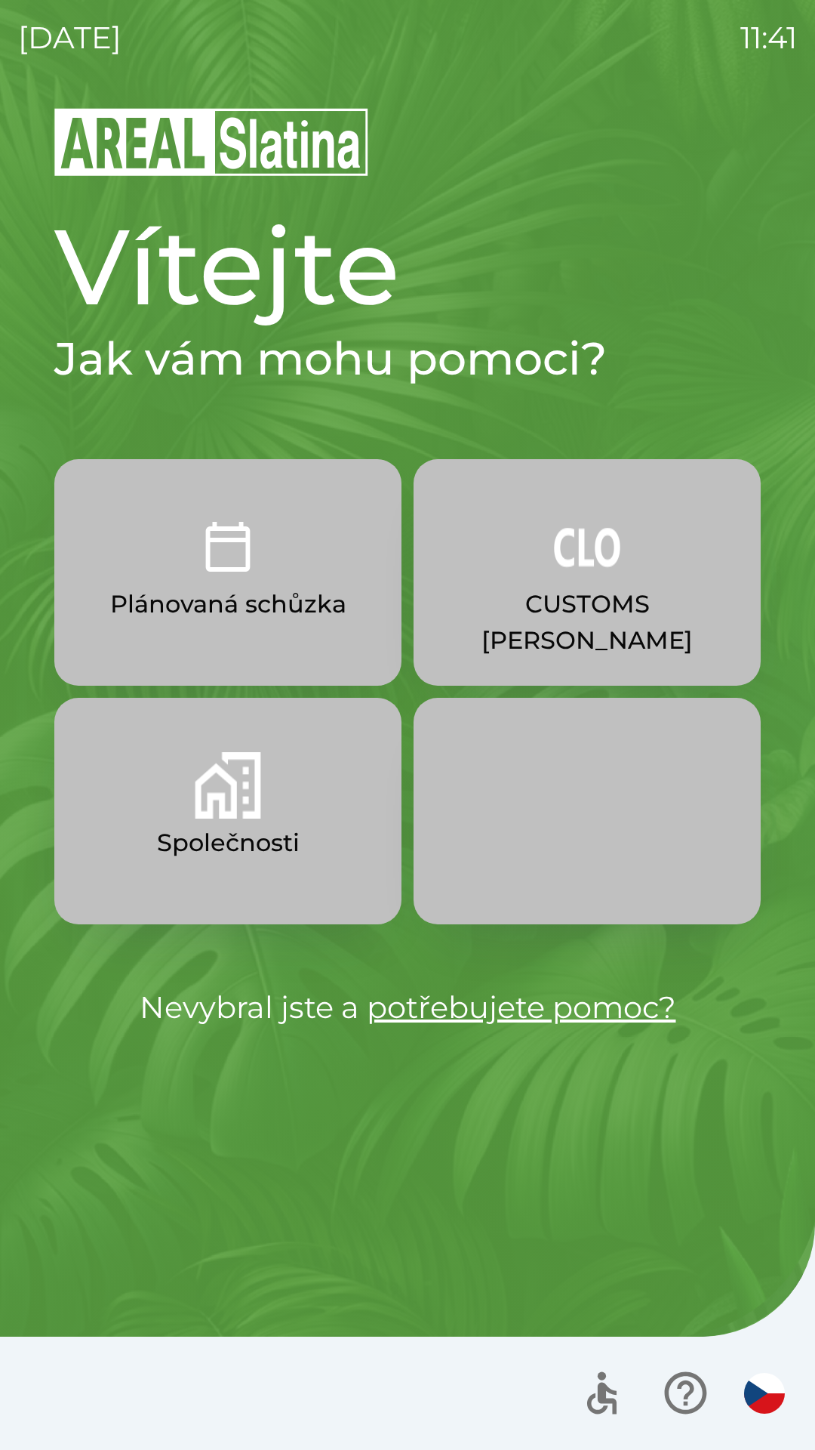
click at [229, 837] on p "Společnosti" at bounding box center [228, 843] width 143 height 36
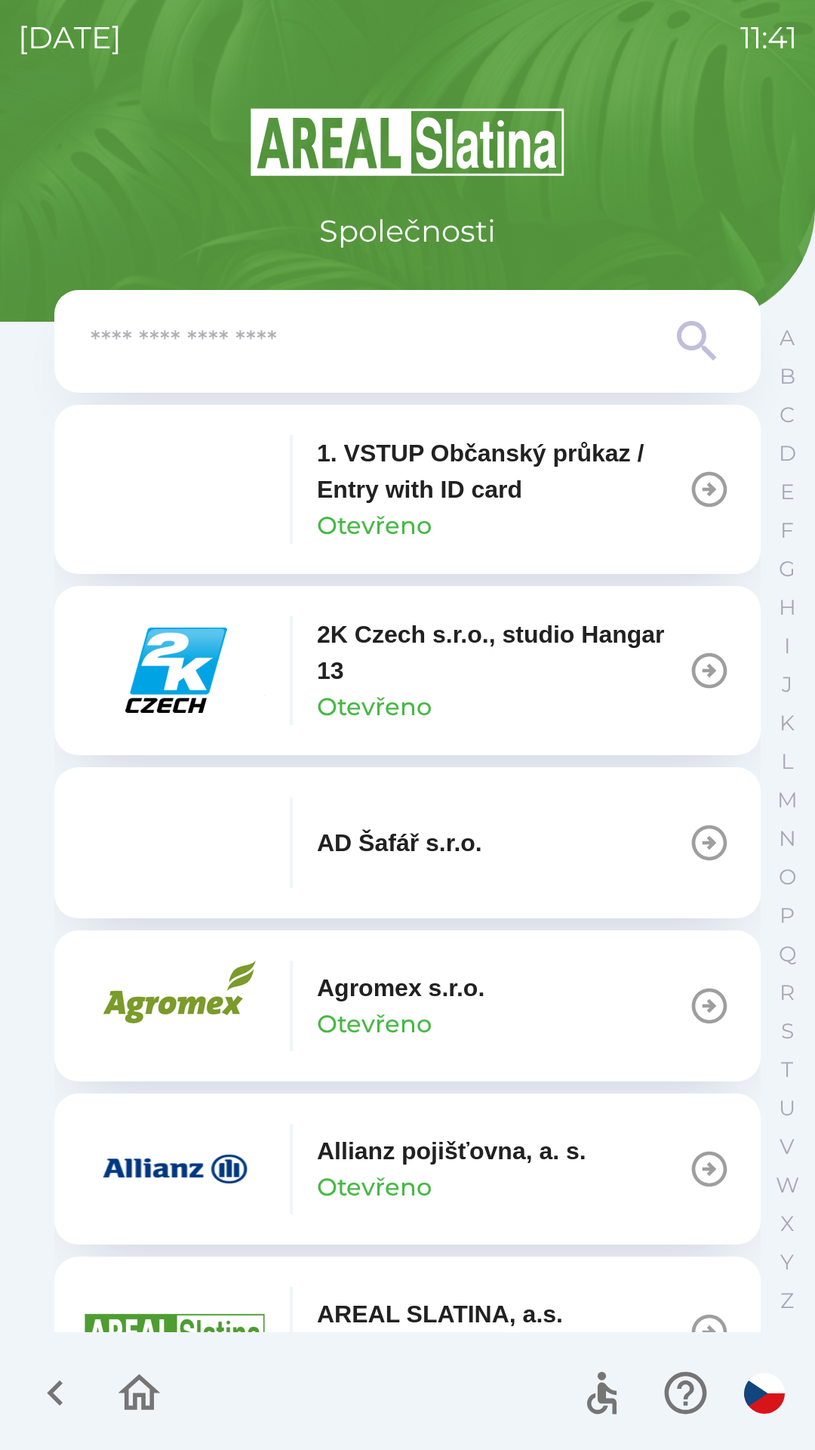
click at [414, 335] on input "text" at bounding box center [378, 342] width 574 height 42
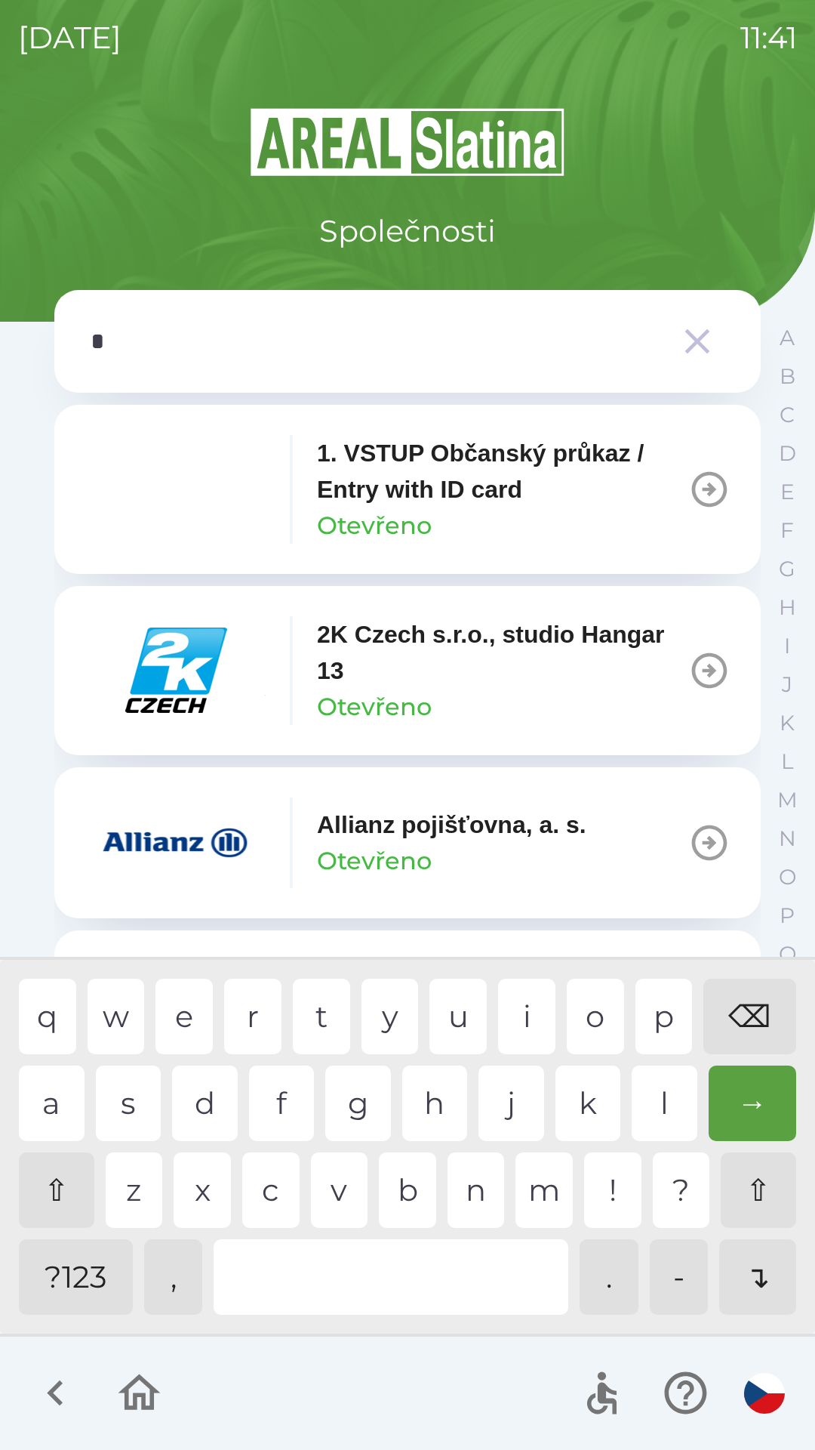
click at [472, 1188] on div "n" at bounding box center [476, 1190] width 57 height 76
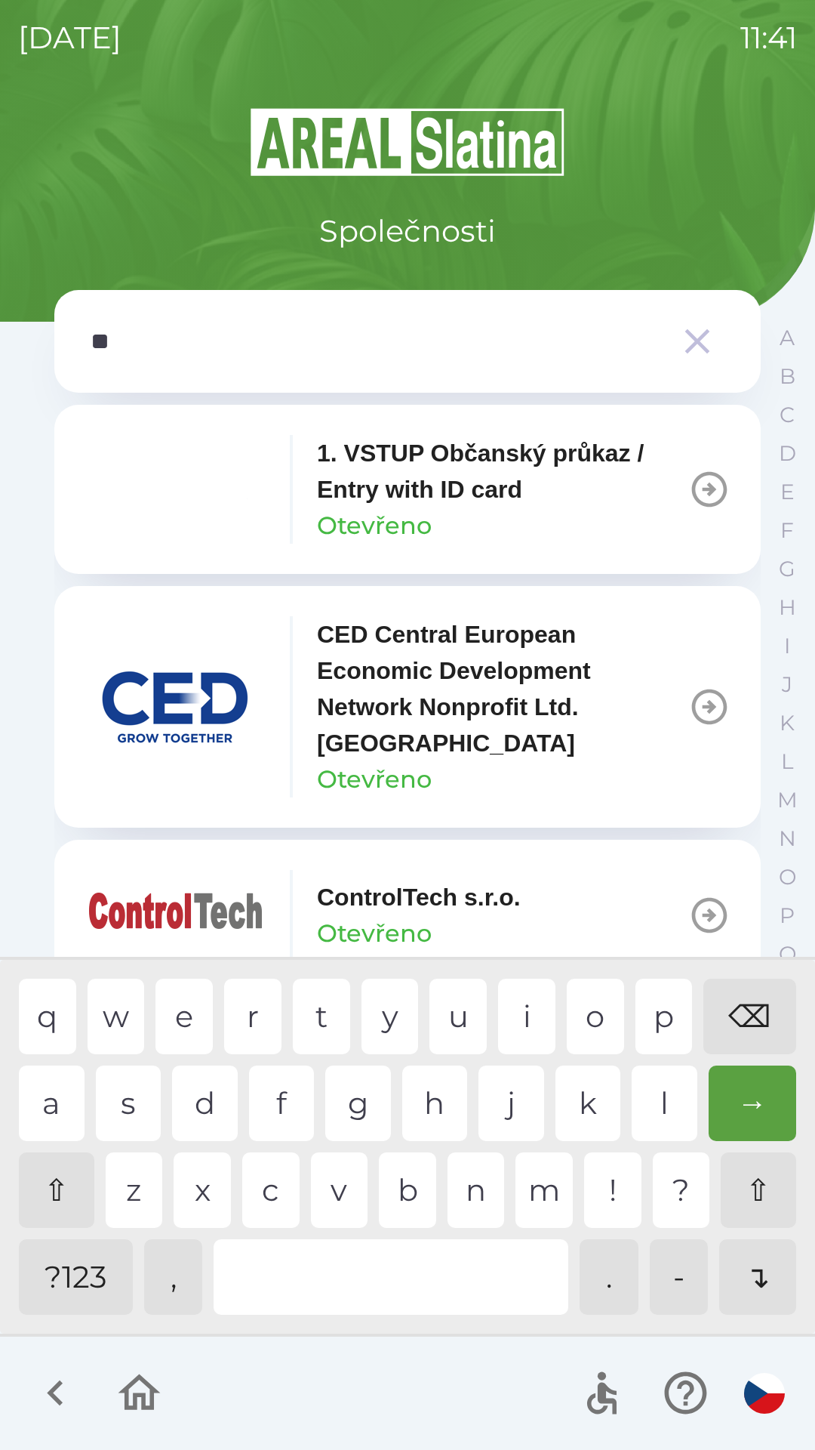
type input "***"
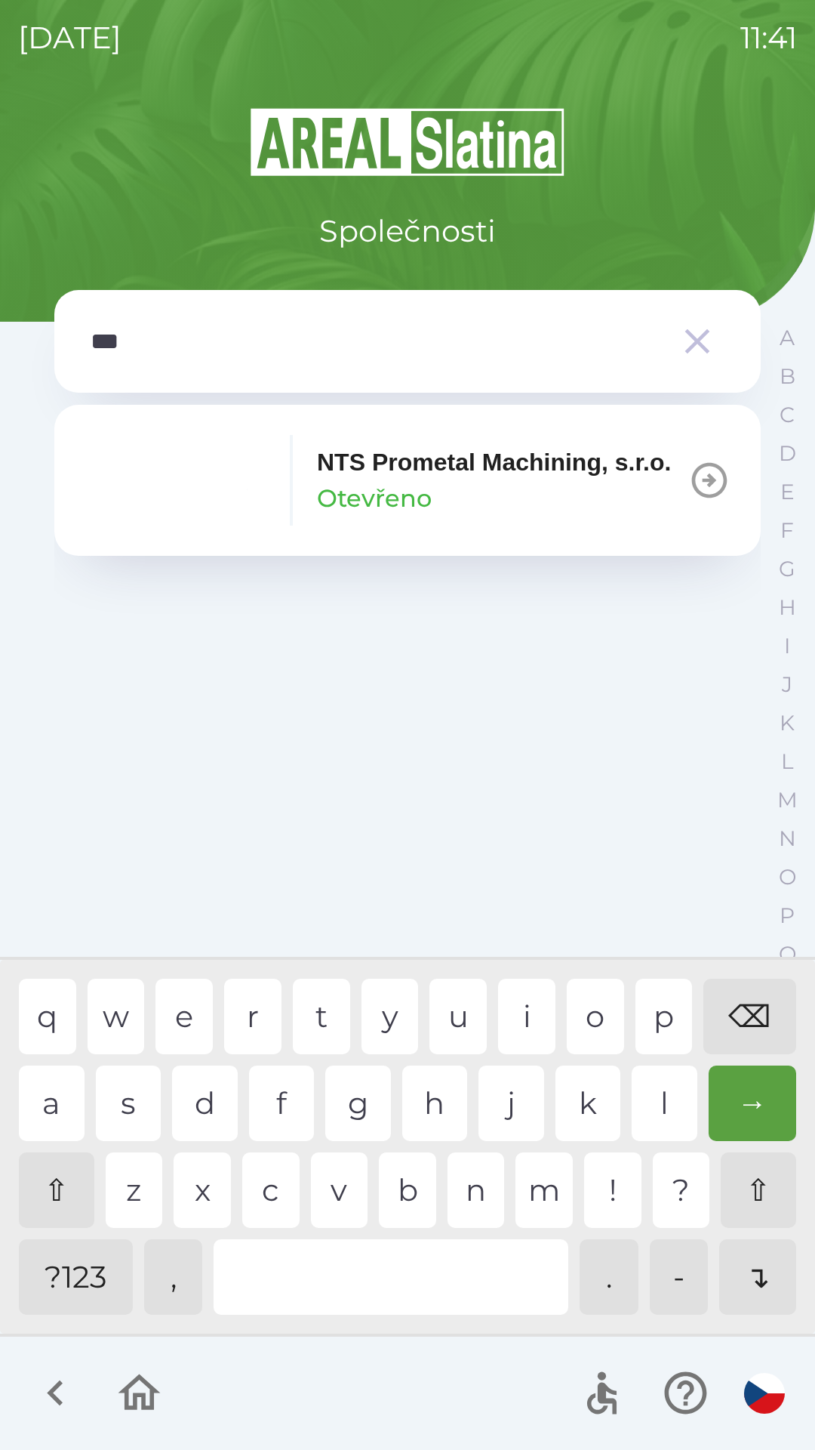
click at [132, 1095] on div "s" at bounding box center [129, 1103] width 66 height 76
click at [291, 504] on div "button" at bounding box center [291, 480] width 3 height 91
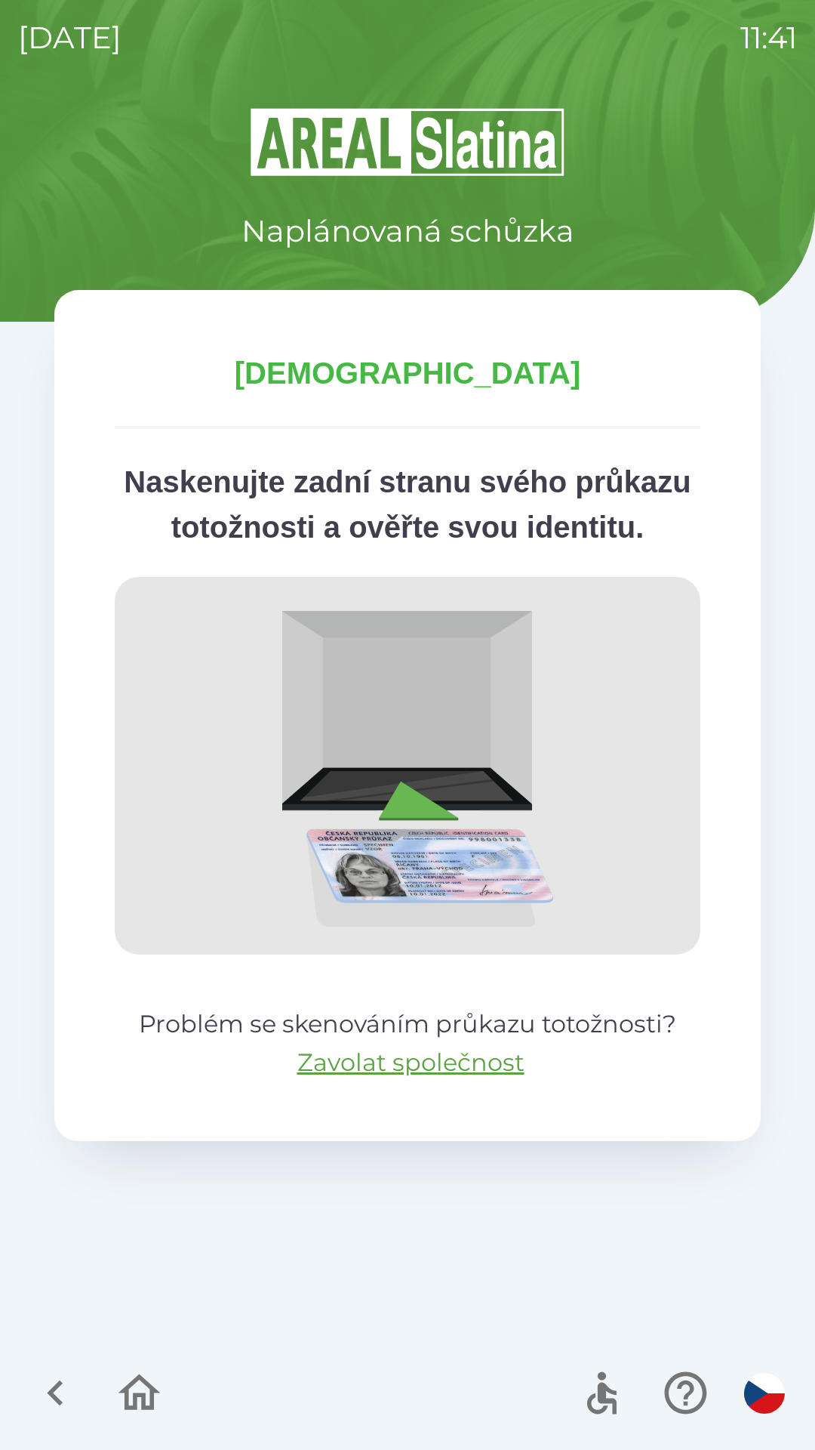
click at [448, 756] on img at bounding box center [408, 766] width 586 height 378
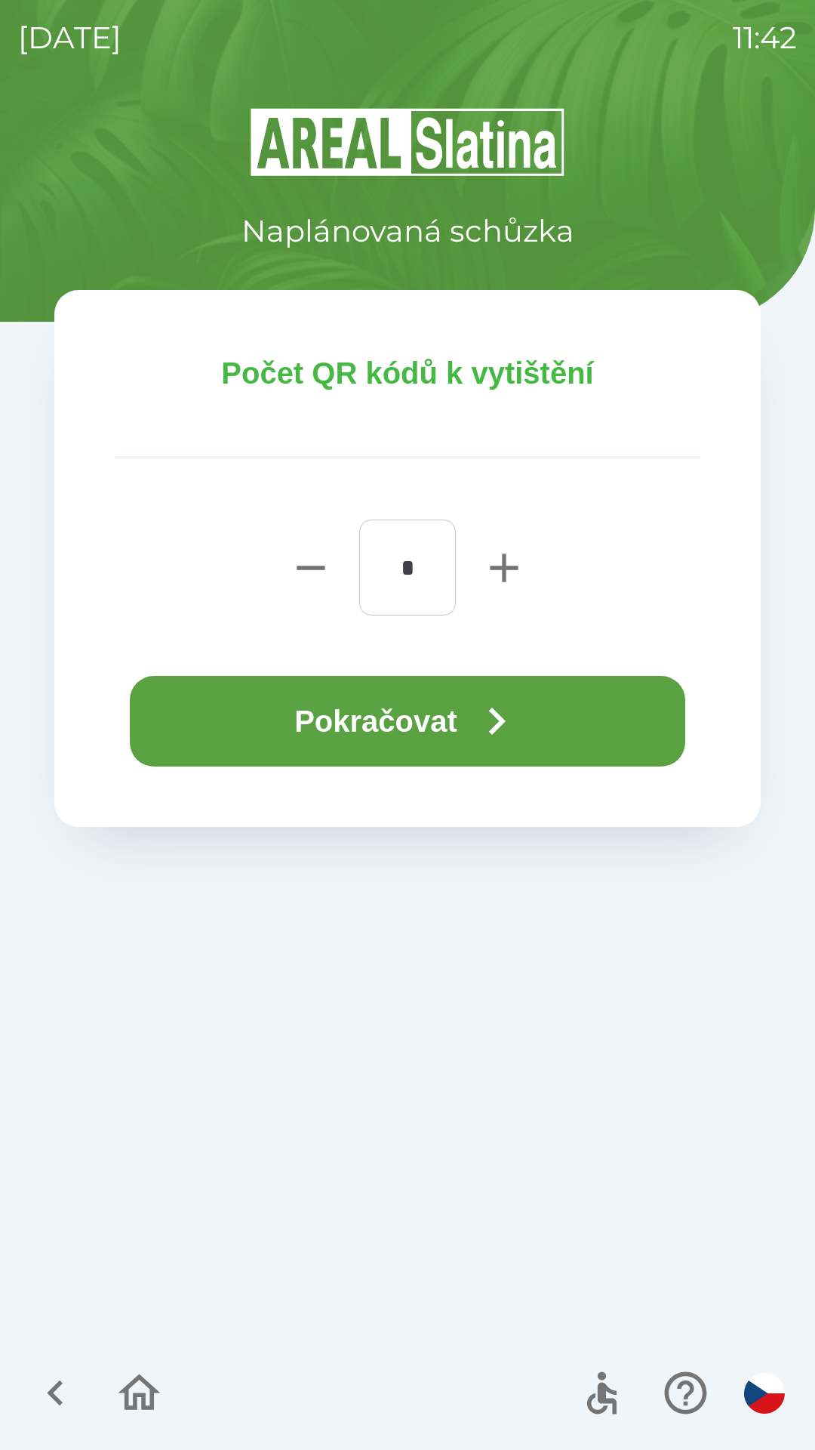
click at [501, 566] on icon "button" at bounding box center [504, 567] width 28 height 28
type input "*"
click at [470, 714] on button "Pokračovat" at bounding box center [408, 721] width 556 height 91
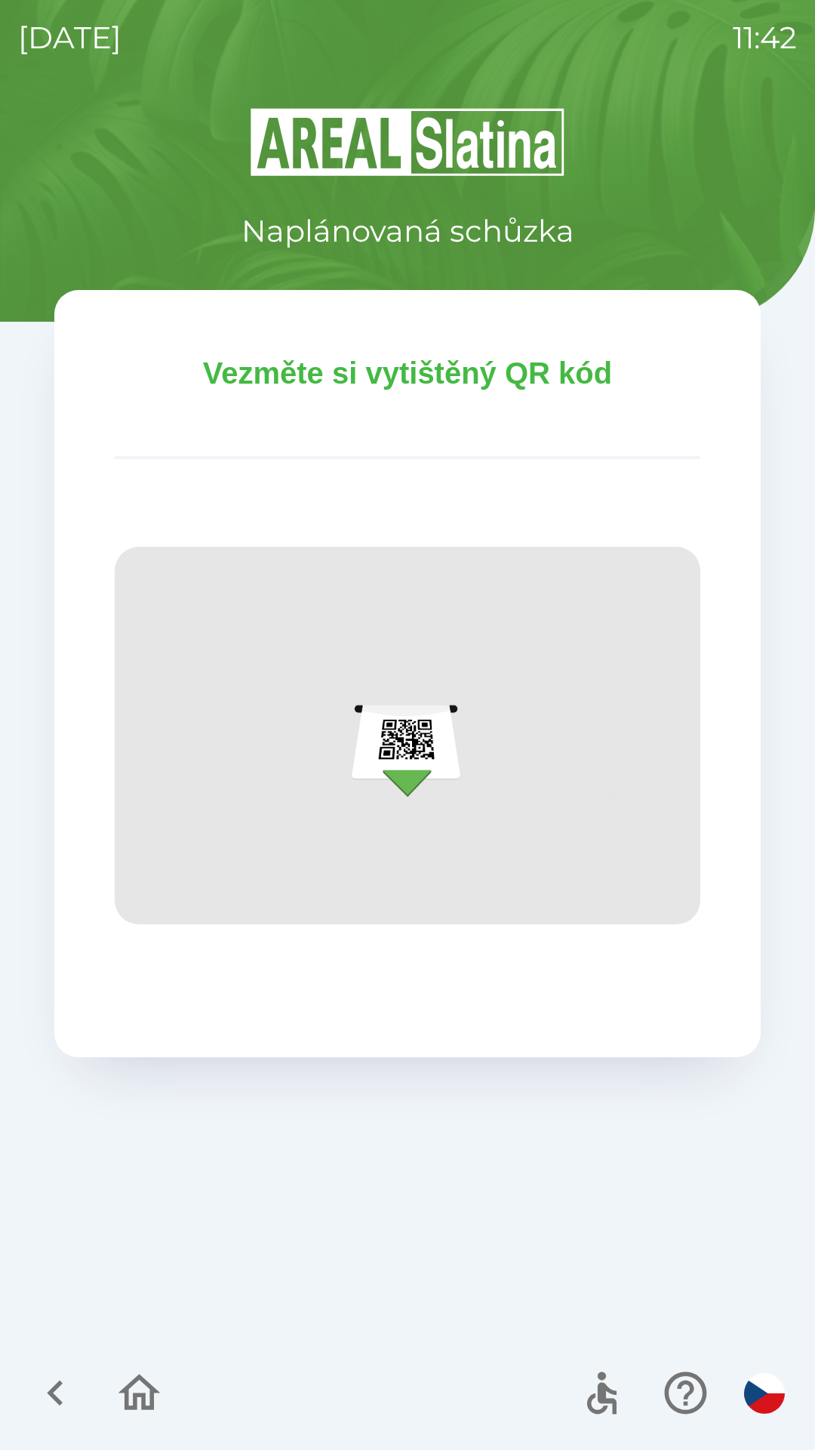
click at [501, 843] on img at bounding box center [408, 736] width 586 height 378
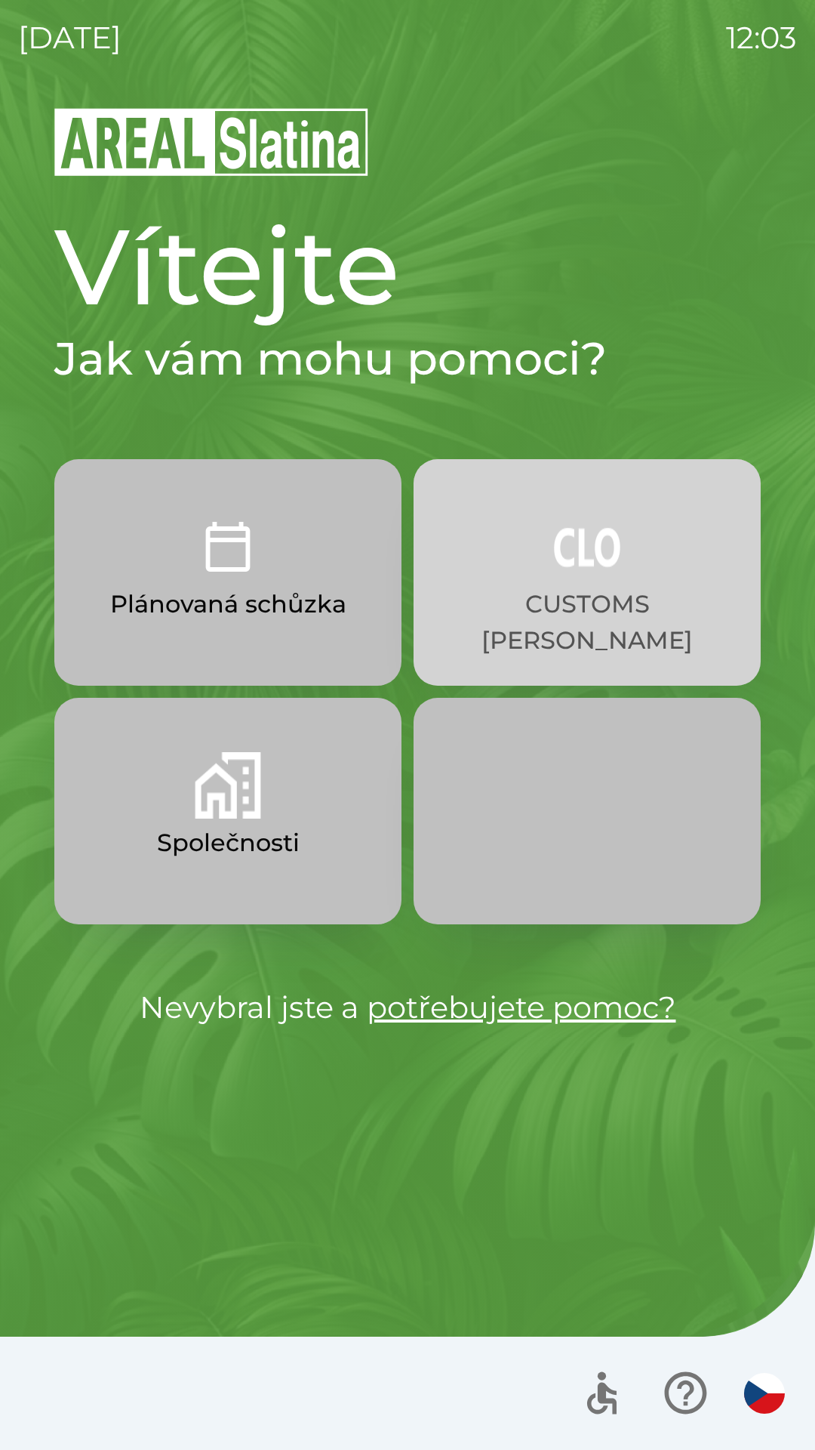
click at [581, 580] on button "CUSTOMS [PERSON_NAME]" at bounding box center [587, 572] width 347 height 227
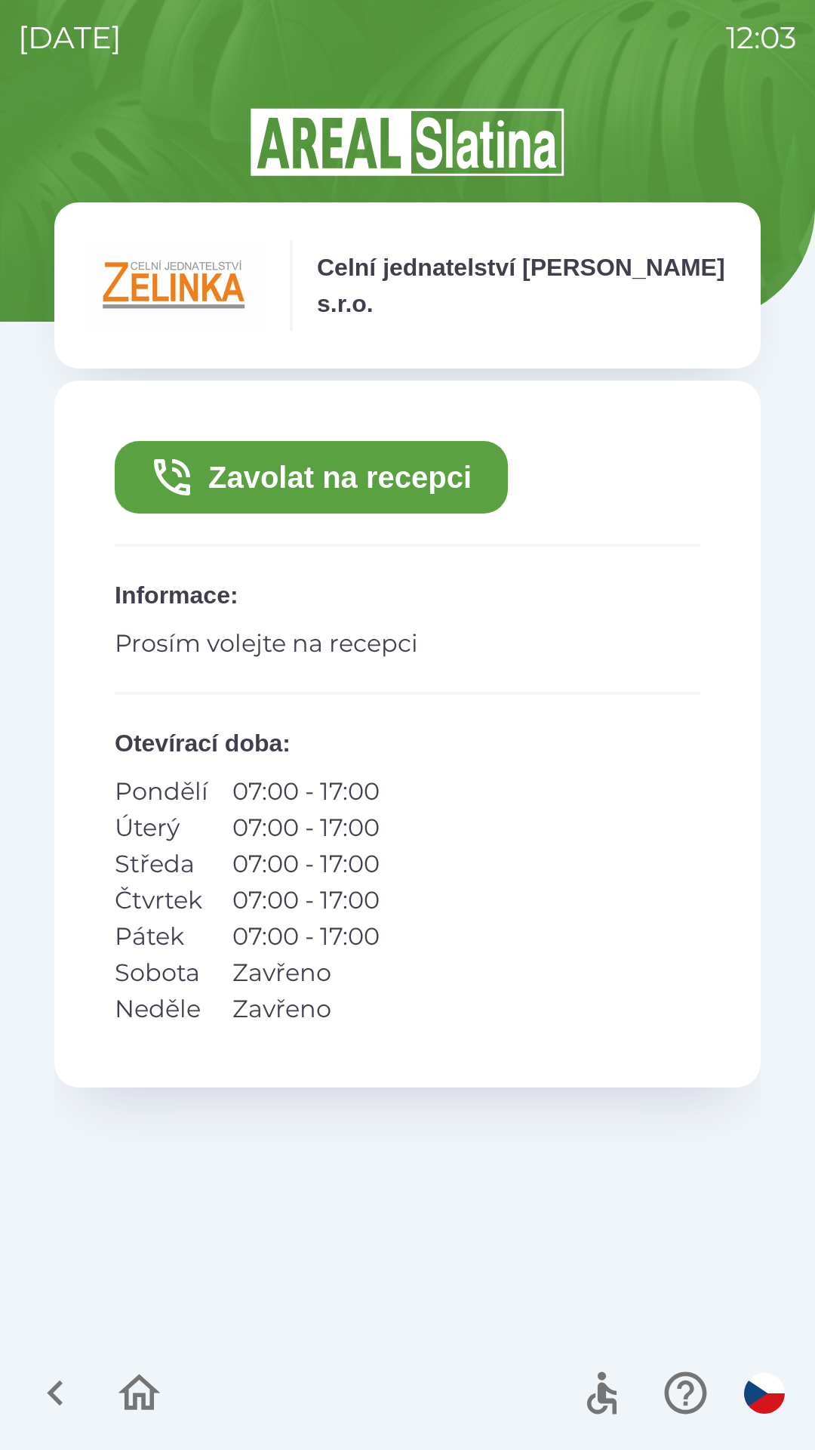
click at [418, 479] on button "Zavolat na recepci" at bounding box center [311, 477] width 393 height 72
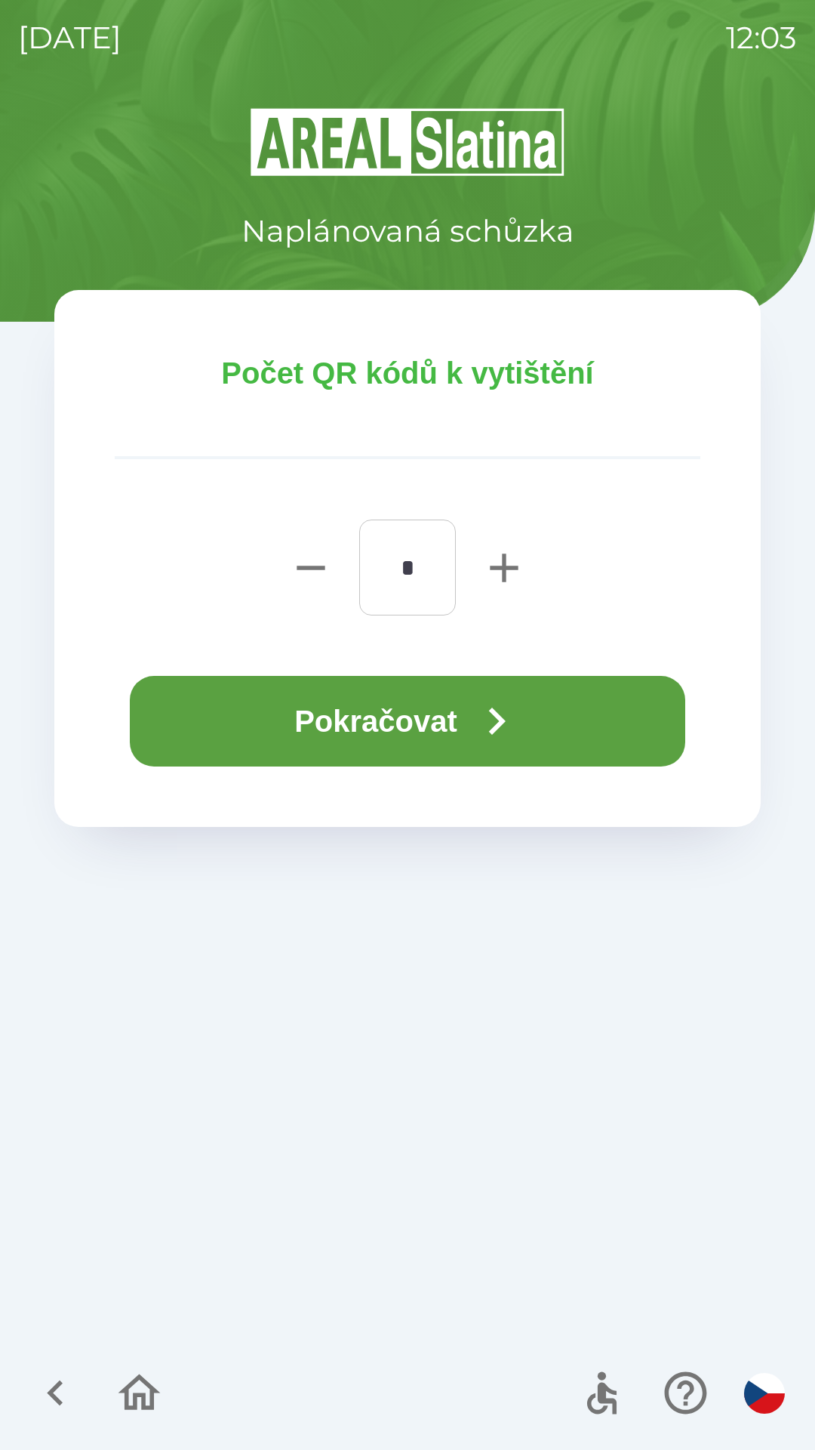
click at [507, 726] on icon "button" at bounding box center [497, 721] width 54 height 54
